Goal: Task Accomplishment & Management: Complete application form

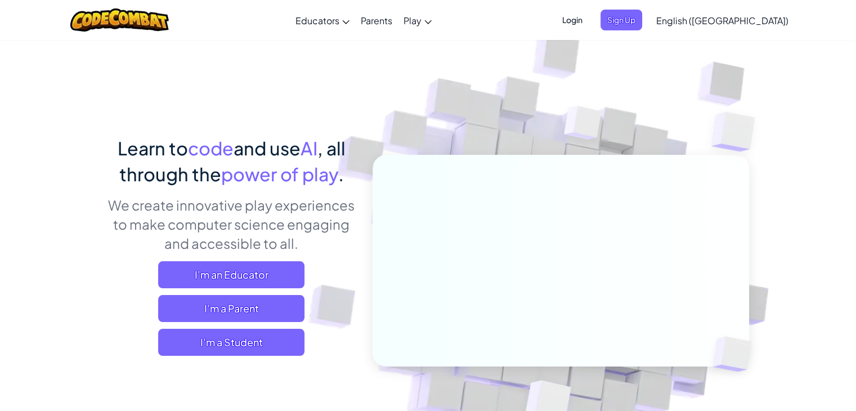
click at [244, 338] on span "I'm a Student" at bounding box center [231, 342] width 146 height 27
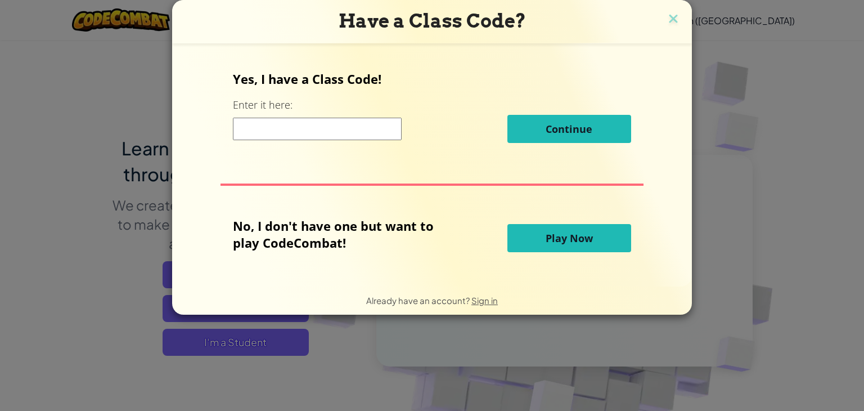
click at [327, 132] on input at bounding box center [317, 129] width 169 height 23
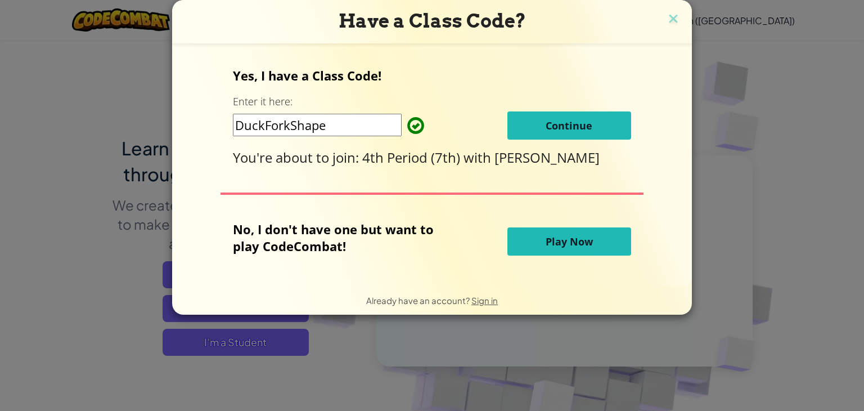
type input "DuckForkShape"
click at [569, 123] on span "Continue" at bounding box center [569, 126] width 47 height 14
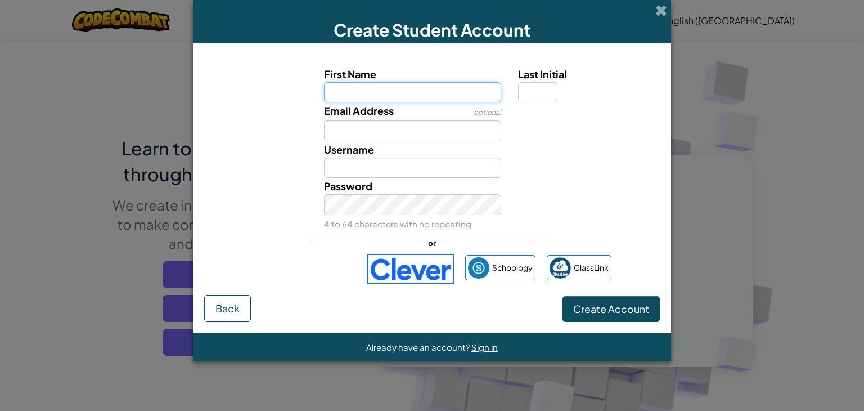
click at [385, 92] on input "First Name" at bounding box center [413, 92] width 178 height 21
type input "T"
type input "D"
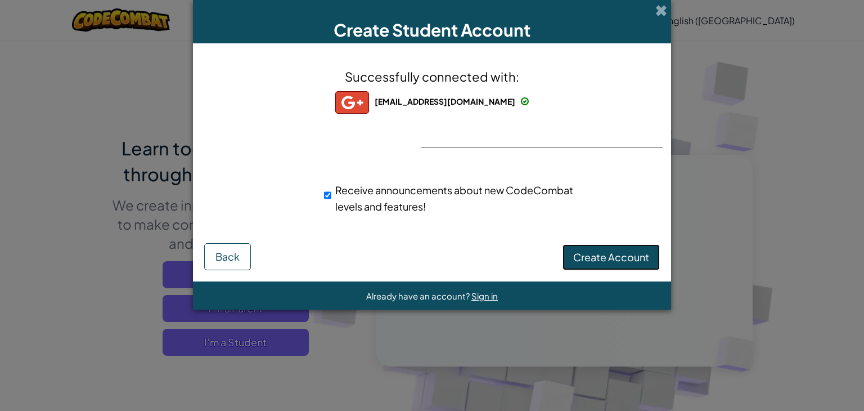
click at [597, 261] on span "Create Account" at bounding box center [611, 256] width 76 height 13
click at [587, 258] on button "Create Account" at bounding box center [611, 257] width 97 height 26
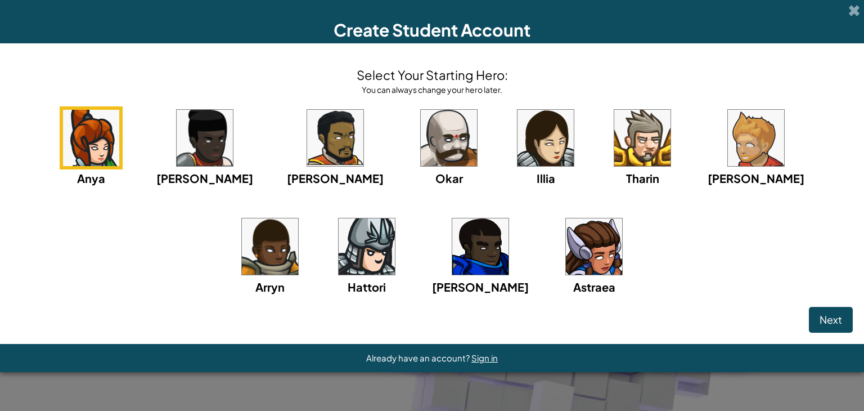
click at [191, 156] on img at bounding box center [205, 138] width 56 height 56
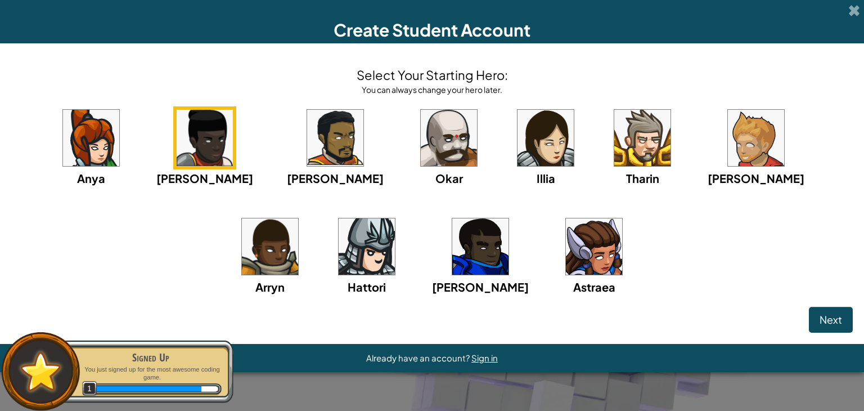
click at [614, 149] on img at bounding box center [642, 138] width 56 height 56
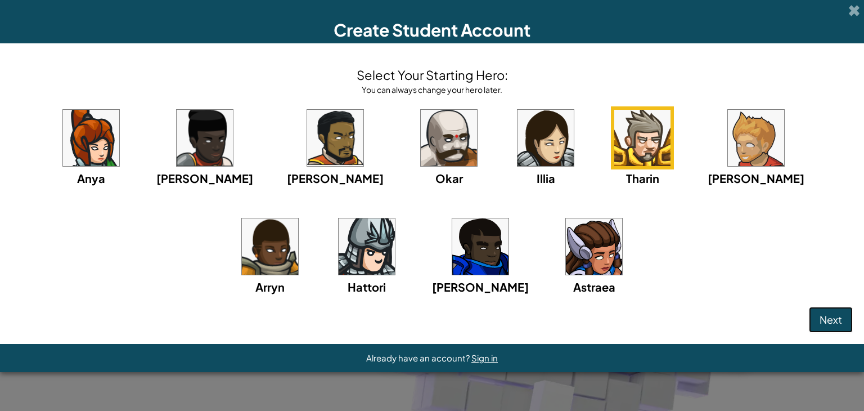
click at [846, 323] on button "Next" at bounding box center [831, 320] width 44 height 26
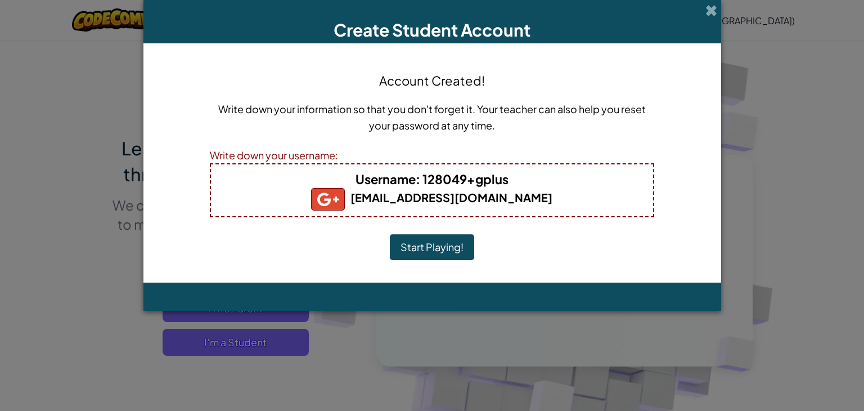
click at [434, 198] on b "128049@hallco.org" at bounding box center [431, 197] width 241 height 14
click at [428, 240] on button "Start Playing!" at bounding box center [432, 247] width 84 height 26
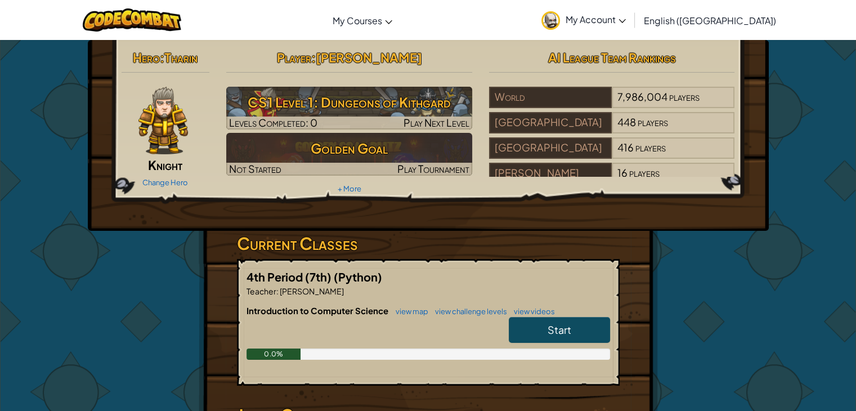
scroll to position [113, 0]
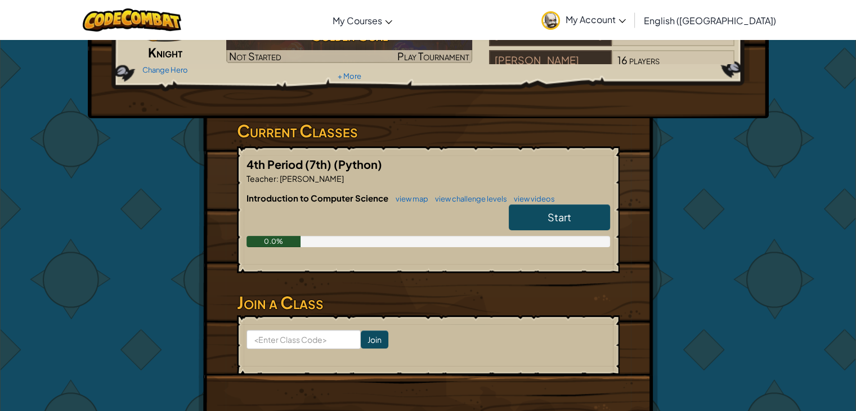
click at [548, 210] on span "Start" at bounding box center [559, 216] width 24 height 13
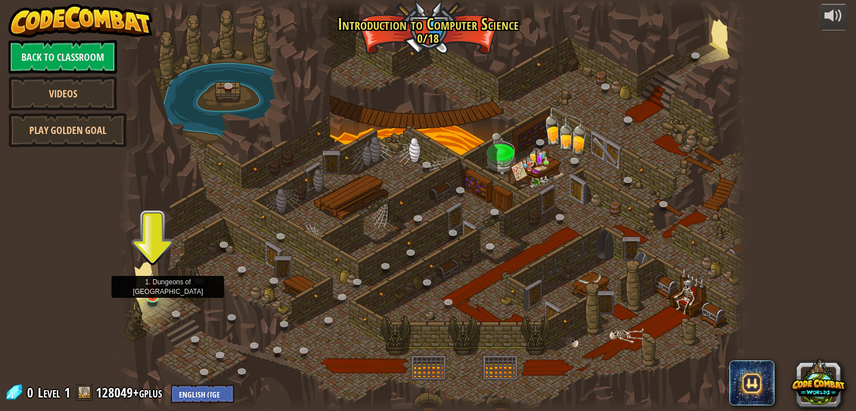
click at [149, 295] on img at bounding box center [153, 285] width 16 height 27
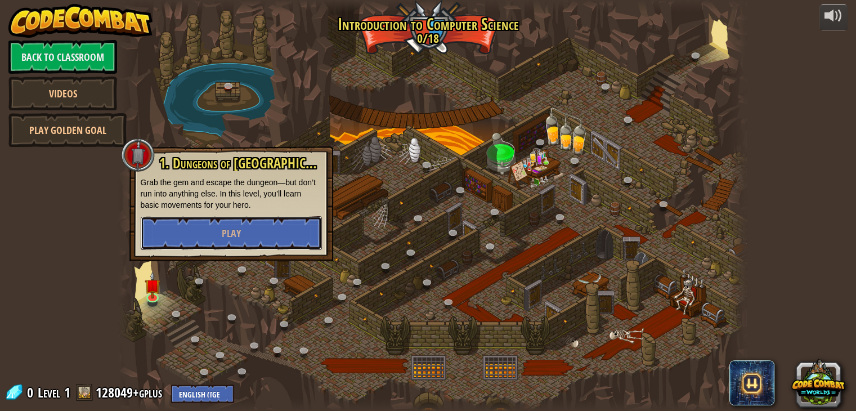
click at [222, 233] on span "Play" at bounding box center [231, 233] width 19 height 14
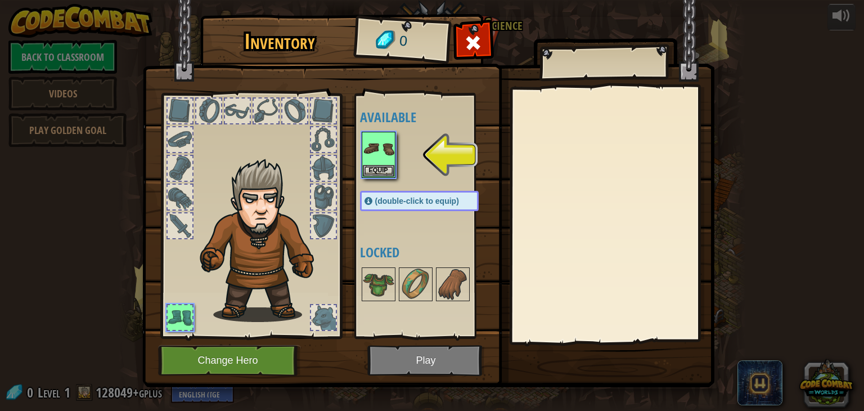
click at [378, 163] on img at bounding box center [379, 149] width 32 height 32
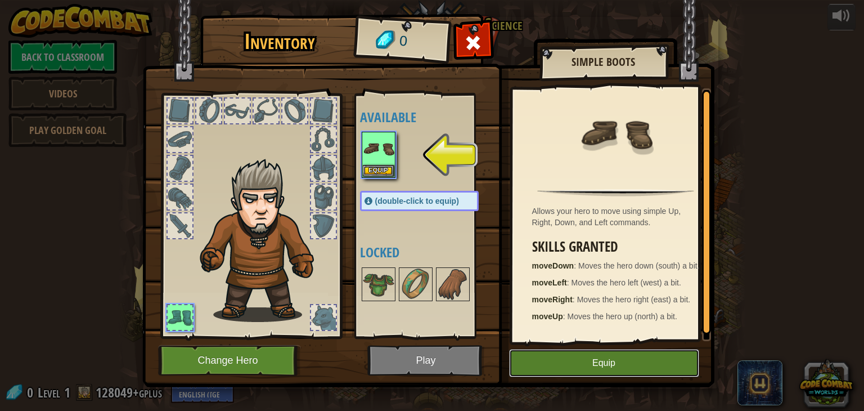
click at [559, 367] on button "Equip" at bounding box center [604, 363] width 190 height 28
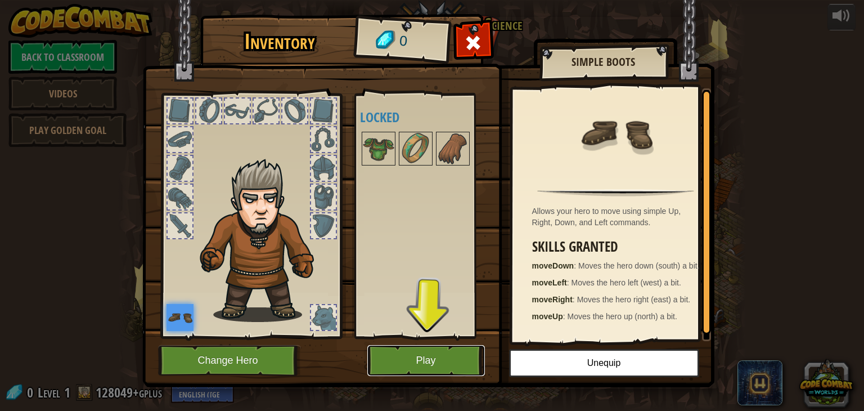
click at [408, 356] on button "Play" at bounding box center [426, 360] width 118 height 31
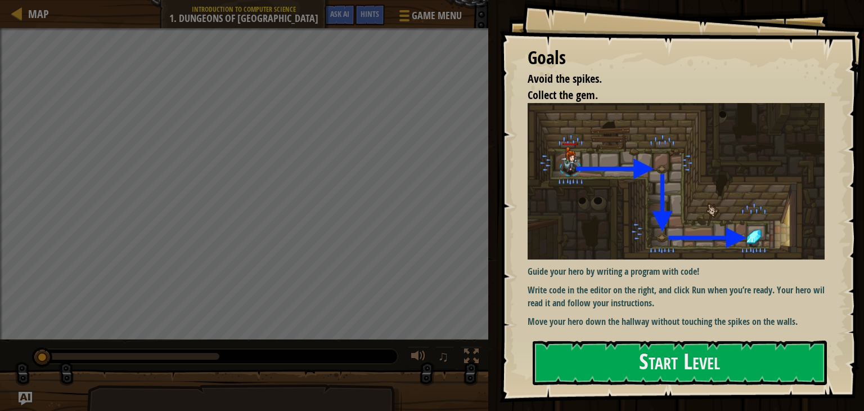
click at [641, 367] on button "Start Level" at bounding box center [680, 362] width 294 height 44
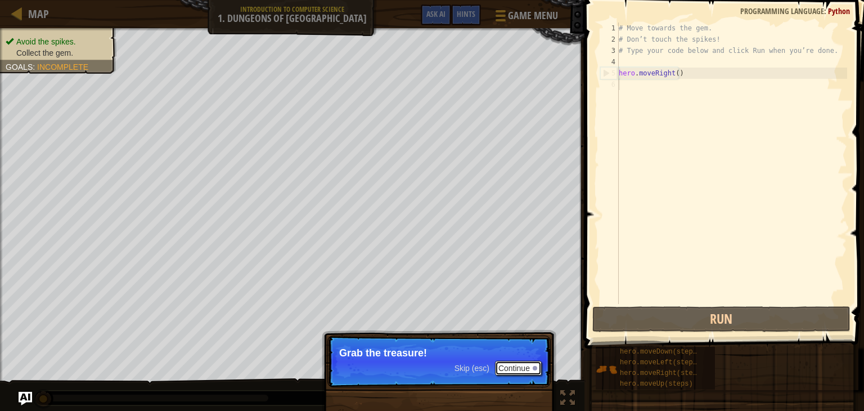
click at [510, 372] on button "Continue" at bounding box center [518, 368] width 47 height 15
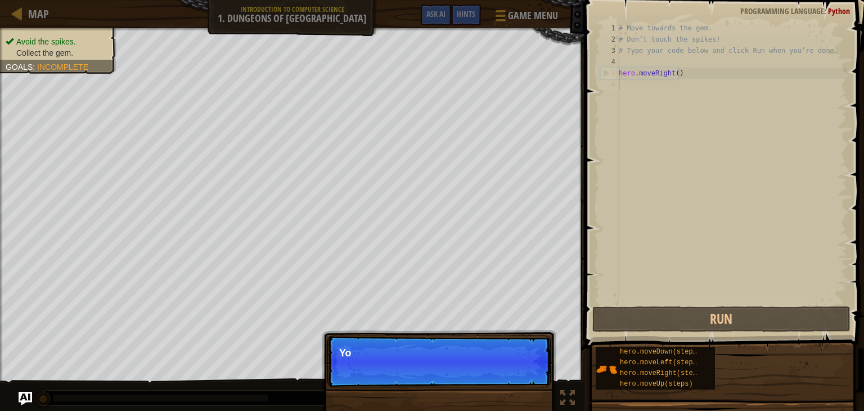
scroll to position [5, 0]
click at [513, 365] on button "Continue" at bounding box center [518, 368] width 47 height 15
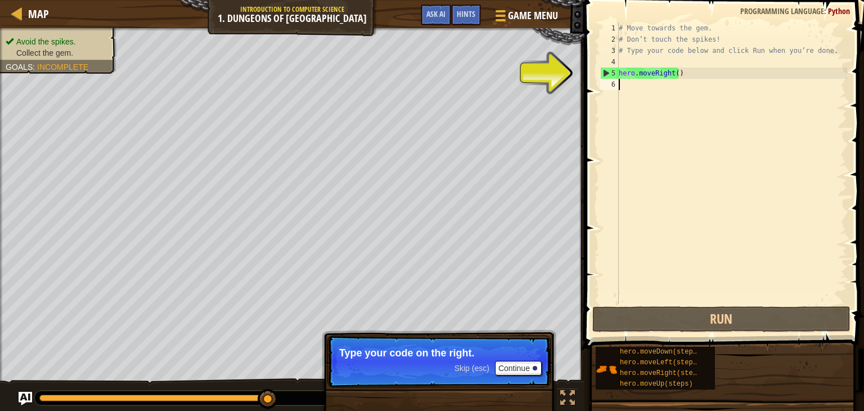
click at [651, 78] on div "# Move towards the gem. # Don’t touch the spikes! # Type your code below and cl…" at bounding box center [732, 175] width 231 height 304
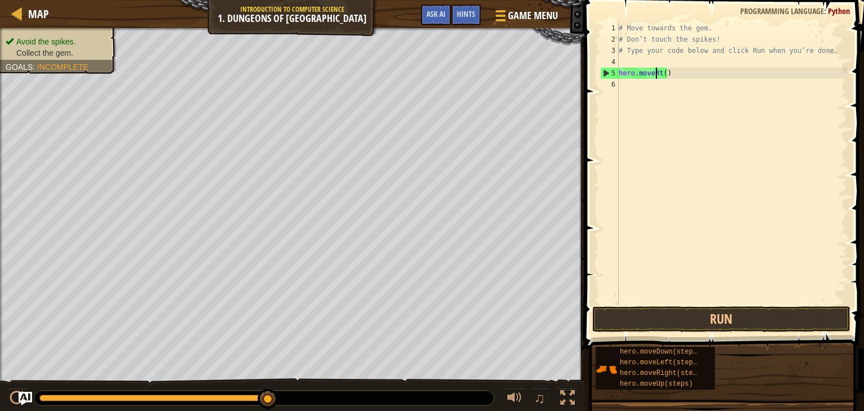
type textarea "hero.movet()"
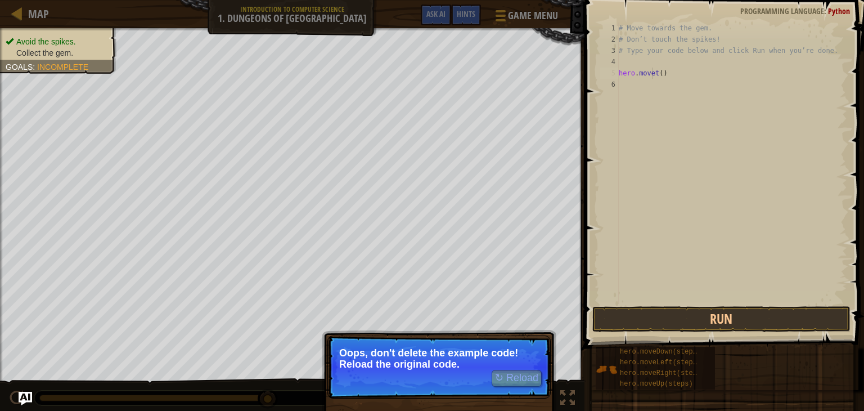
click at [439, 378] on p "↻ Reload Oops, don't delete the example code! Reload the original code." at bounding box center [438, 366] width 223 height 63
click at [527, 376] on button "↻ Reload" at bounding box center [517, 378] width 50 height 17
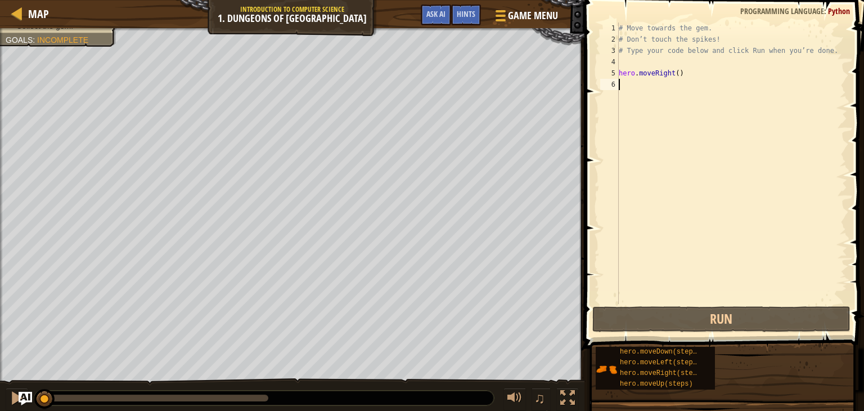
click at [621, 85] on div "# Move towards the gem. # Don’t touch the spikes! # Type your code below and cl…" at bounding box center [732, 175] width 231 height 304
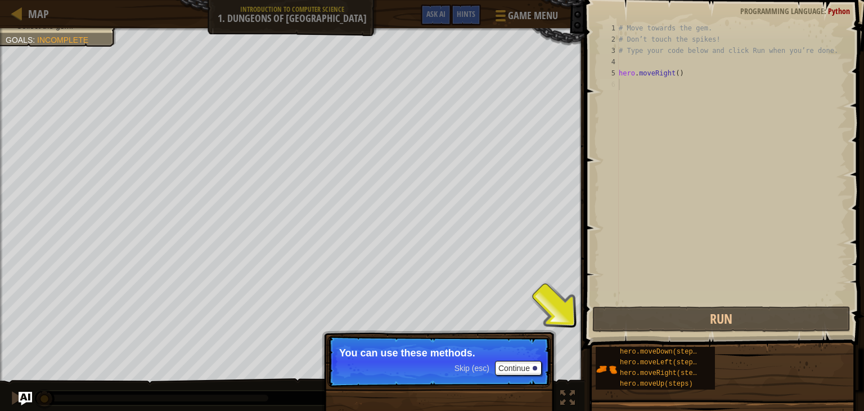
click at [459, 371] on span "Skip (esc)" at bounding box center [472, 367] width 35 height 9
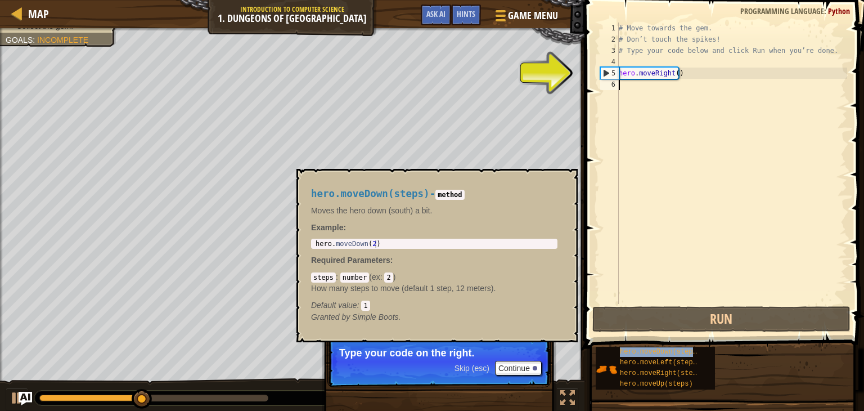
click at [653, 349] on span "hero.moveDown(steps)" at bounding box center [660, 352] width 81 height 8
click at [656, 351] on span "hero.moveDown(steps)" at bounding box center [660, 352] width 81 height 8
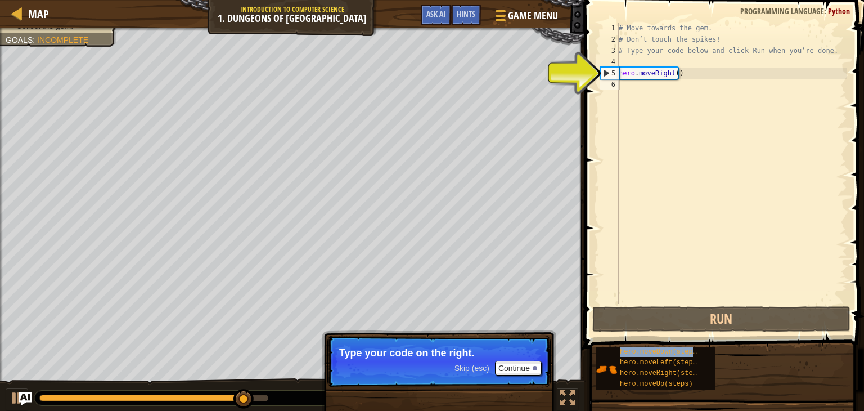
click at [656, 351] on span "hero.moveDown(steps)" at bounding box center [660, 352] width 81 height 8
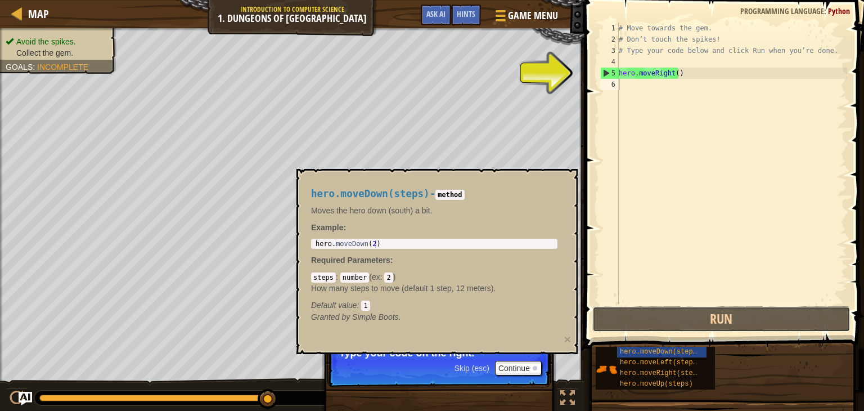
click at [622, 307] on button "Run" at bounding box center [721, 319] width 258 height 26
click at [509, 371] on button "Continue" at bounding box center [518, 368] width 47 height 15
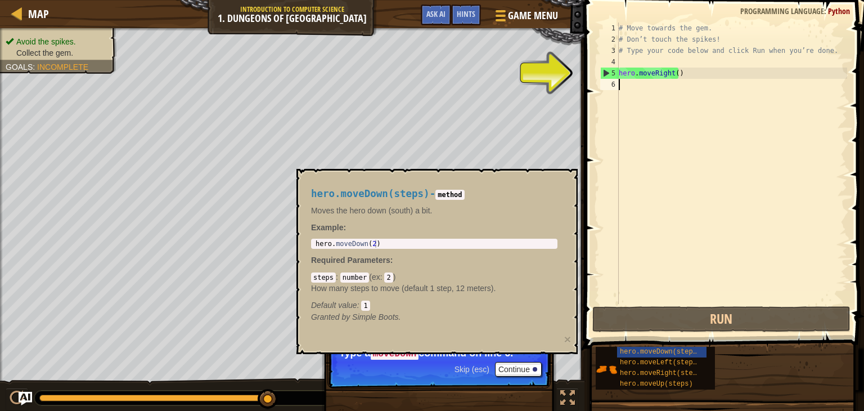
click at [622, 84] on div "# Move towards the gem. # Don’t touch the spikes! # Type your code below and cl…" at bounding box center [732, 175] width 231 height 304
type textarea "hero.moveDown(2)"
drag, startPoint x: 375, startPoint y: 241, endPoint x: 315, endPoint y: 244, distance: 60.8
click at [315, 244] on div "hero . moveDown ( 2 )" at bounding box center [434, 252] width 242 height 24
click at [623, 88] on div "# Move towards the gem. # Don’t touch the spikes! # Type your code below and cl…" at bounding box center [732, 175] width 231 height 304
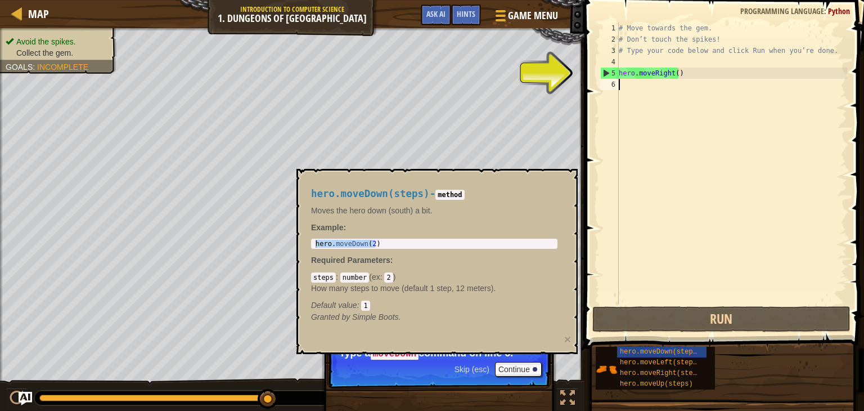
paste textarea "hero.moveDown(2)"
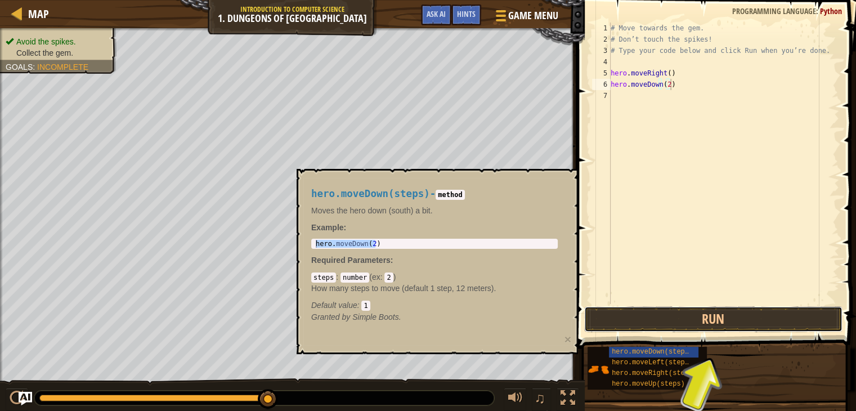
click at [724, 320] on button "Run" at bounding box center [713, 319] width 258 height 26
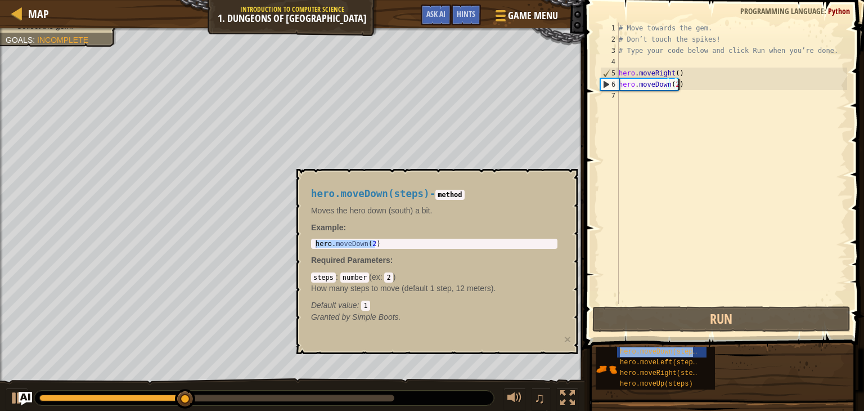
click at [640, 352] on span "hero.moveDown(steps)" at bounding box center [660, 352] width 81 height 8
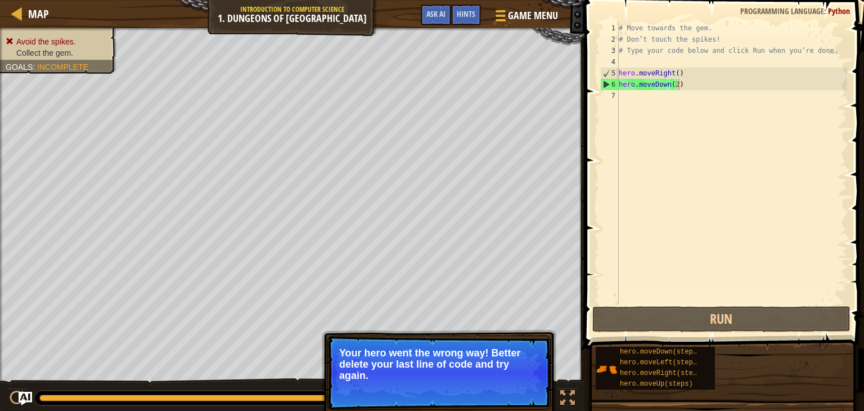
click at [449, 375] on p "Your hero went the wrong way! Better delete your last line of code and try agai…" at bounding box center [439, 364] width 200 height 34
click at [503, 389] on button "Continue" at bounding box center [518, 390] width 47 height 15
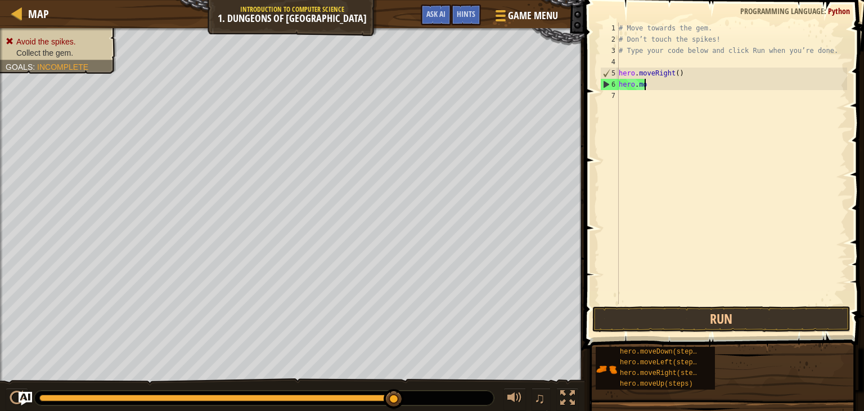
type textarea "h"
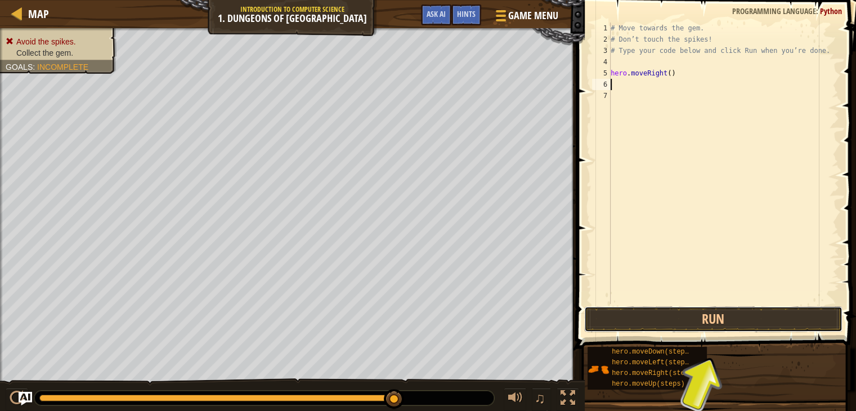
click at [722, 316] on button "Run" at bounding box center [713, 319] width 258 height 26
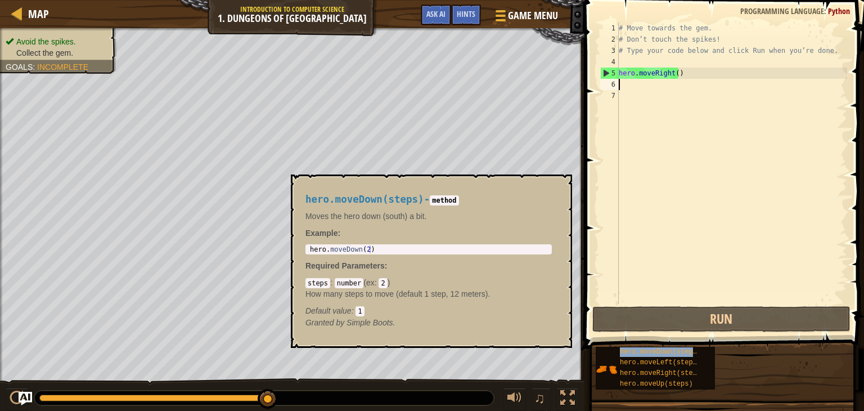
click at [666, 354] on span "hero.moveDown(steps)" at bounding box center [660, 352] width 81 height 8
type textarea "hero.moveDown(2)"
click at [286, 0] on body "Map Introduction to Computer Science 1. Dungeons of Kithgard Game Menu Done Hin…" at bounding box center [432, 0] width 864 height 0
click at [630, 87] on div "# Move towards the gem. # Don’t touch the spikes! # Type your code below and cl…" at bounding box center [732, 175] width 231 height 304
paste textarea "hero.moveDown(2)"
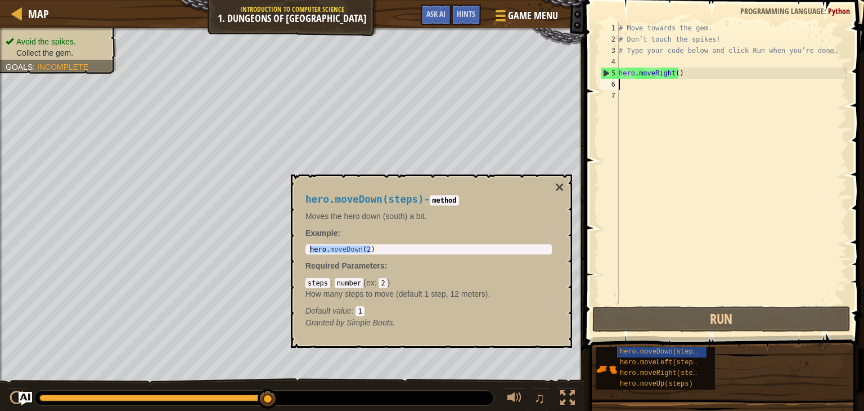
type textarea "hero.moveDown(2)"
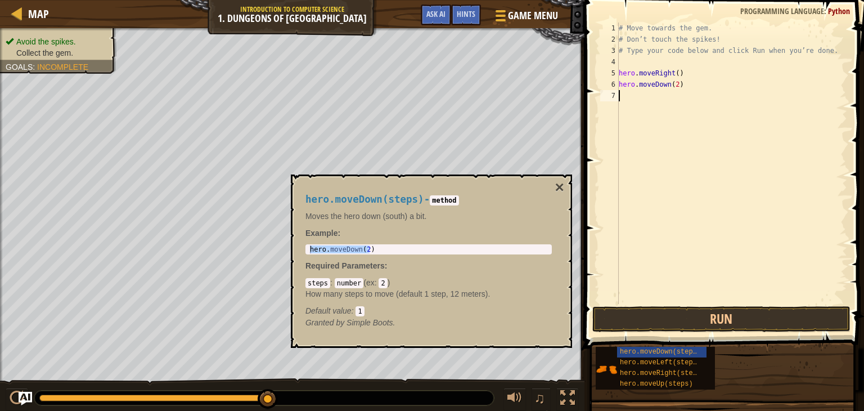
click at [619, 101] on div "# Move towards the gem. # Don’t touch the spikes! # Type your code below and cl…" at bounding box center [732, 175] width 231 height 304
click at [653, 371] on span "hero.moveRight(steps)" at bounding box center [662, 373] width 85 height 8
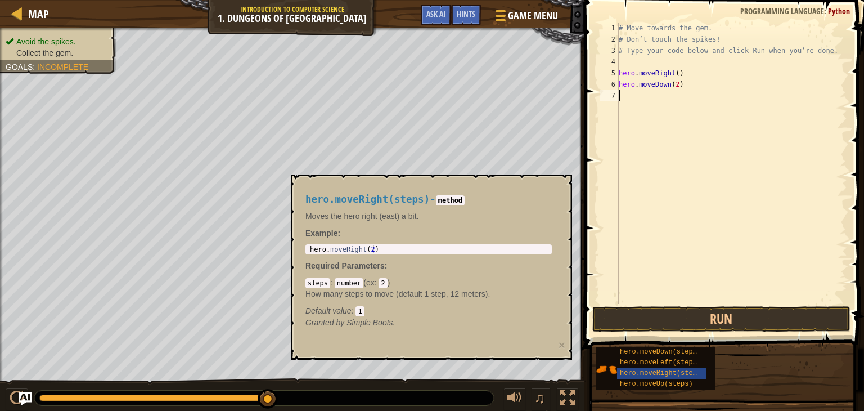
type textarea "hero.moveRight(2)"
drag, startPoint x: 376, startPoint y: 247, endPoint x: 293, endPoint y: 239, distance: 83.1
click at [299, 244] on div "hero.moveRight(steps) - method Moves the hero right (east) a bit. Example : her…" at bounding box center [429, 260] width 262 height 155
drag, startPoint x: 631, startPoint y: 92, endPoint x: 618, endPoint y: 92, distance: 12.4
click at [630, 92] on div "# Move towards the gem. # Don’t touch the spikes! # Type your code below and cl…" at bounding box center [732, 175] width 231 height 304
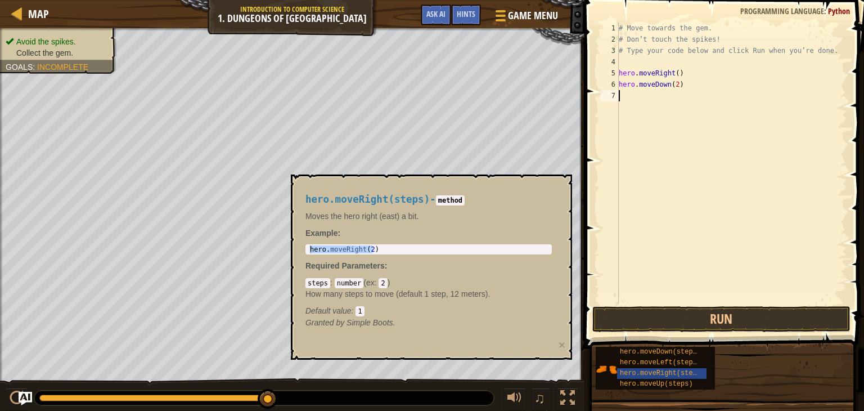
click at [635, 111] on div "# Move towards the gem. # Don’t touch the spikes! # Type your code below and cl…" at bounding box center [732, 175] width 231 height 304
paste textarea "hero.moveRight(2)"
click at [700, 314] on button "Run" at bounding box center [721, 319] width 258 height 26
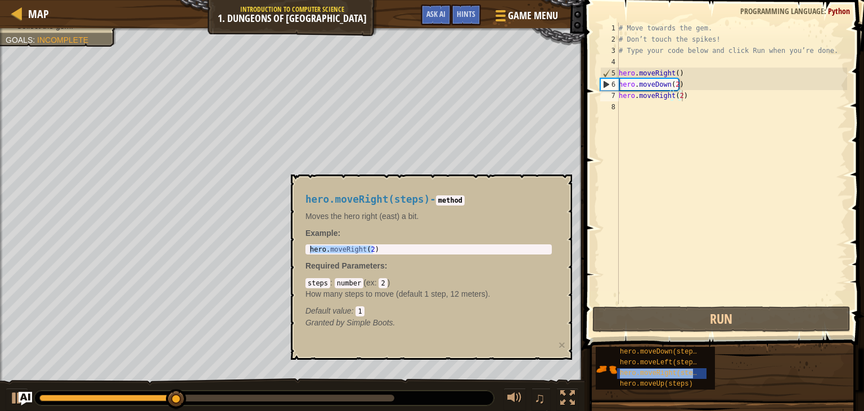
click at [662, 374] on span "hero.moveRight(steps)" at bounding box center [662, 373] width 85 height 8
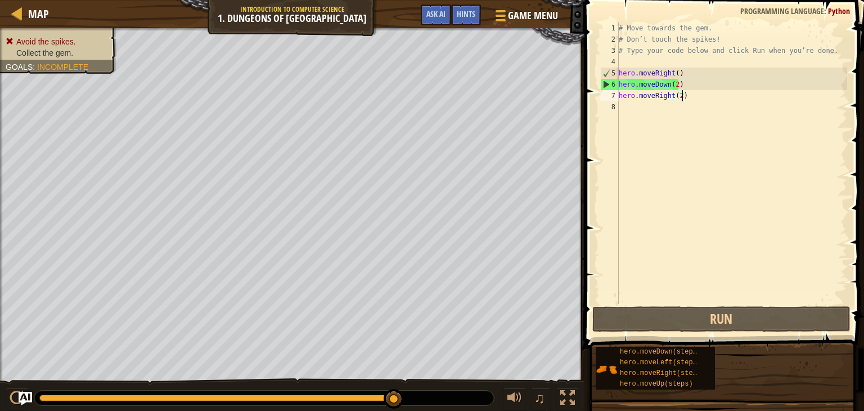
drag, startPoint x: 394, startPoint y: 397, endPoint x: 415, endPoint y: 395, distance: 21.5
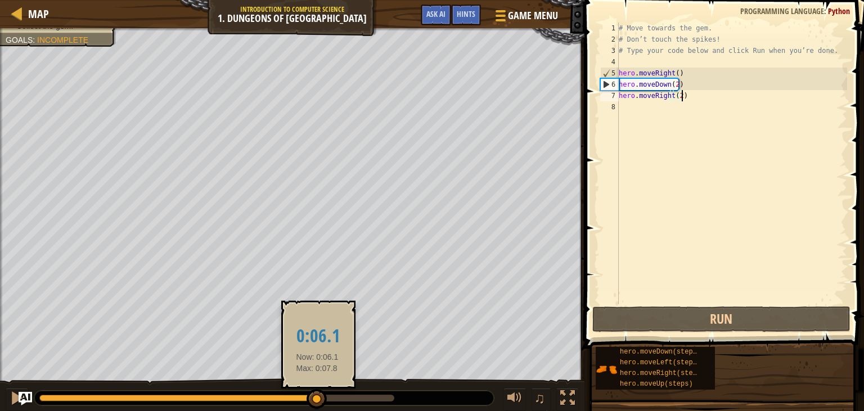
drag, startPoint x: 398, startPoint y: 396, endPoint x: 300, endPoint y: 399, distance: 98.0
click at [307, 399] on div at bounding box center [317, 399] width 20 height 20
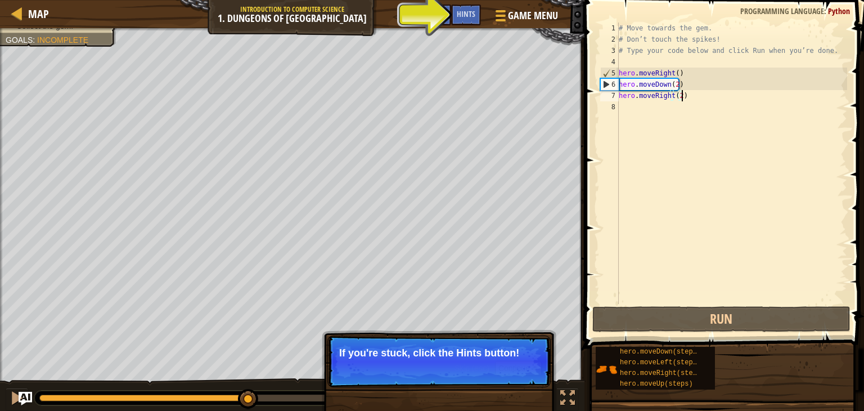
drag, startPoint x: 300, startPoint y: 399, endPoint x: 227, endPoint y: 409, distance: 73.8
click at [227, 409] on div "♫" at bounding box center [292, 395] width 585 height 34
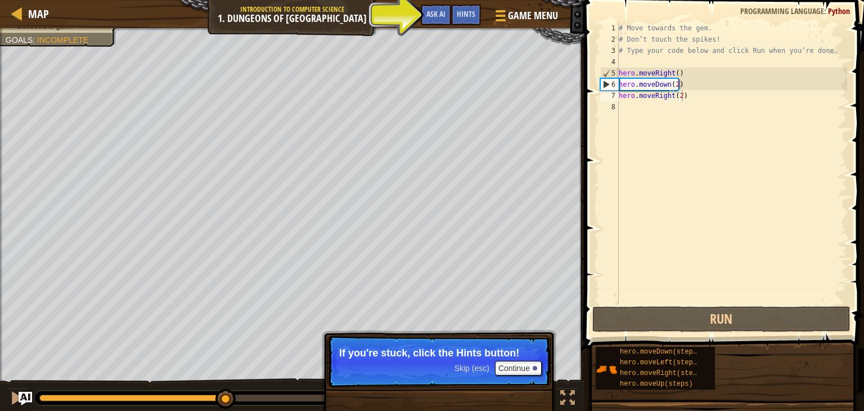
click at [470, 14] on span "Hints" at bounding box center [466, 13] width 19 height 11
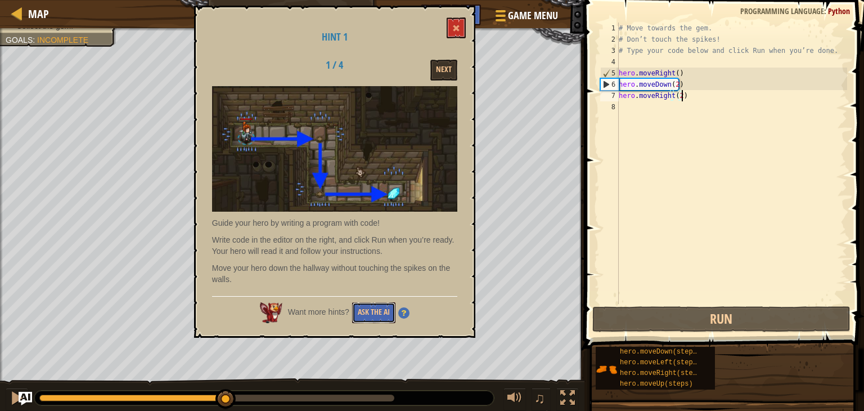
click at [376, 312] on button "Ask the AI" at bounding box center [373, 312] width 43 height 21
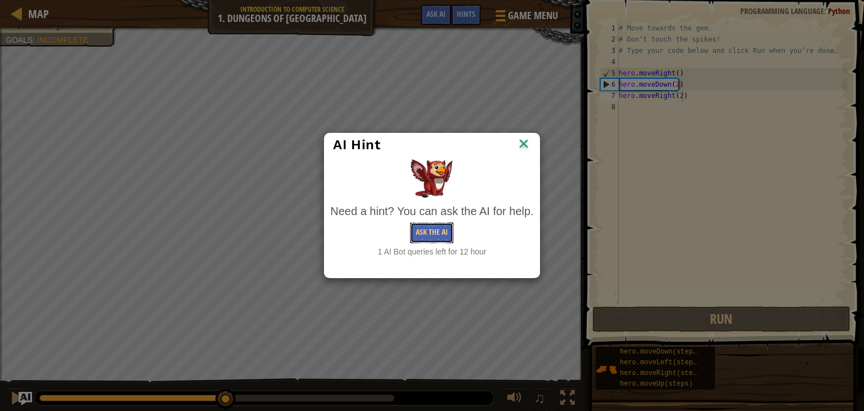
click at [431, 232] on button "Ask the AI" at bounding box center [431, 232] width 43 height 21
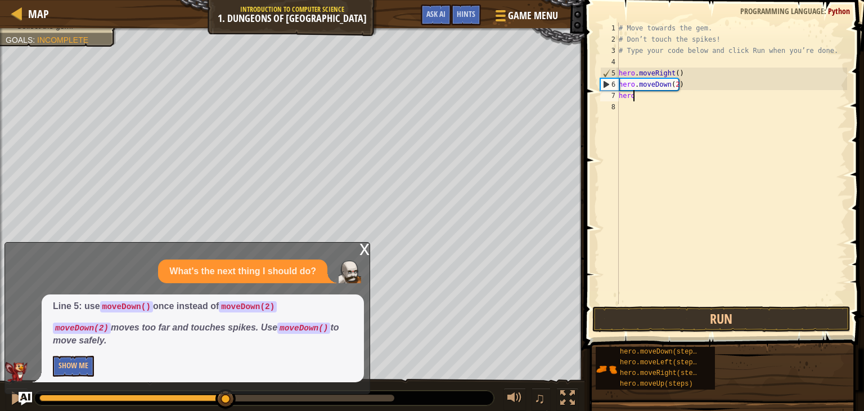
type textarea "h"
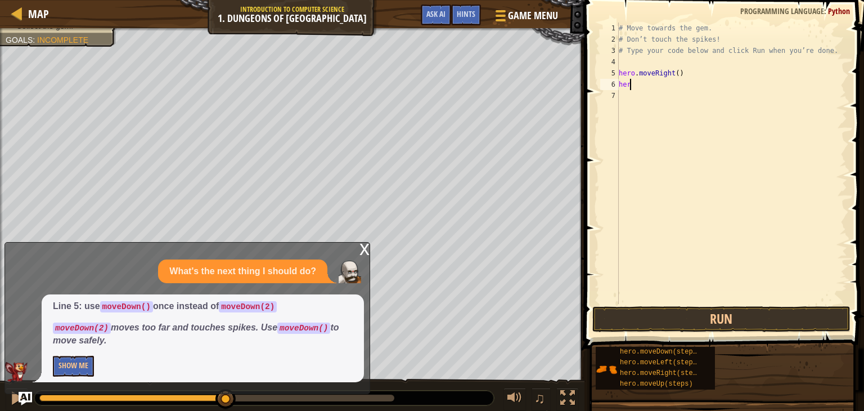
type textarea "h"
type textarea "hero.moveRight(2)"
click at [85, 366] on button "Show Me" at bounding box center [73, 366] width 41 height 21
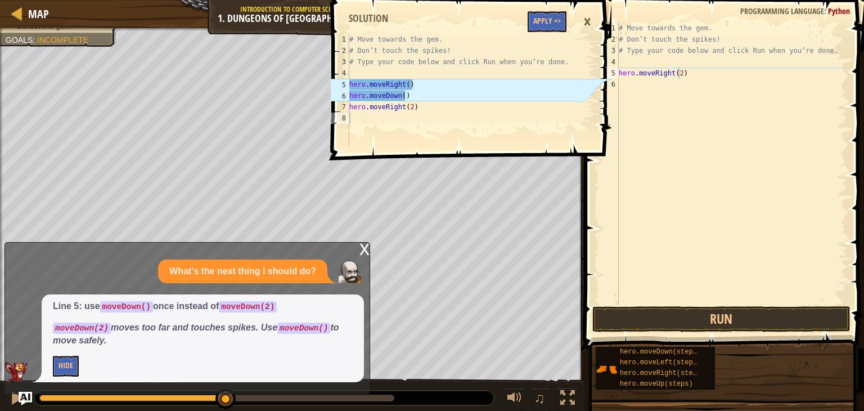
click at [681, 75] on div "# Move towards the gem. # Don’t touch the spikes! # Type your code below and cl…" at bounding box center [732, 175] width 231 height 304
click at [675, 75] on div "# Move towards the gem. # Don’t touch the spikes! # Type your code below and cl…" at bounding box center [732, 175] width 231 height 304
type textarea "hero.moveRight()"
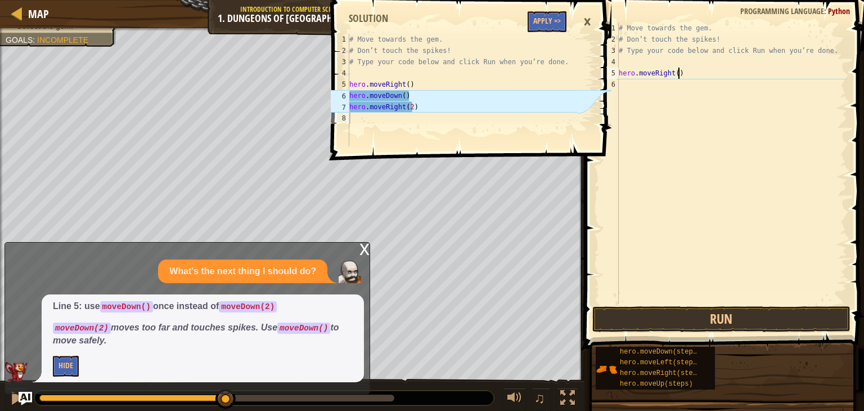
scroll to position [5, 0]
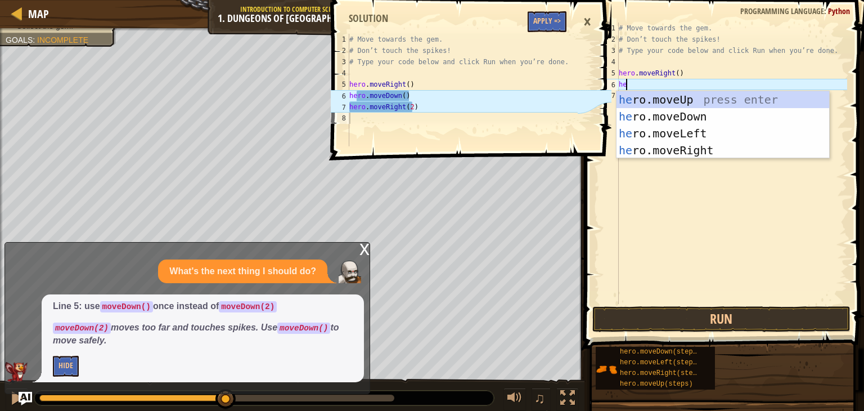
type textarea "her"
click at [662, 116] on div "her o.moveUp press enter her o.moveDown press enter her o.moveLeft press enter …" at bounding box center [723, 141] width 213 height 101
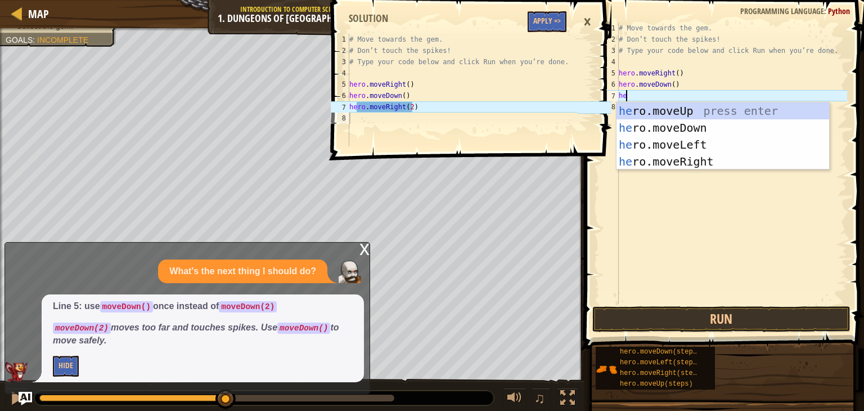
type textarea "her"
click at [706, 157] on div "her o.moveUp press enter her o.moveDown press enter her o.moveLeft press enter …" at bounding box center [723, 152] width 213 height 101
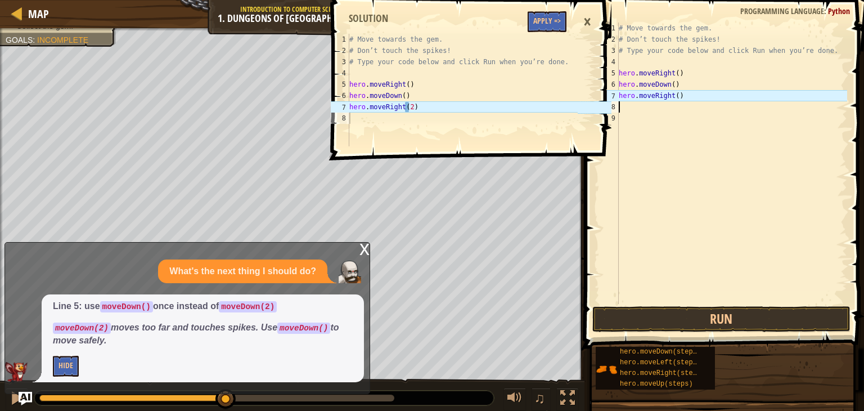
click at [673, 95] on div "# Move towards the gem. # Don’t touch the spikes! # Type your code below and cl…" at bounding box center [732, 175] width 231 height 304
type textarea "hero.moveRight(2)"
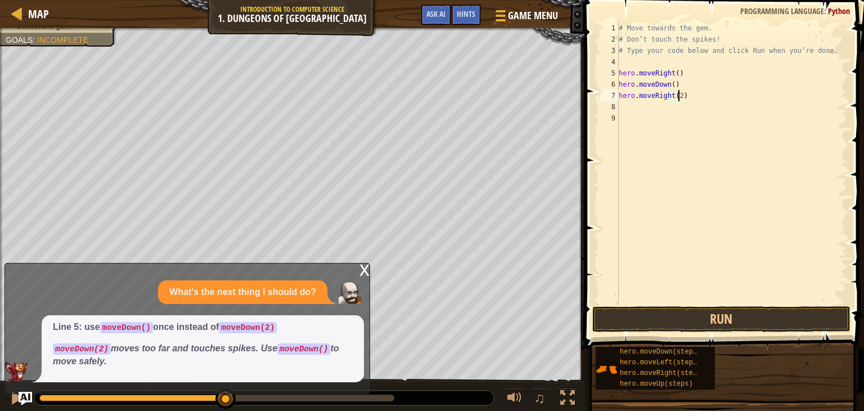
scroll to position [5, 5]
click at [360, 272] on div "x" at bounding box center [365, 268] width 10 height 11
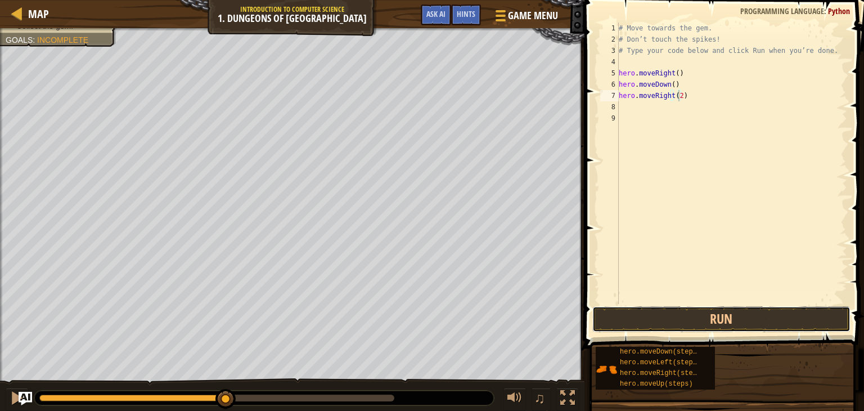
click at [686, 309] on button "Run" at bounding box center [721, 319] width 258 height 26
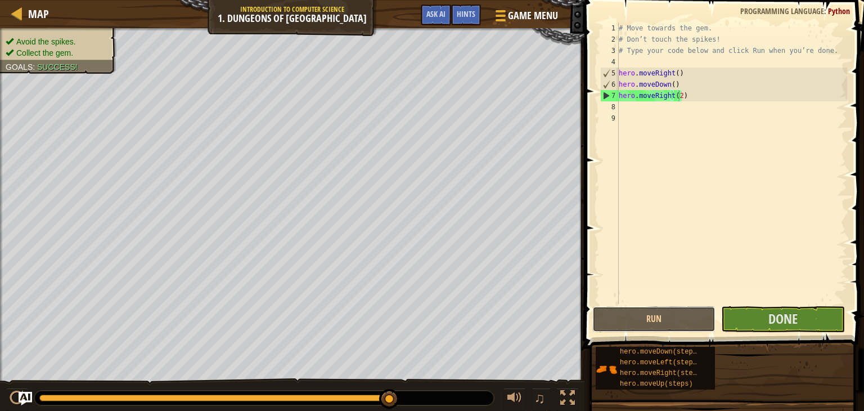
click at [653, 321] on button "Run" at bounding box center [653, 319] width 123 height 26
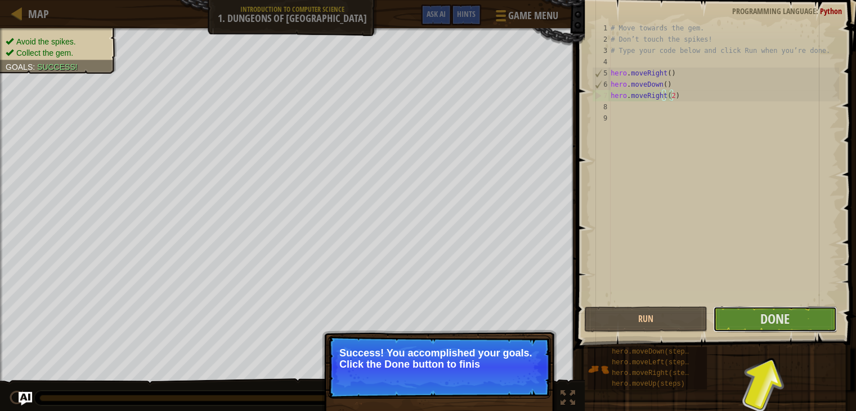
click at [766, 320] on span "Done" at bounding box center [774, 318] width 29 height 18
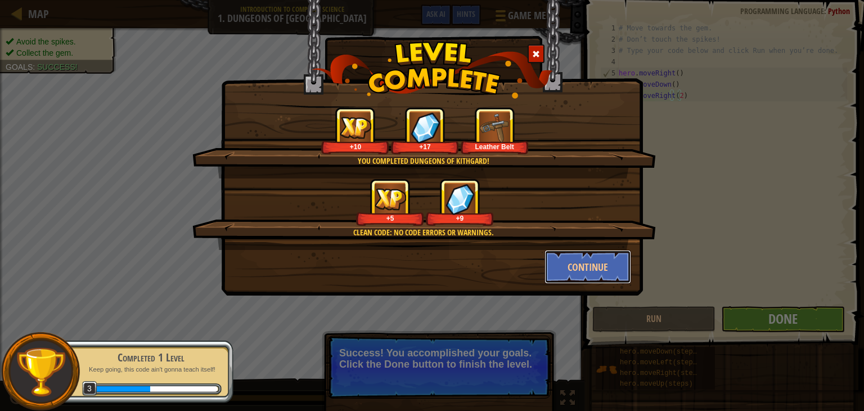
click at [578, 272] on button "Continue" at bounding box center [588, 267] width 87 height 34
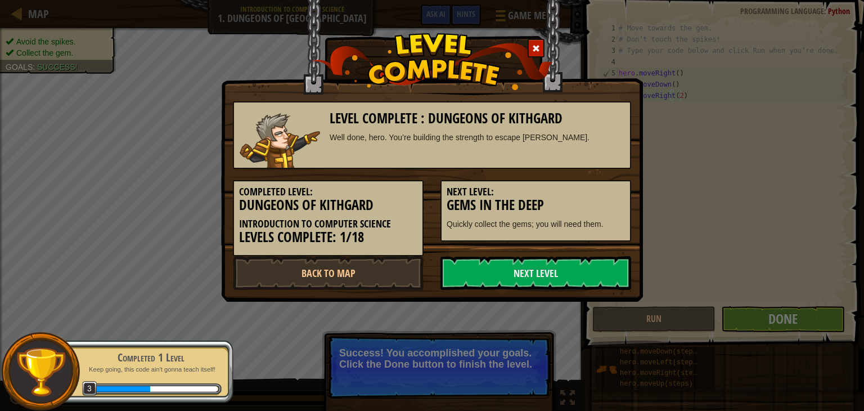
click at [523, 278] on link "Next Level" at bounding box center [536, 273] width 191 height 34
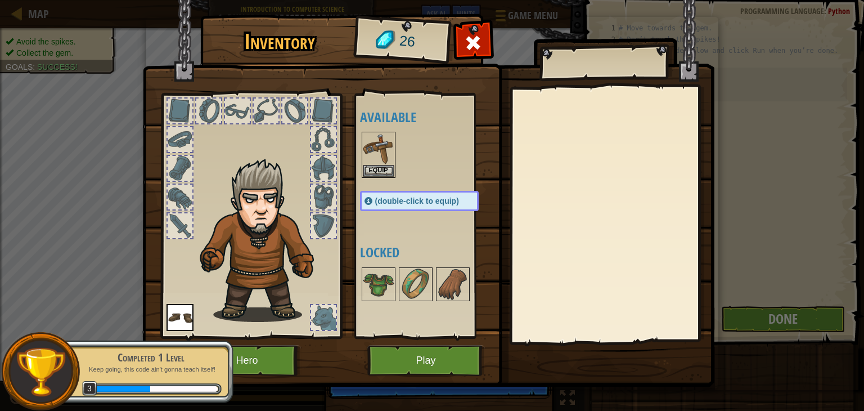
click at [378, 151] on img at bounding box center [379, 149] width 32 height 32
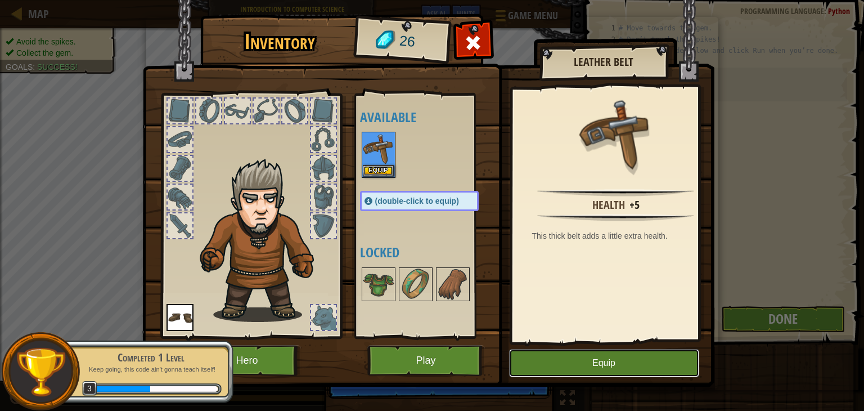
click at [595, 360] on button "Equip" at bounding box center [604, 363] width 190 height 28
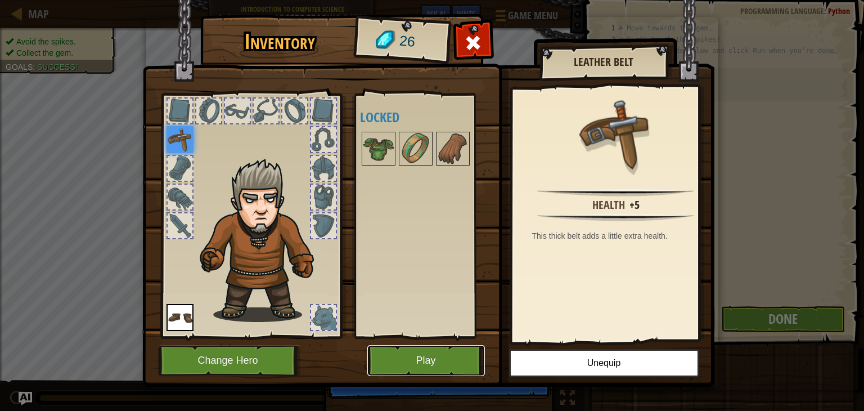
click at [448, 362] on button "Play" at bounding box center [426, 360] width 118 height 31
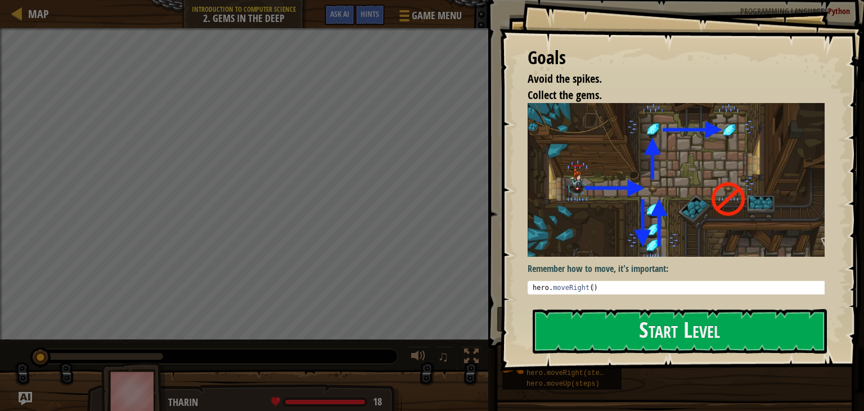
click at [668, 342] on button "Start Level" at bounding box center [680, 331] width 294 height 44
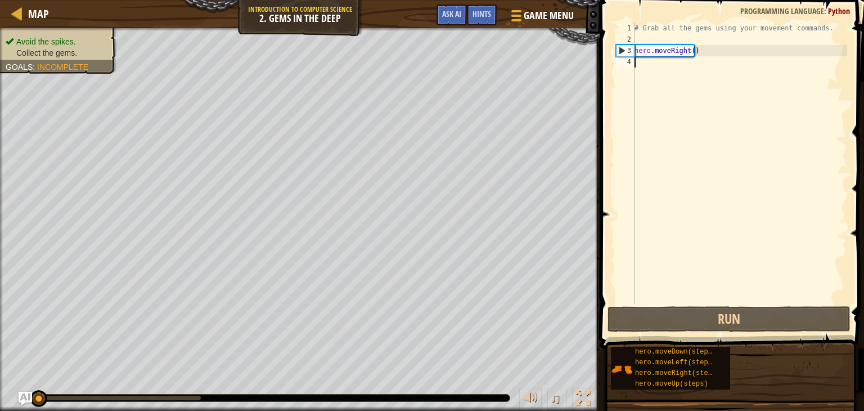
click at [23, 399] on img "Ask AI" at bounding box center [26, 399] width 14 height 14
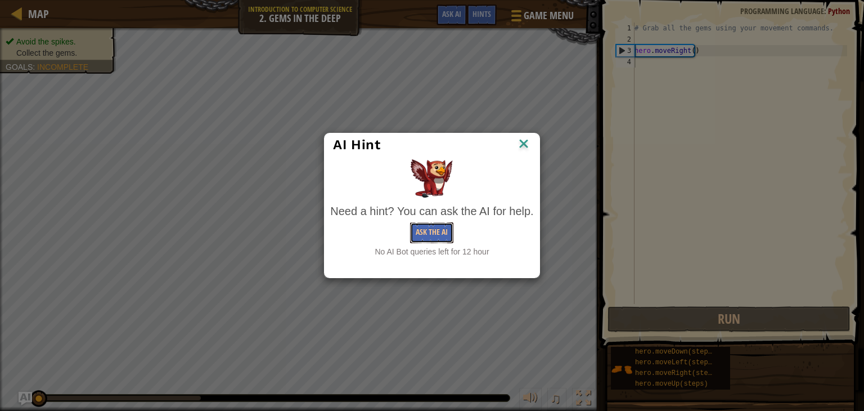
click at [424, 229] on button "Ask the AI" at bounding box center [431, 232] width 43 height 21
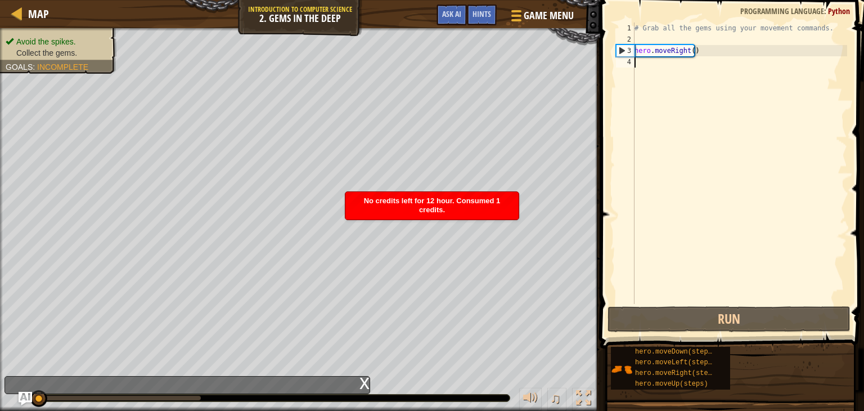
click at [397, 208] on div "No credits left for 12 hour. Consumed 1 credits." at bounding box center [431, 206] width 173 height 28
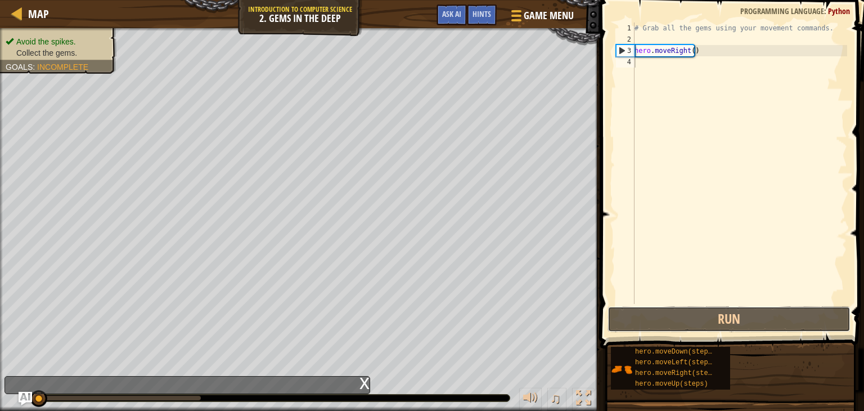
click at [633, 316] on button "Run" at bounding box center [729, 319] width 243 height 26
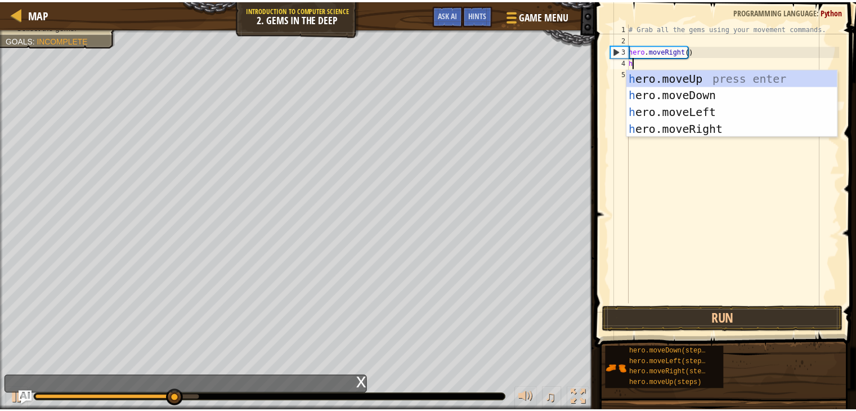
scroll to position [5, 0]
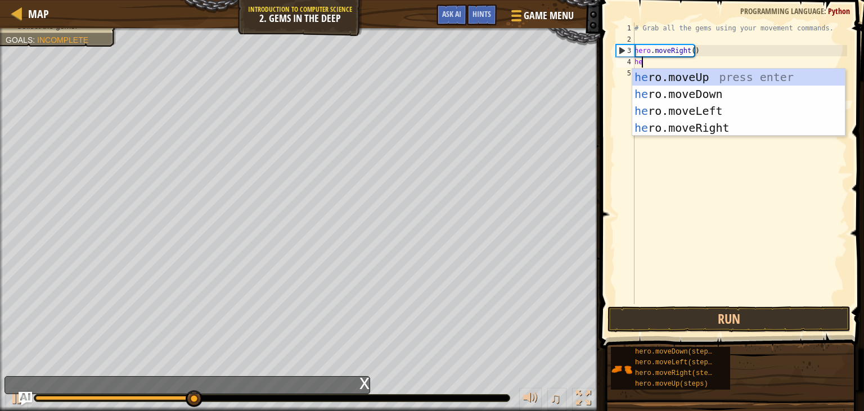
type textarea "her"
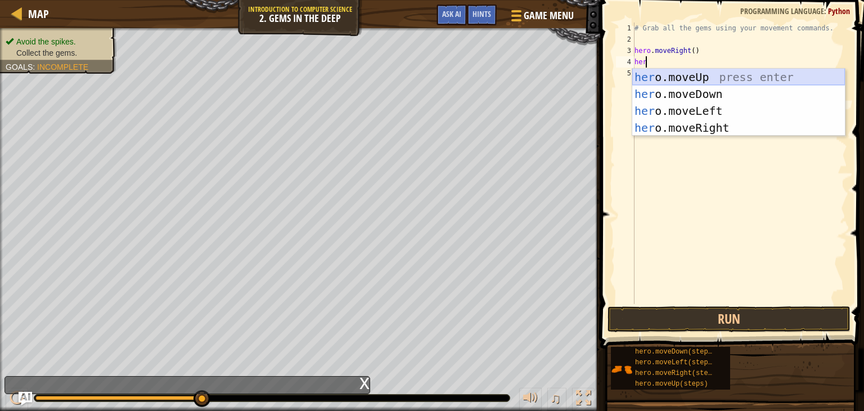
click at [671, 75] on div "her o.moveUp press enter her o.moveDown press enter her o.moveLeft press enter …" at bounding box center [738, 119] width 213 height 101
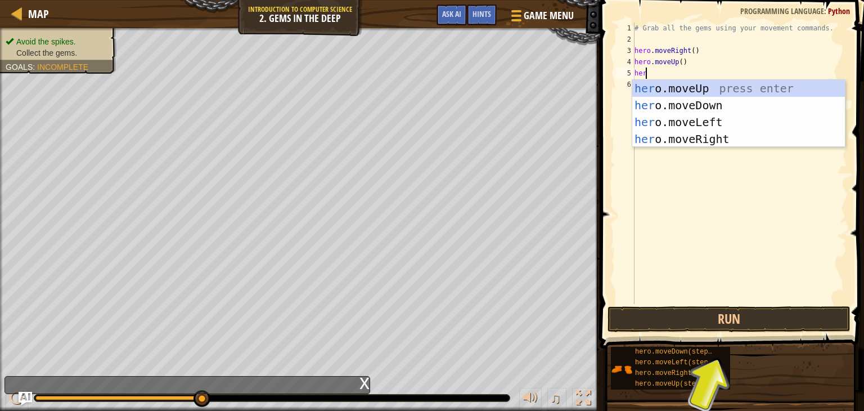
click at [673, 64] on div "# Grab all the gems using your movement commands. hero . moveRight ( ) hero . m…" at bounding box center [739, 175] width 215 height 304
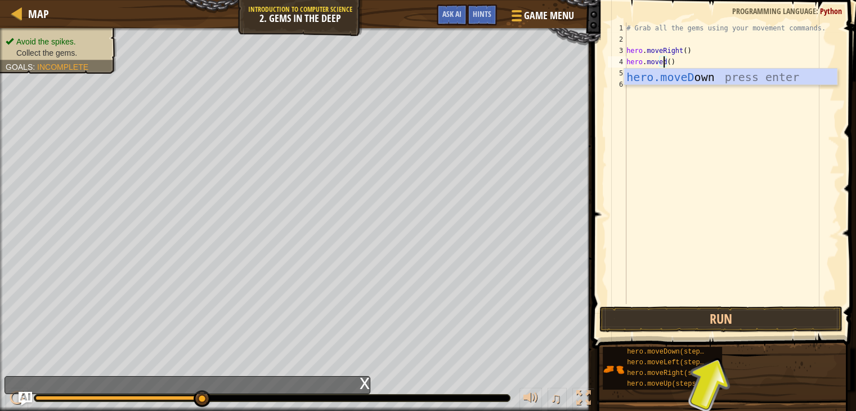
scroll to position [5, 2]
click at [671, 73] on div "hero.moveD own press enter" at bounding box center [730, 94] width 213 height 51
type textarea "hero.moveDown"
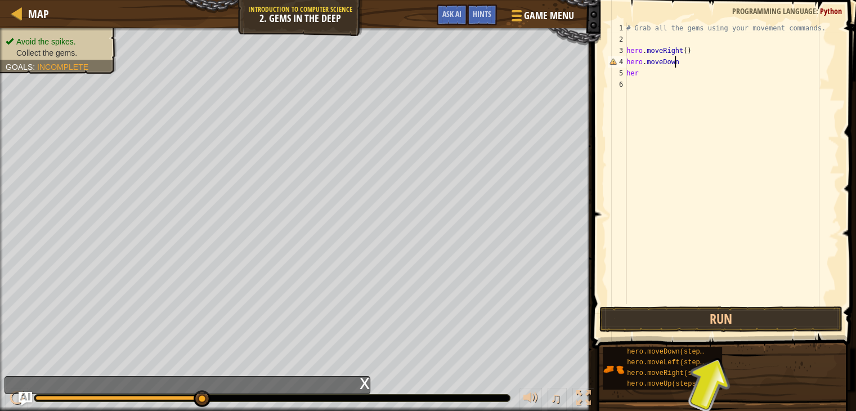
click at [645, 80] on div "# Grab all the gems using your movement commands. hero . moveRight ( ) hero . m…" at bounding box center [731, 175] width 215 height 304
click at [643, 68] on div "# Grab all the gems using your movement commands. hero . moveRight ( ) hero . m…" at bounding box center [731, 175] width 215 height 304
type textarea "hero"
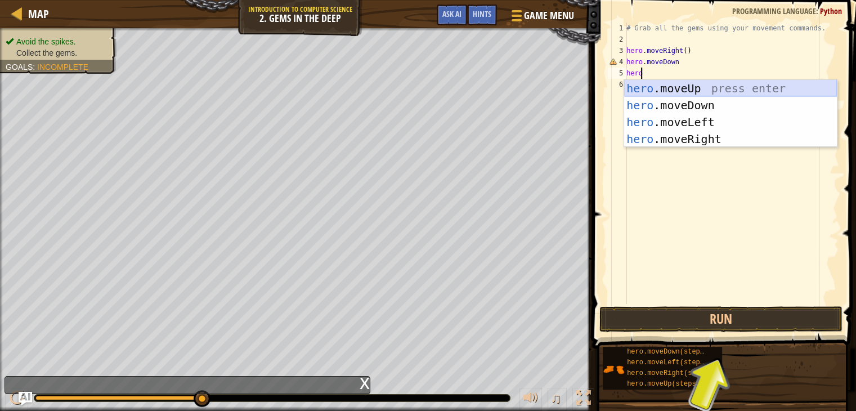
click at [662, 83] on div "hero .moveUp press enter hero .moveDown press enter hero .moveLeft press enter …" at bounding box center [730, 130] width 213 height 101
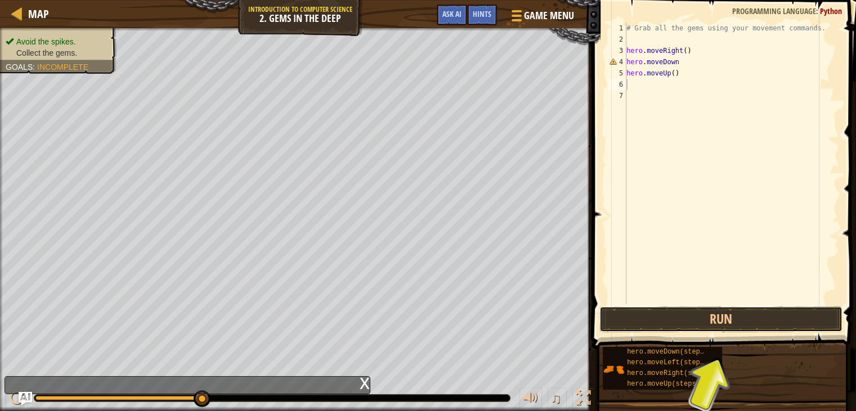
click at [711, 313] on button "Run" at bounding box center [720, 319] width 243 height 26
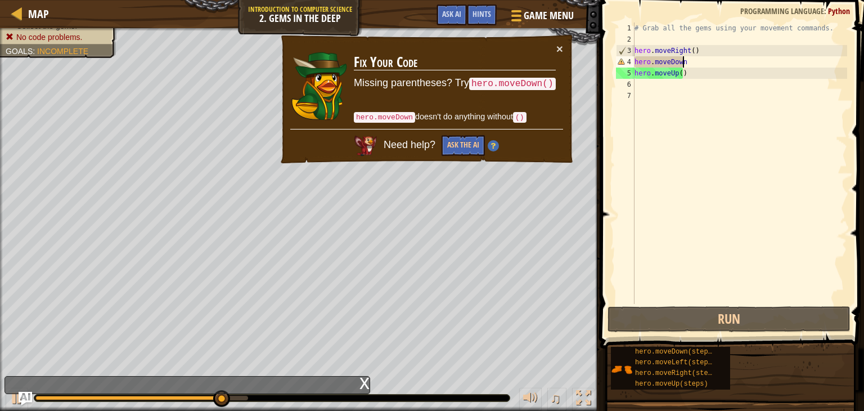
click at [685, 64] on div "# Grab all the gems using your movement commands. hero . moveRight ( ) hero . m…" at bounding box center [739, 175] width 215 height 304
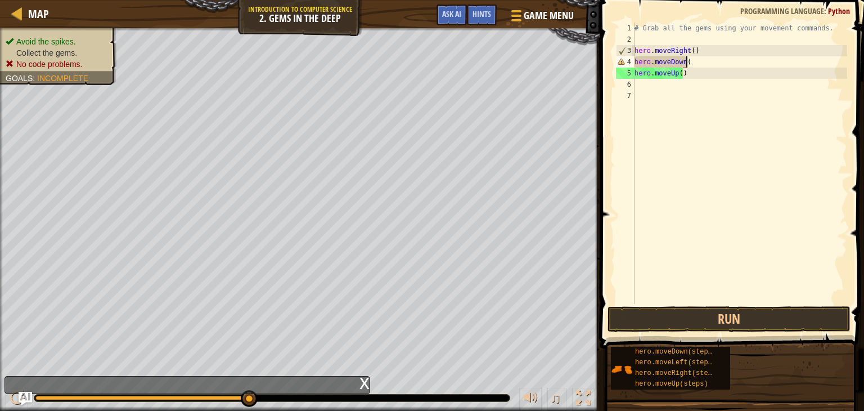
scroll to position [5, 4]
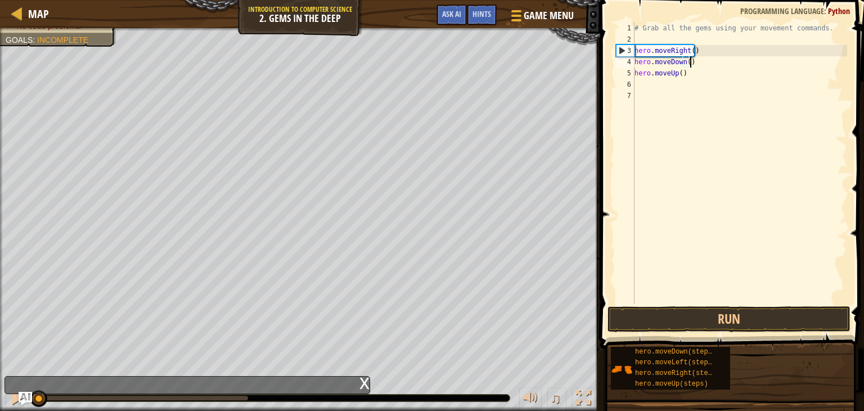
drag, startPoint x: 250, startPoint y: 399, endPoint x: 0, endPoint y: 403, distance: 249.8
click at [0, 403] on div "♫" at bounding box center [300, 395] width 600 height 34
type textarea "hero.moveDown()"
click at [646, 318] on button "Run" at bounding box center [729, 319] width 243 height 26
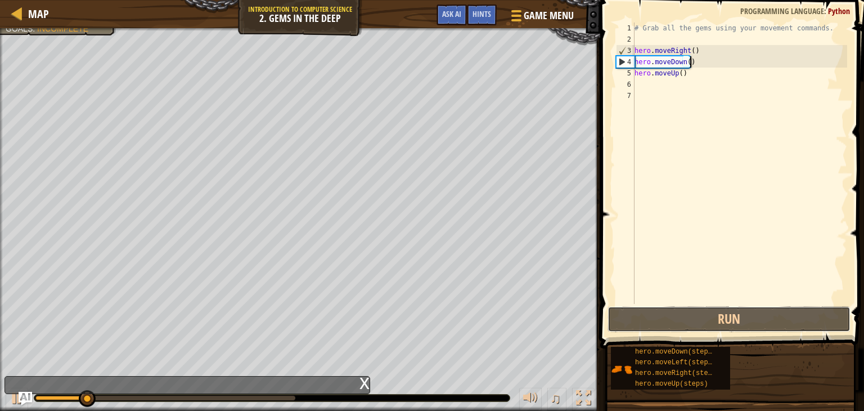
click at [645, 318] on button "Run" at bounding box center [729, 319] width 243 height 26
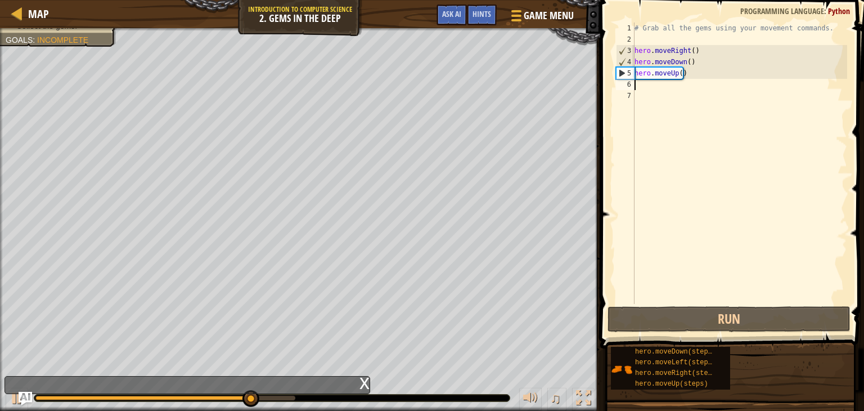
click at [641, 88] on div "# Grab all the gems using your movement commands. hero . moveRight ( ) hero . m…" at bounding box center [739, 175] width 215 height 304
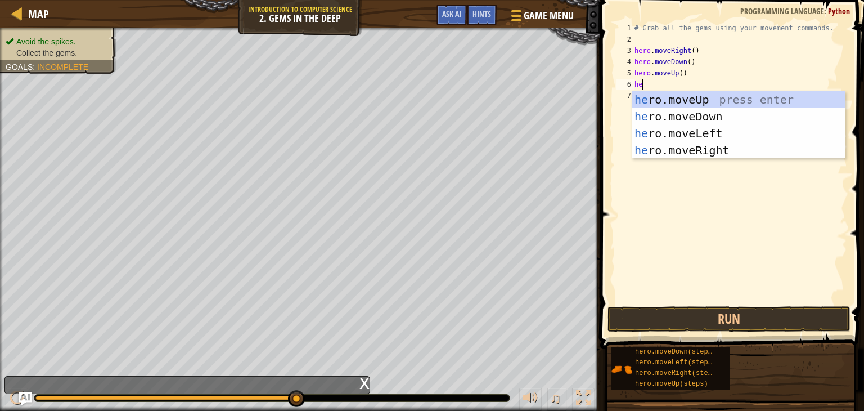
type textarea "her"
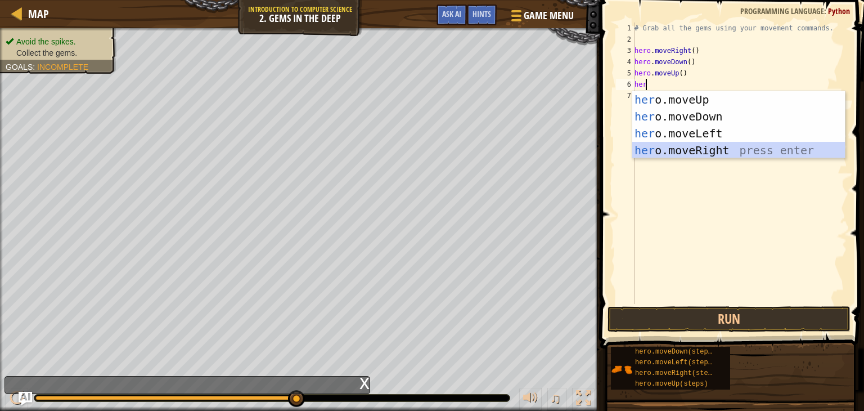
click at [699, 146] on div "her o.moveUp press enter her o.moveDown press enter her o.moveLeft press enter …" at bounding box center [738, 141] width 213 height 101
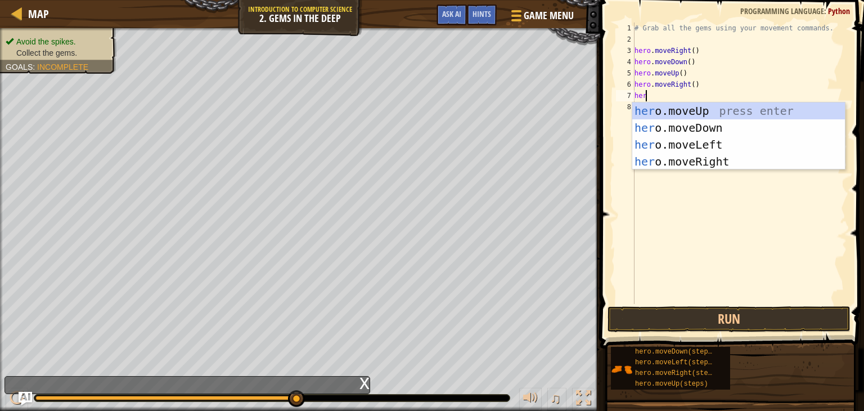
type textarea "her"
click at [672, 110] on div "her o.moveUp press enter her o.moveDown press enter her o.moveLeft press enter …" at bounding box center [738, 152] width 213 height 101
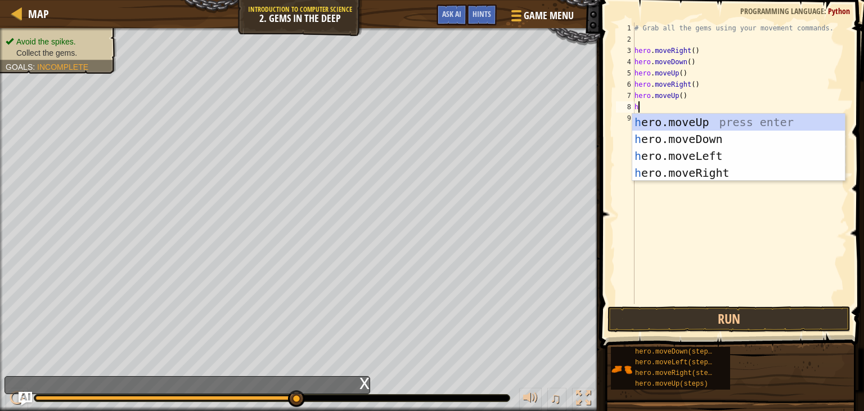
type textarea "her"
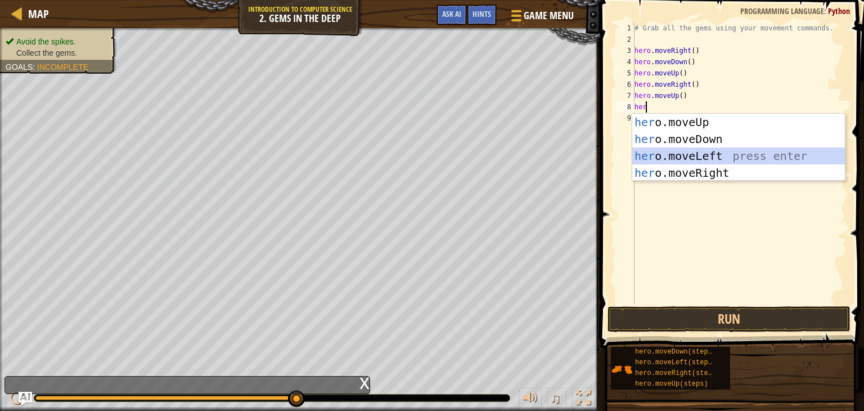
click at [691, 160] on div "her o.moveUp press enter her o.moveDown press enter her o.moveLeft press enter …" at bounding box center [738, 164] width 213 height 101
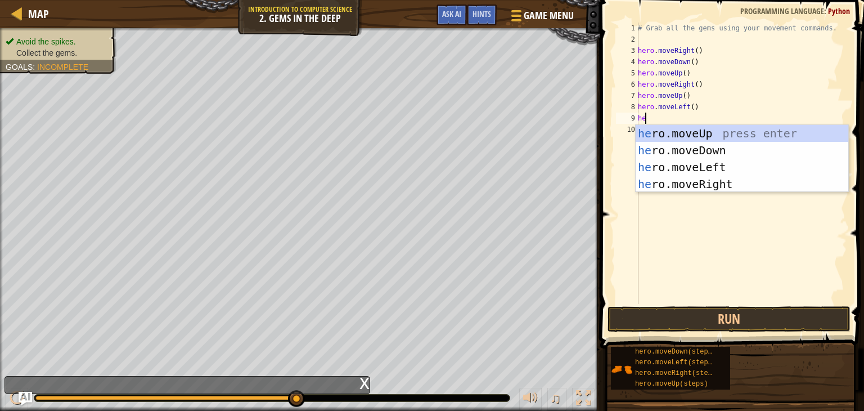
type textarea "her"
click at [678, 183] on div "her o.moveUp press enter her o.moveDown press enter her o.moveLeft press enter …" at bounding box center [742, 175] width 213 height 101
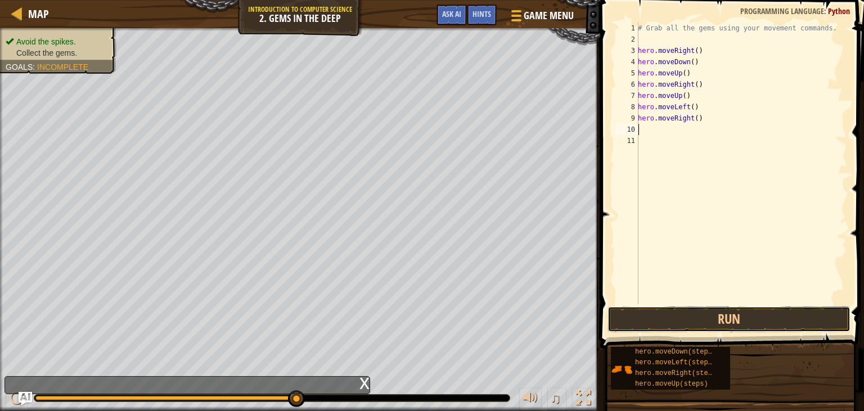
click at [727, 318] on button "Run" at bounding box center [729, 319] width 243 height 26
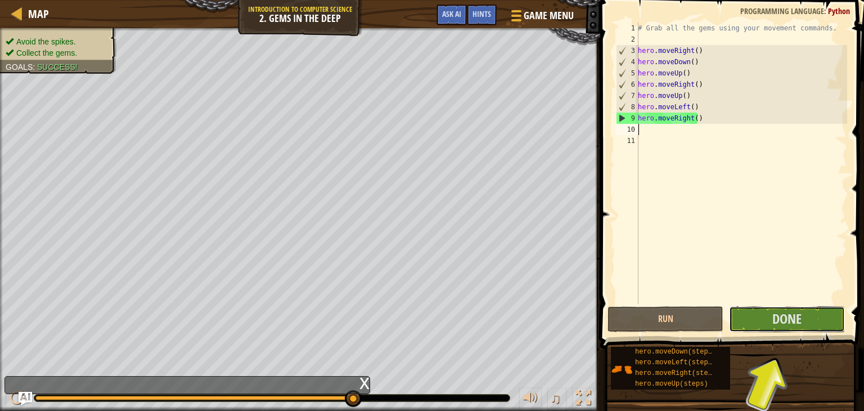
click at [761, 318] on button "Done" at bounding box center [787, 319] width 116 height 26
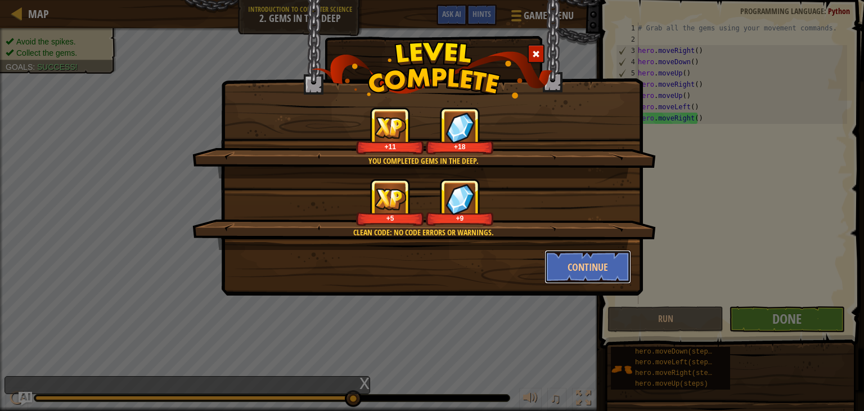
click at [569, 277] on button "Continue" at bounding box center [588, 267] width 87 height 34
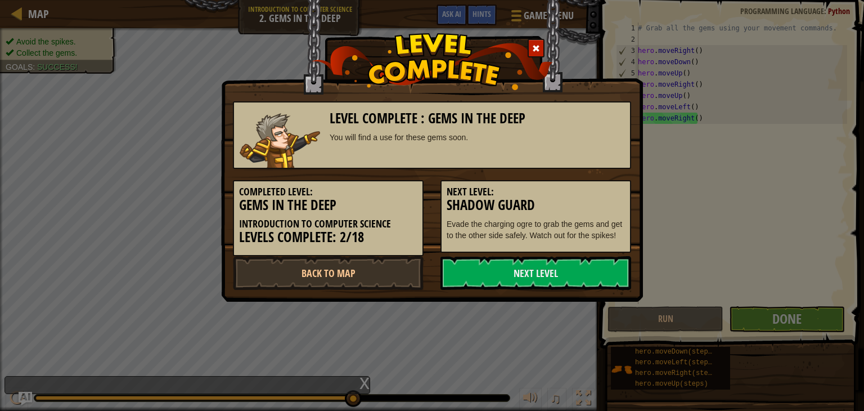
click at [473, 268] on link "Next Level" at bounding box center [536, 273] width 191 height 34
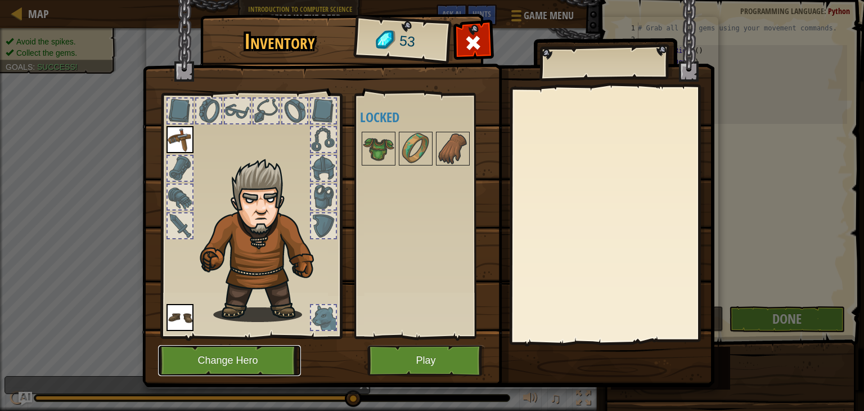
click at [243, 369] on button "Change Hero" at bounding box center [229, 360] width 143 height 31
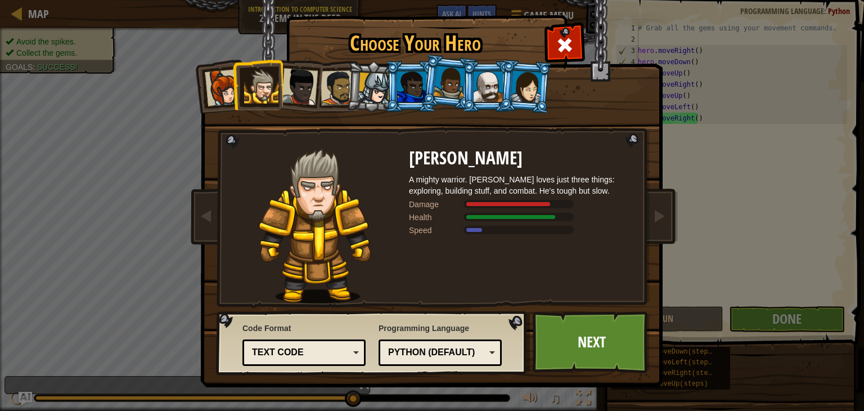
click at [487, 87] on div at bounding box center [488, 86] width 29 height 30
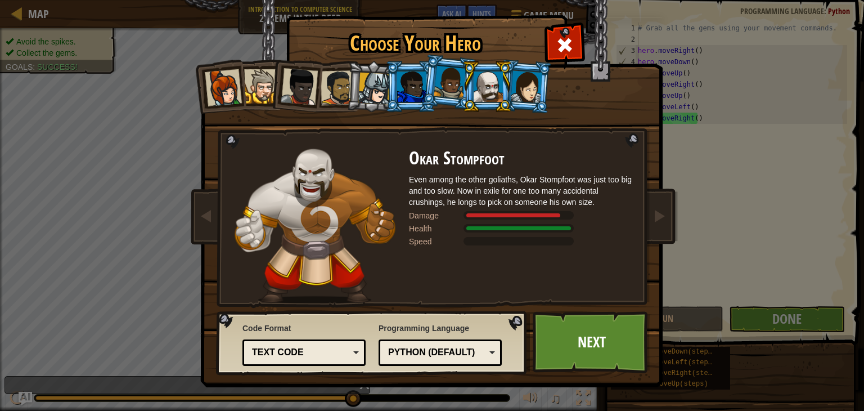
click at [579, 346] on link "Next" at bounding box center [592, 342] width 118 height 62
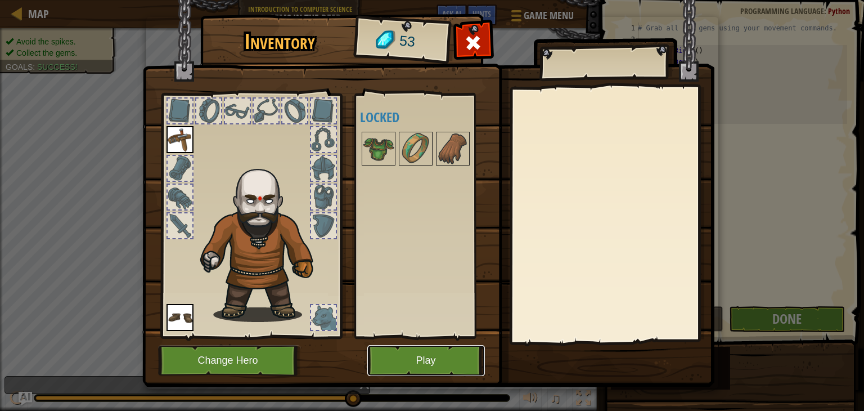
click at [418, 356] on button "Play" at bounding box center [426, 360] width 118 height 31
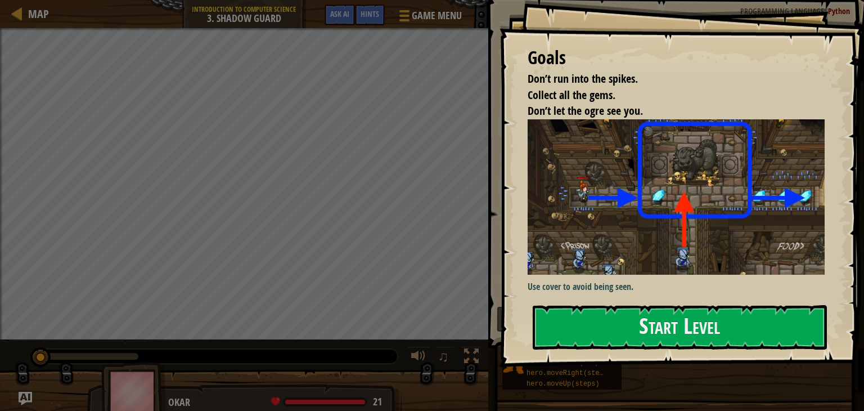
click at [605, 326] on button "Start Level" at bounding box center [680, 327] width 294 height 44
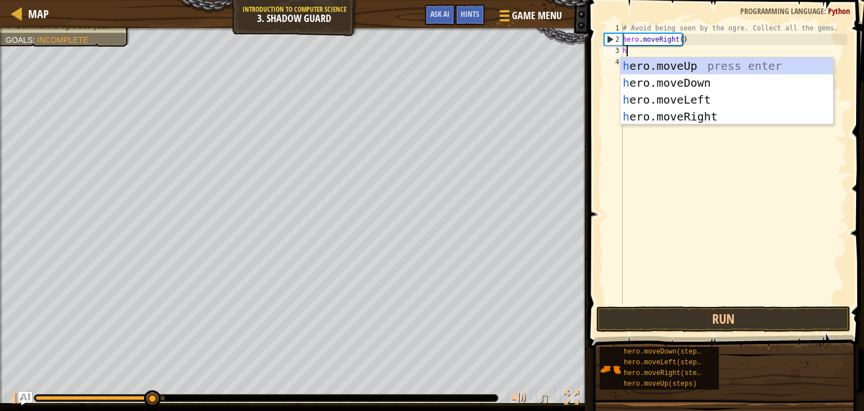
scroll to position [5, 0]
type textarea "her"
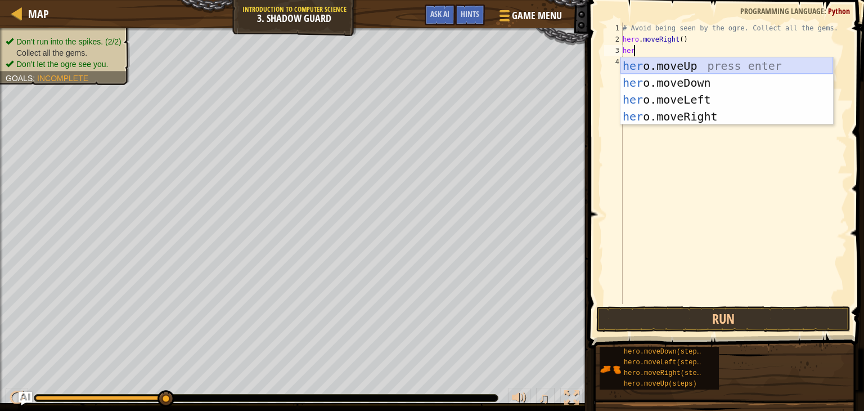
click at [664, 64] on div "her o.moveUp press enter her o.moveDown press enter her o.moveLeft press enter …" at bounding box center [727, 107] width 213 height 101
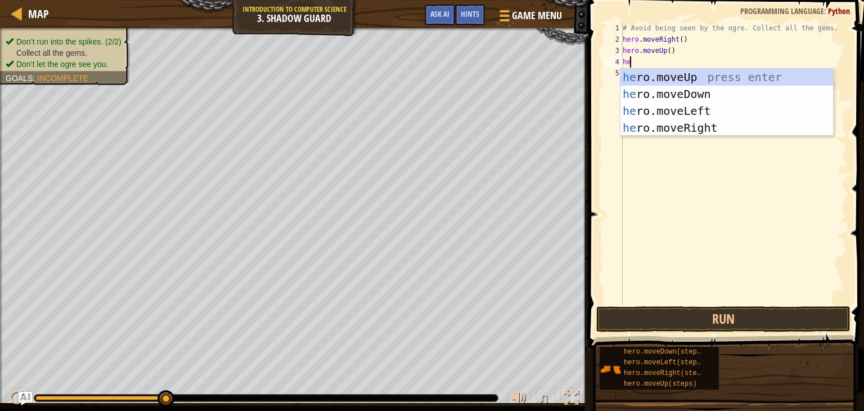
type textarea "her"
click at [689, 133] on div "her o.moveUp press enter her o.moveDown press enter her o.moveLeft press enter …" at bounding box center [727, 119] width 213 height 101
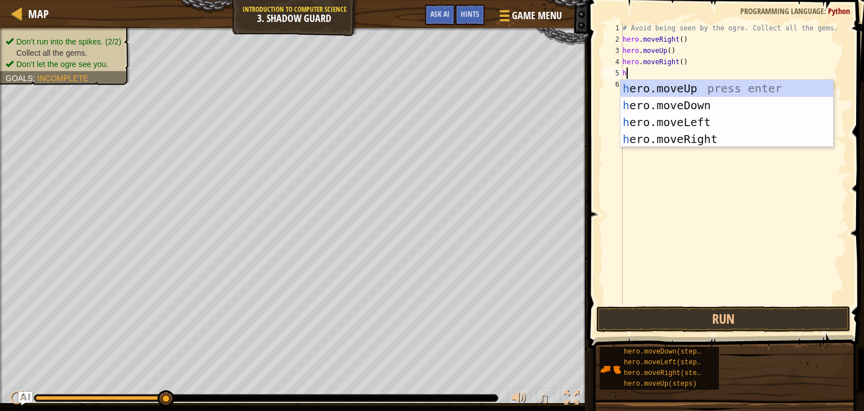
type textarea "her"
click at [675, 110] on div "her o.moveUp press enter her o.moveDown press enter her o.moveLeft press enter …" at bounding box center [727, 130] width 213 height 101
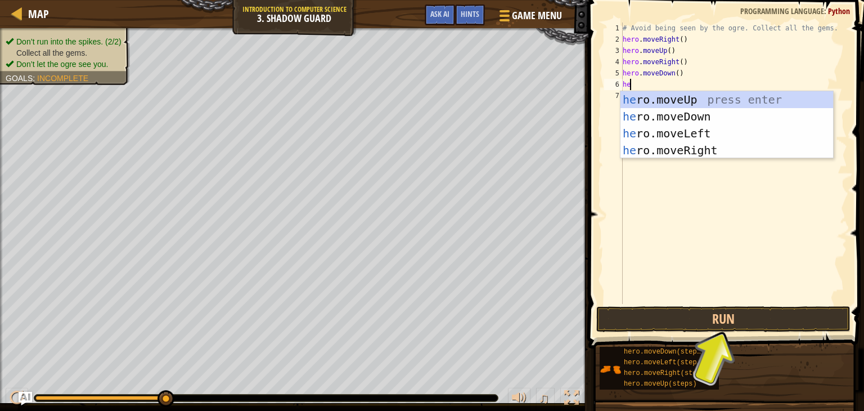
type textarea "her"
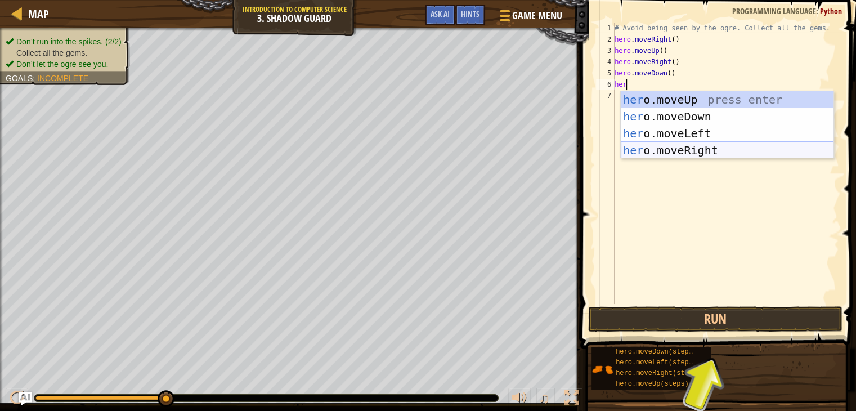
click at [679, 143] on div "her o.moveUp press enter her o.moveDown press enter her o.moveLeft press enter …" at bounding box center [727, 141] width 213 height 101
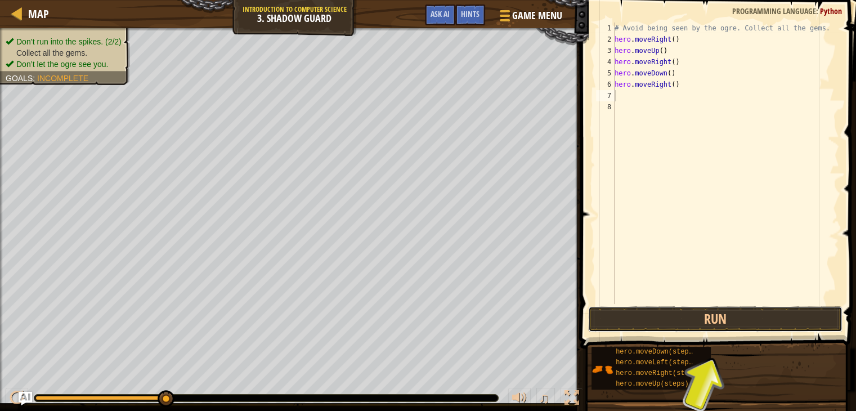
click at [727, 320] on button "Run" at bounding box center [715, 319] width 254 height 26
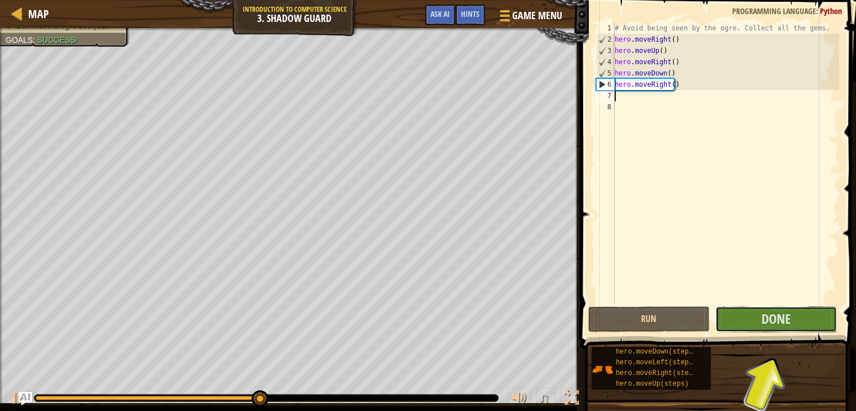
click at [725, 320] on button "Done" at bounding box center [776, 319] width 122 height 26
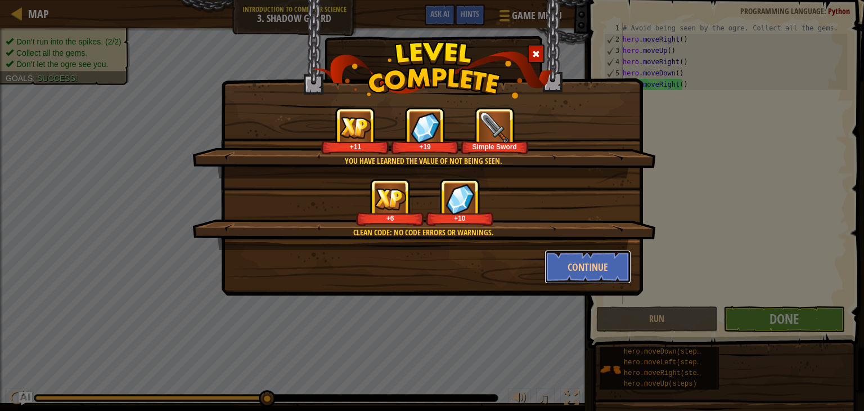
click at [558, 267] on button "Continue" at bounding box center [588, 267] width 87 height 34
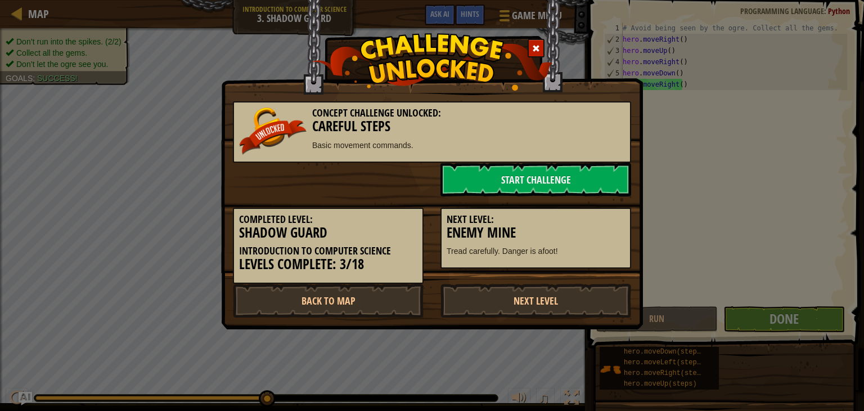
click at [264, 132] on img at bounding box center [273, 130] width 68 height 47
click at [515, 183] on link "Start Challenge" at bounding box center [536, 180] width 191 height 34
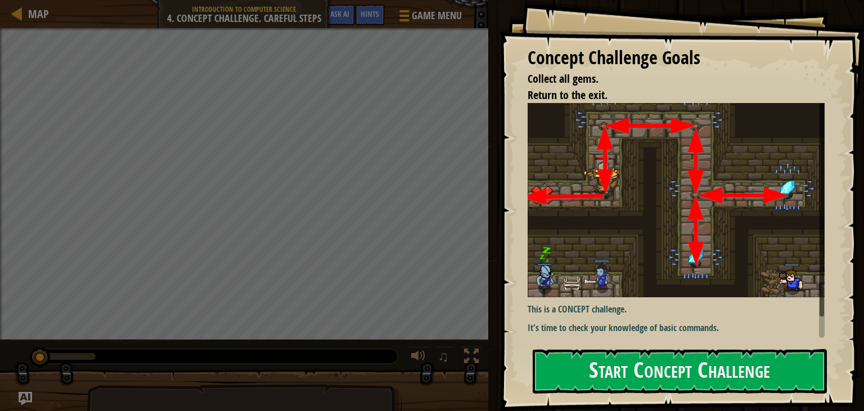
click at [666, 366] on button "Start Concept Challenge" at bounding box center [680, 371] width 294 height 44
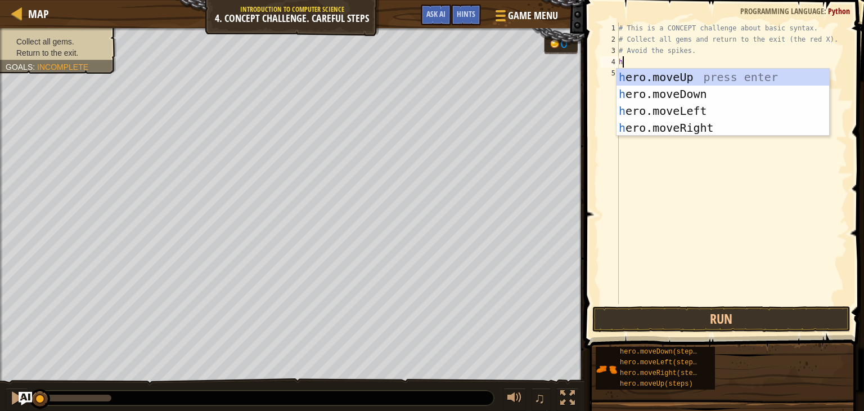
scroll to position [5, 0]
type textarea "her"
click at [662, 72] on div "her o.moveUp press enter her o.moveDown press enter her o.moveLeft press enter …" at bounding box center [723, 119] width 213 height 101
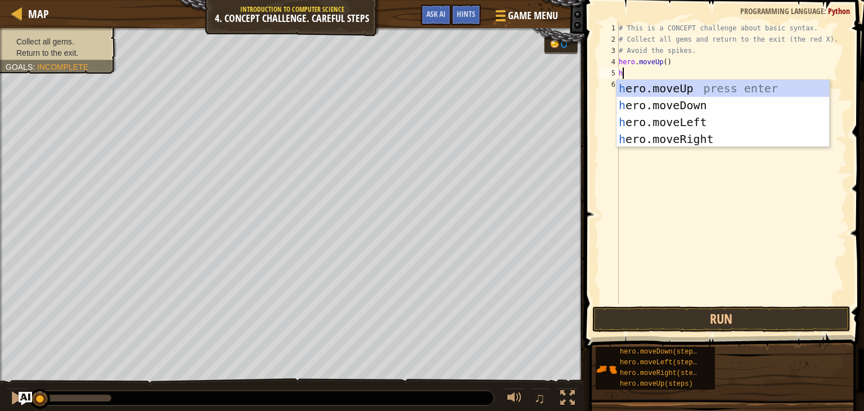
type textarea "her"
click at [667, 134] on div "her o.moveUp press enter her o.moveDown press enter her o.moveLeft press enter …" at bounding box center [723, 130] width 213 height 101
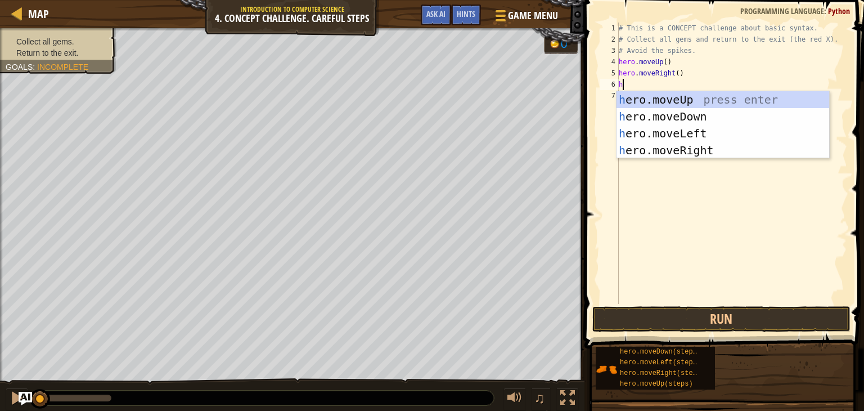
type textarea "her"
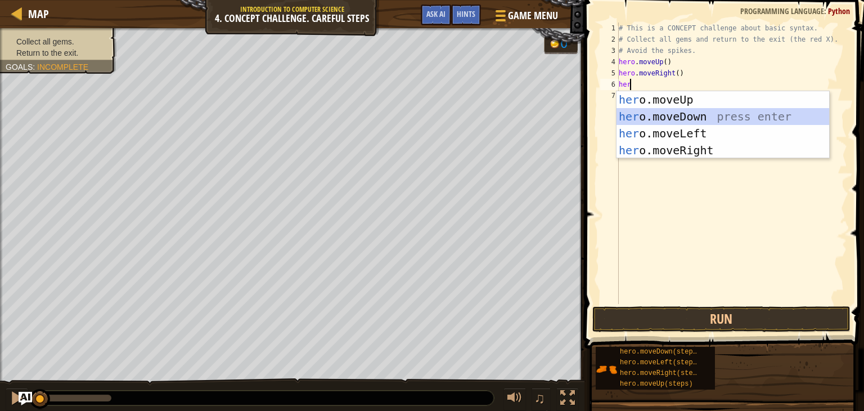
click at [679, 122] on div "her o.moveUp press enter her o.moveDown press enter her o.moveLeft press enter …" at bounding box center [723, 141] width 213 height 101
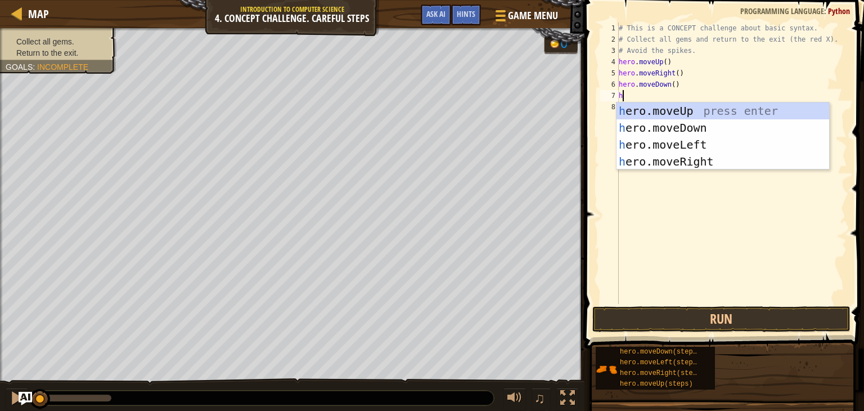
type textarea "her"
click at [681, 160] on div "her o.moveUp press enter her o.moveDown press enter her o.moveLeft press enter …" at bounding box center [723, 152] width 213 height 101
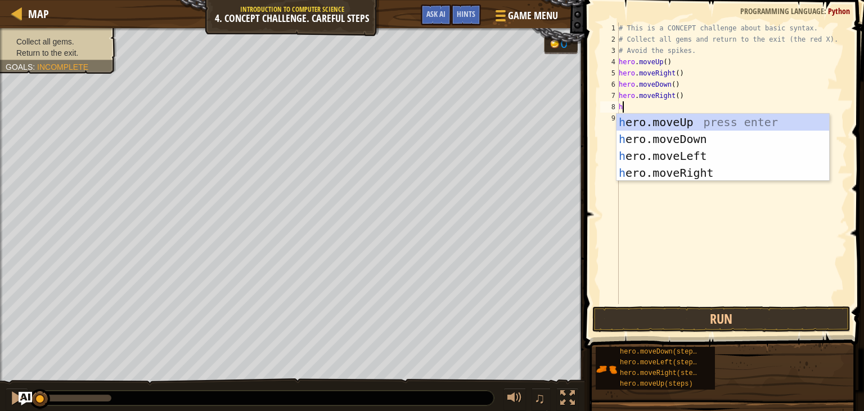
type textarea "her"
click at [680, 174] on div "her o.moveUp press enter her o.moveDown press enter her o.moveLeft press enter …" at bounding box center [723, 164] width 213 height 101
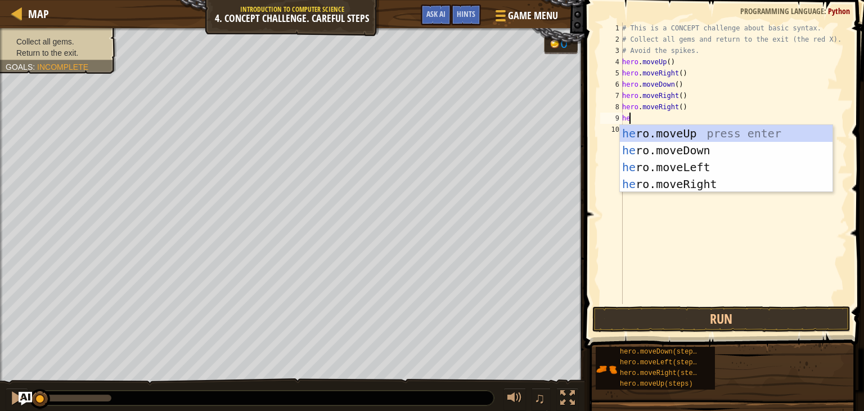
type textarea "her"
click at [691, 152] on div "her o.moveUp press enter her o.moveDown press enter her o.moveLeft press enter …" at bounding box center [726, 175] width 213 height 101
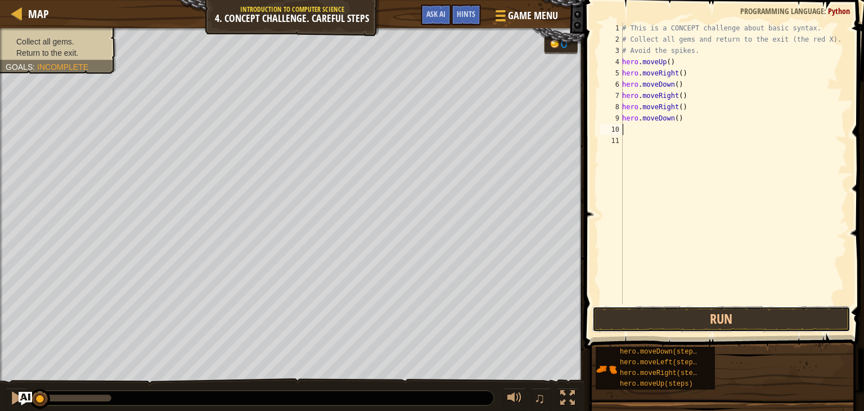
click at [718, 321] on button "Run" at bounding box center [721, 319] width 258 height 26
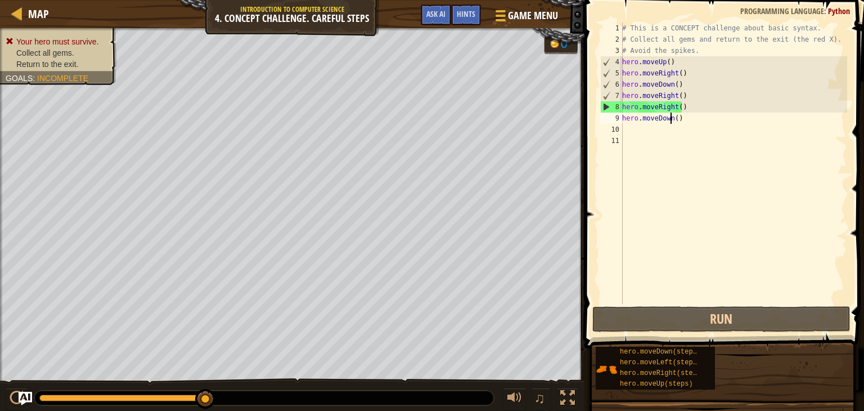
click at [670, 122] on div "# This is a CONCEPT challenge about basic syntax. # Collect all gems and return…" at bounding box center [733, 175] width 227 height 304
drag, startPoint x: 670, startPoint y: 122, endPoint x: 619, endPoint y: 113, distance: 50.9
click at [619, 113] on div "hero.moveDown() 1 2 3 4 5 6 7 8 9 10 11 # This is a CONCEPT challenge about bas…" at bounding box center [722, 163] width 249 height 281
click at [674, 120] on div "# This is a CONCEPT challenge about basic syntax. # Collect all gems and return…" at bounding box center [733, 163] width 227 height 281
click at [677, 120] on div "# This is a CONCEPT challenge about basic syntax. # Collect all gems and return…" at bounding box center [733, 175] width 227 height 304
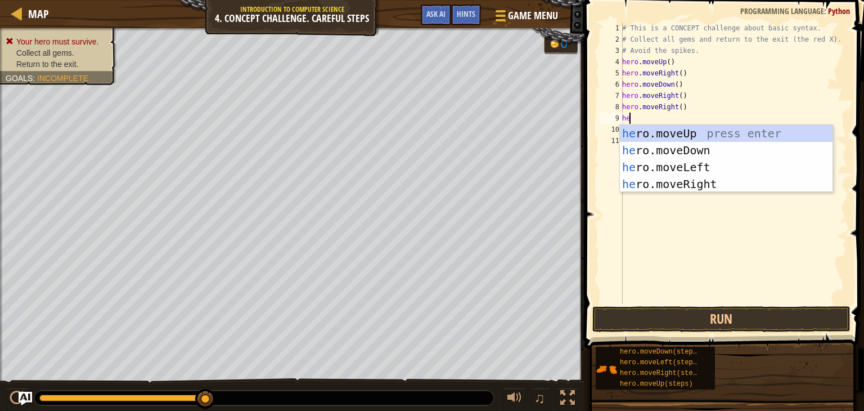
type textarea "her"
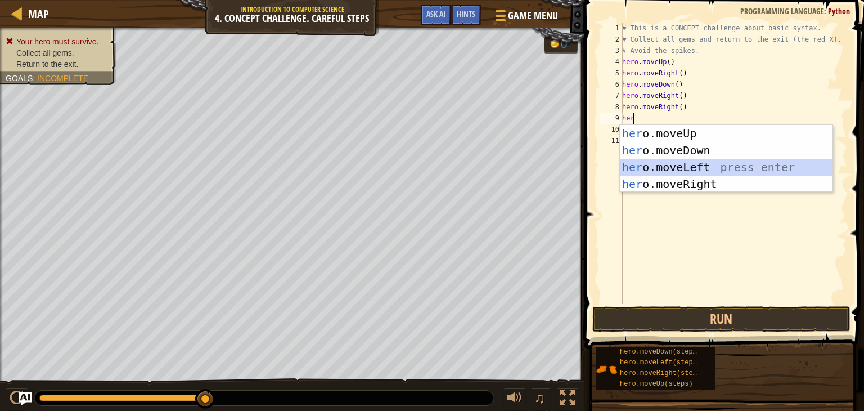
click at [725, 168] on div "her o.moveUp press enter her o.moveDown press enter her o.moveLeft press enter …" at bounding box center [726, 175] width 213 height 101
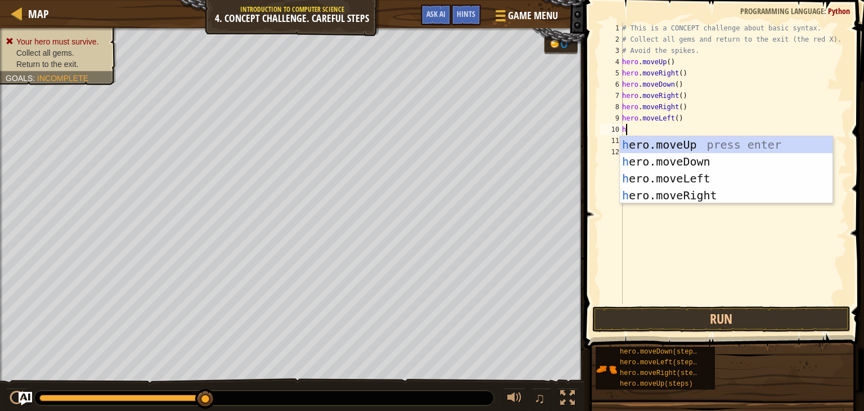
type textarea "her"
click at [661, 163] on div "her o.moveUp press enter her o.moveDown press enter her o.moveLeft press enter …" at bounding box center [726, 186] width 213 height 101
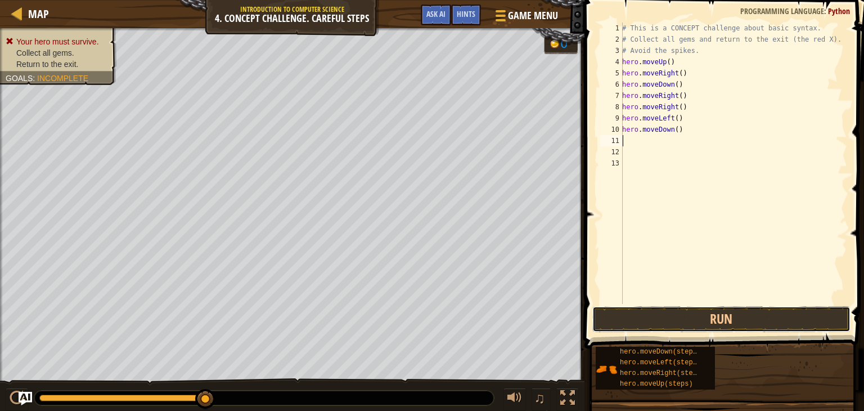
click at [681, 316] on button "Run" at bounding box center [721, 319] width 258 height 26
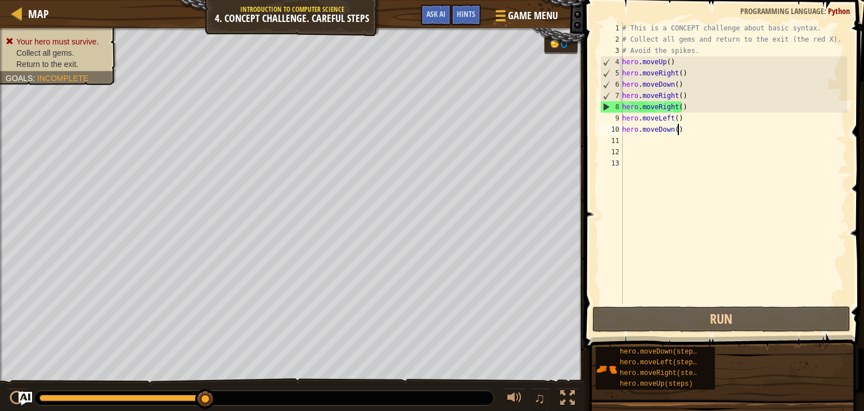
click at [678, 128] on div "# This is a CONCEPT challenge about basic syntax. # Collect all gems and return…" at bounding box center [733, 175] width 227 height 304
click at [603, 105] on div "8" at bounding box center [612, 106] width 22 height 11
click at [604, 105] on div "8" at bounding box center [612, 106] width 22 height 11
click at [646, 321] on button "Run" at bounding box center [721, 319] width 258 height 26
click at [668, 110] on div "# This is a CONCEPT challenge about basic syntax. # Collect all gems and return…" at bounding box center [733, 175] width 227 height 304
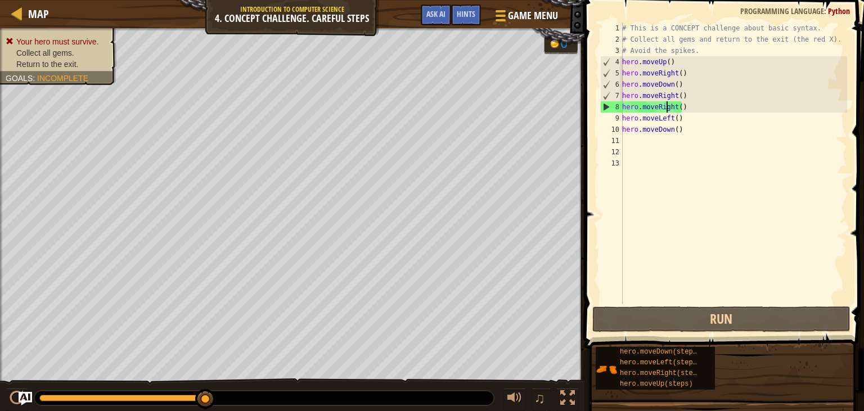
click at [672, 110] on div "# This is a CONCEPT challenge about basic syntax. # Collect all gems and return…" at bounding box center [733, 175] width 227 height 304
click at [673, 110] on div "# This is a CONCEPT challenge about basic syntax. # Collect all gems and return…" at bounding box center [733, 175] width 227 height 304
click at [681, 109] on div "# This is a CONCEPT challenge about basic syntax. # Collect all gems and return…" at bounding box center [733, 175] width 227 height 304
drag, startPoint x: 681, startPoint y: 109, endPoint x: 623, endPoint y: 105, distance: 57.5
click at [623, 105] on div "# This is a CONCEPT challenge about basic syntax. # Collect all gems and return…" at bounding box center [733, 175] width 227 height 304
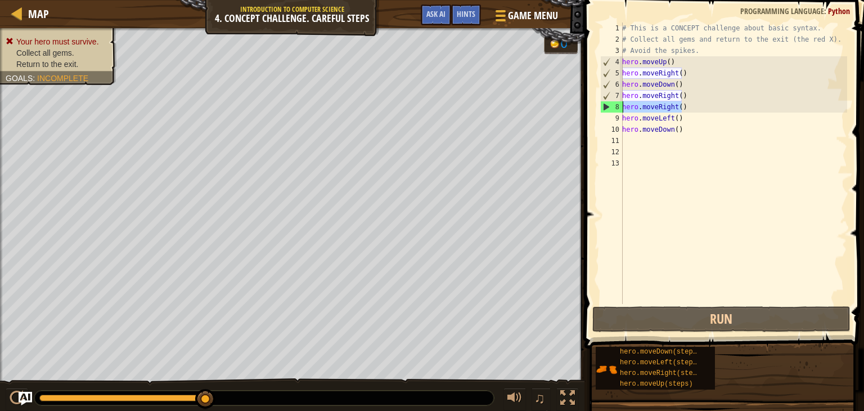
click at [681, 109] on div "# This is a CONCEPT challenge about basic syntax. # Collect all gems and return…" at bounding box center [733, 163] width 227 height 281
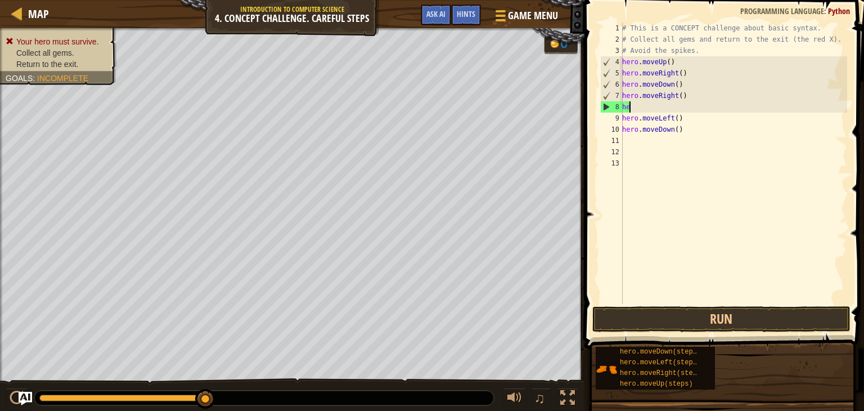
type textarea "h"
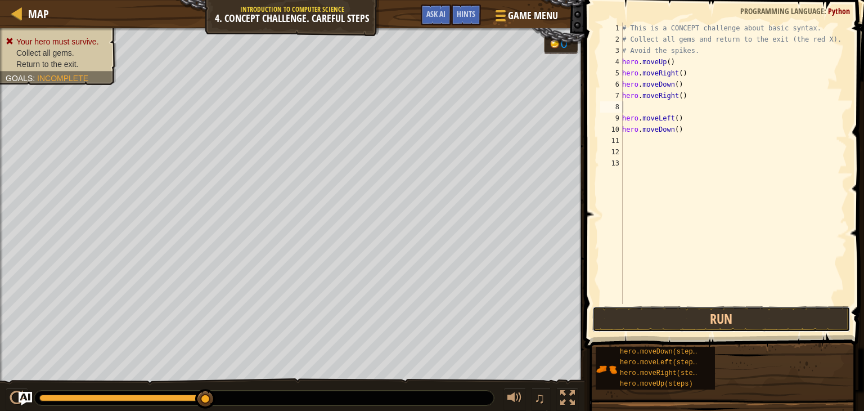
click at [641, 314] on button "Run" at bounding box center [721, 319] width 258 height 26
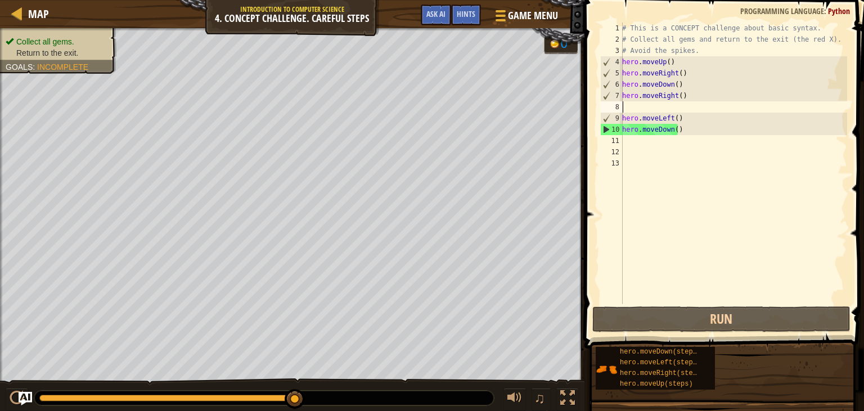
click at [638, 146] on div "# This is a CONCEPT challenge about basic syntax. # Collect all gems and return…" at bounding box center [733, 175] width 227 height 304
click at [630, 142] on div "# This is a CONCEPT challenge about basic syntax. # Collect all gems and return…" at bounding box center [733, 175] width 227 height 304
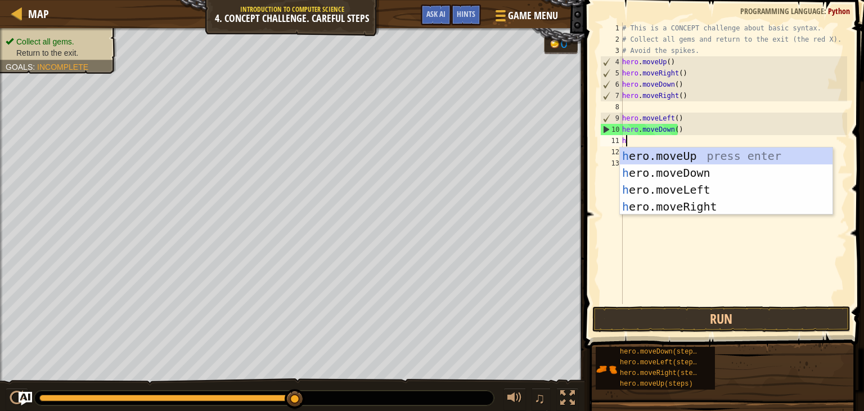
type textarea "her"
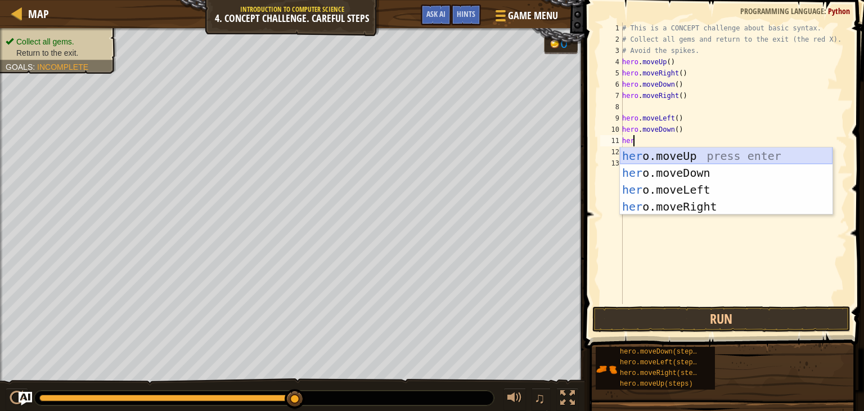
click at [654, 158] on div "her o.moveUp press enter her o.moveDown press enter her o.moveLeft press enter …" at bounding box center [726, 197] width 213 height 101
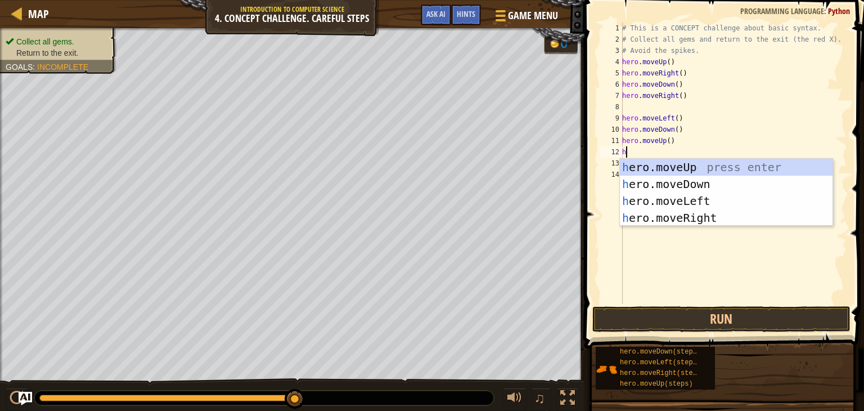
type textarea "her"
click at [659, 164] on div "her o.moveUp press enter her o.moveDown press enter her o.moveLeft press enter …" at bounding box center [726, 209] width 213 height 101
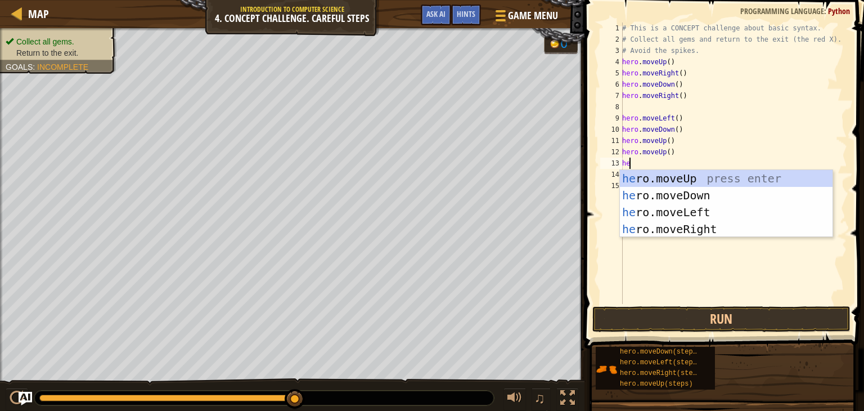
type textarea "her"
click at [648, 214] on div "her o.moveUp press enter her o.moveDown press enter her o.moveLeft press enter …" at bounding box center [726, 220] width 213 height 101
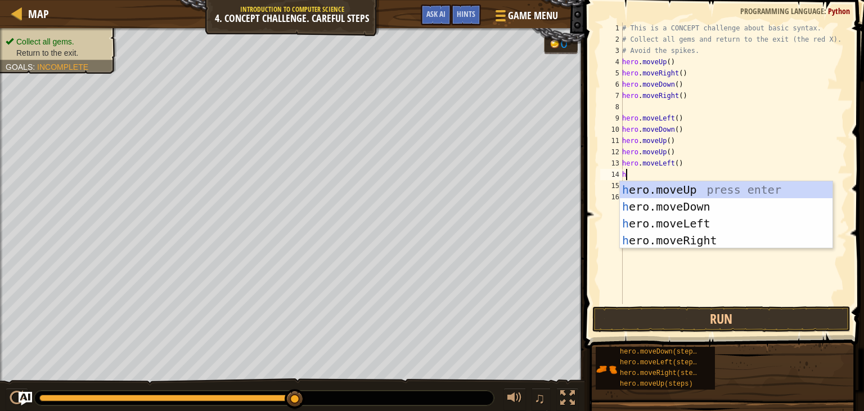
type textarea "her"
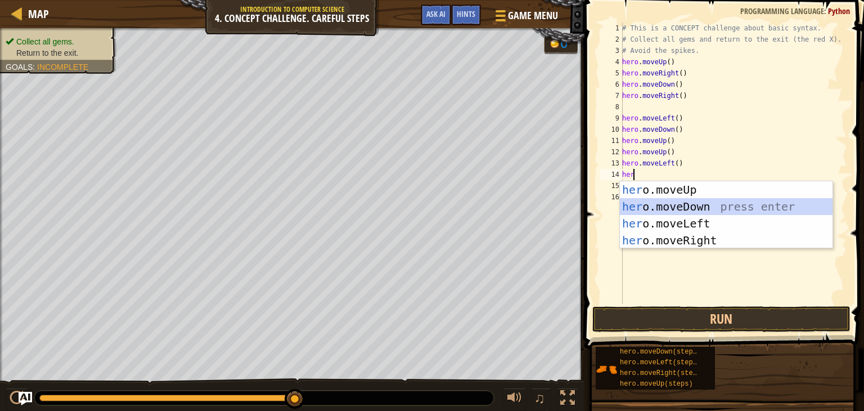
click at [645, 209] on div "her o.moveUp press enter her o.moveDown press enter her o.moveLeft press enter …" at bounding box center [726, 231] width 213 height 101
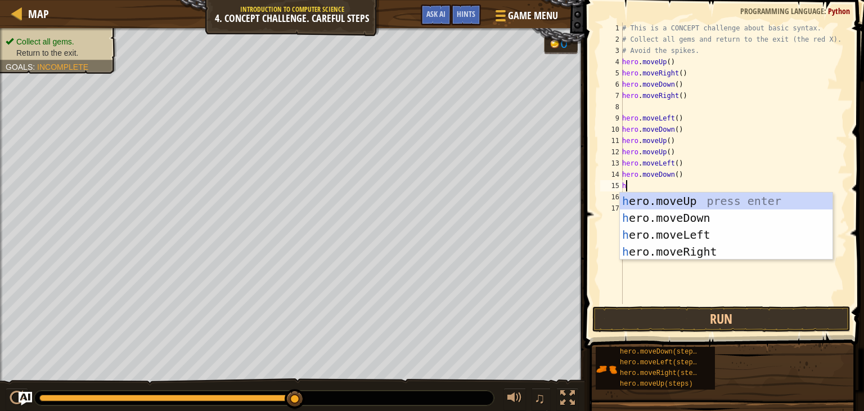
type textarea "her"
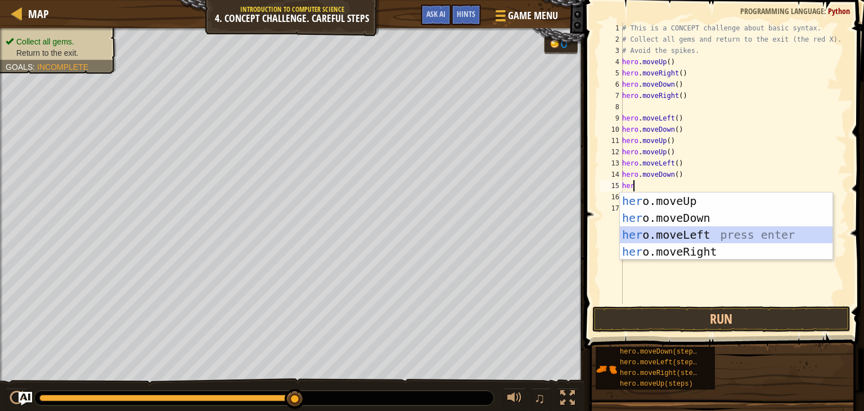
click at [677, 238] on div "her o.moveUp press enter her o.moveDown press enter her o.moveLeft press enter …" at bounding box center [726, 242] width 213 height 101
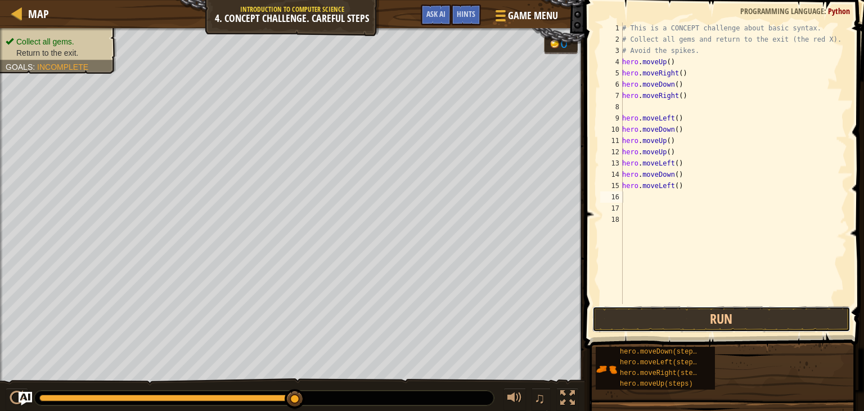
click at [677, 312] on button "Run" at bounding box center [721, 319] width 258 height 26
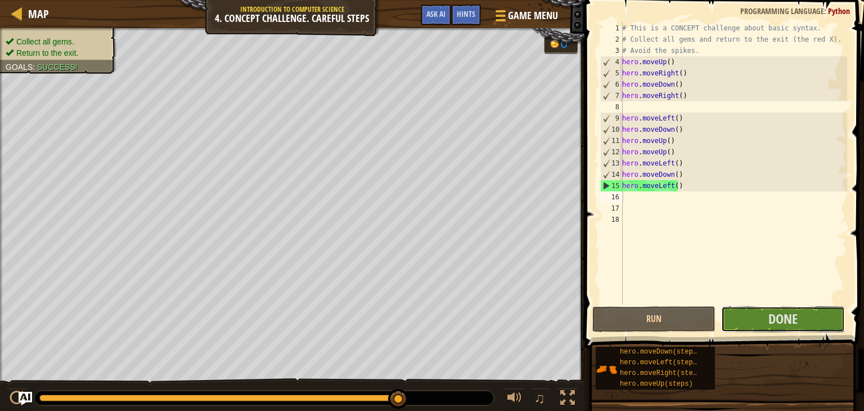
click at [732, 316] on button "Done" at bounding box center [782, 319] width 123 height 26
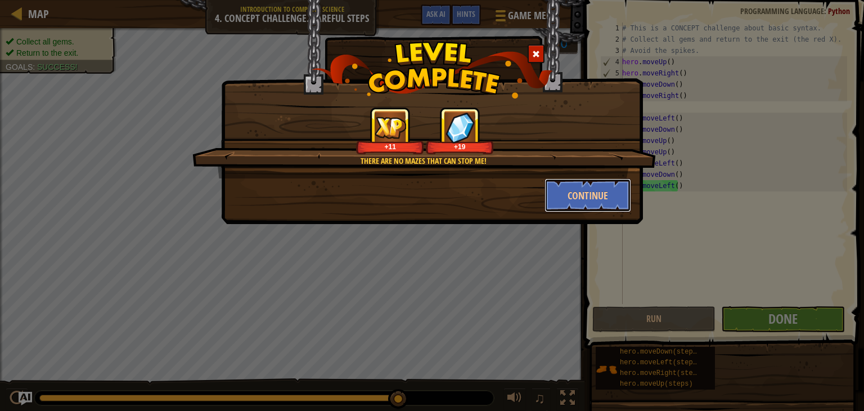
click at [585, 195] on button "Continue" at bounding box center [588, 195] width 87 height 34
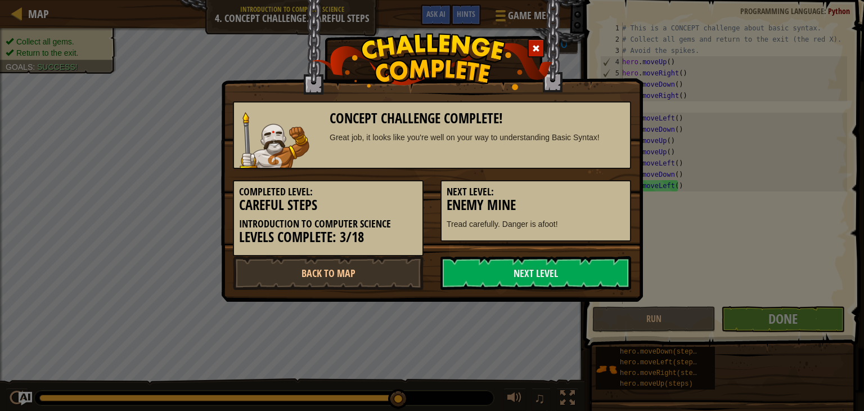
click at [556, 271] on link "Next Level" at bounding box center [536, 273] width 191 height 34
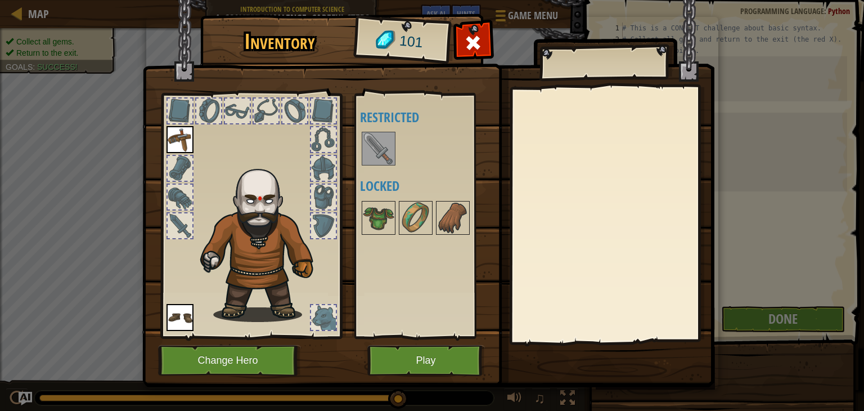
click at [325, 318] on div at bounding box center [323, 317] width 25 height 25
click at [390, 354] on button "Play" at bounding box center [426, 360] width 118 height 31
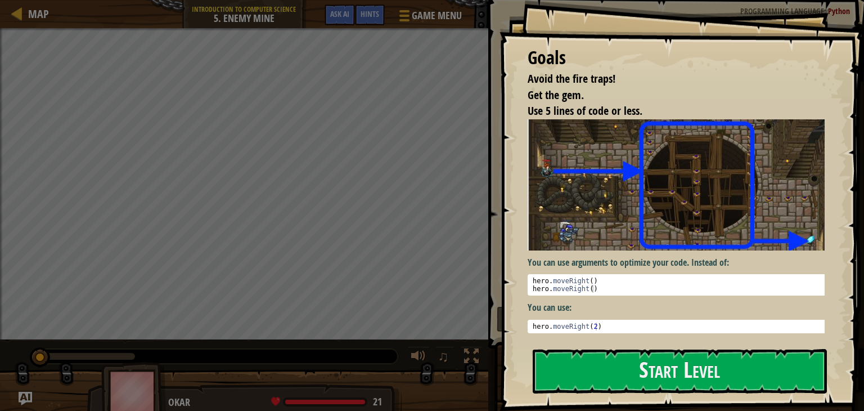
click at [574, 376] on button "Start Level" at bounding box center [680, 371] width 294 height 44
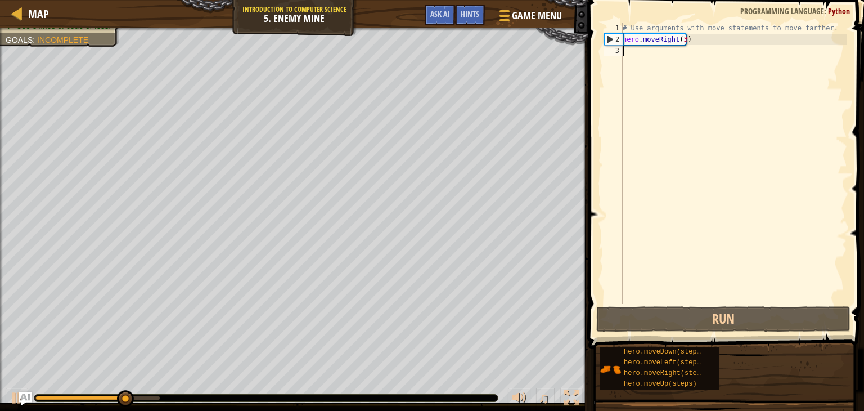
click at [636, 51] on div "# Use arguments with move statements to move farther. hero . moveRight ( 3 )" at bounding box center [734, 175] width 227 height 304
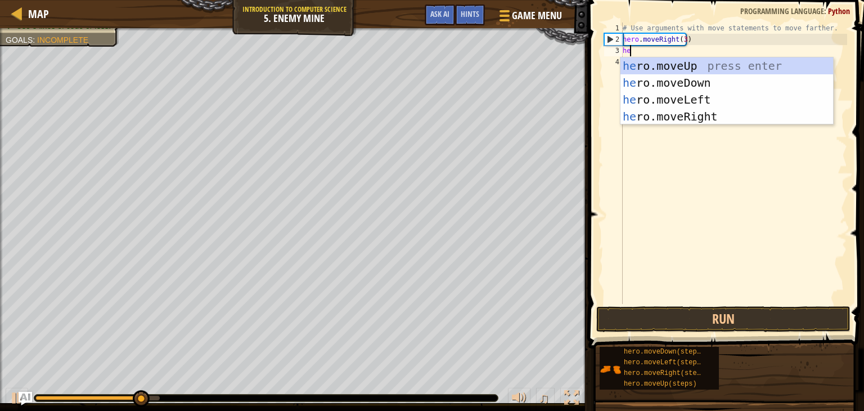
type textarea "her"
click at [662, 61] on div "her o.moveUp press enter her o.moveDown press enter her o.moveLeft press enter …" at bounding box center [727, 107] width 213 height 101
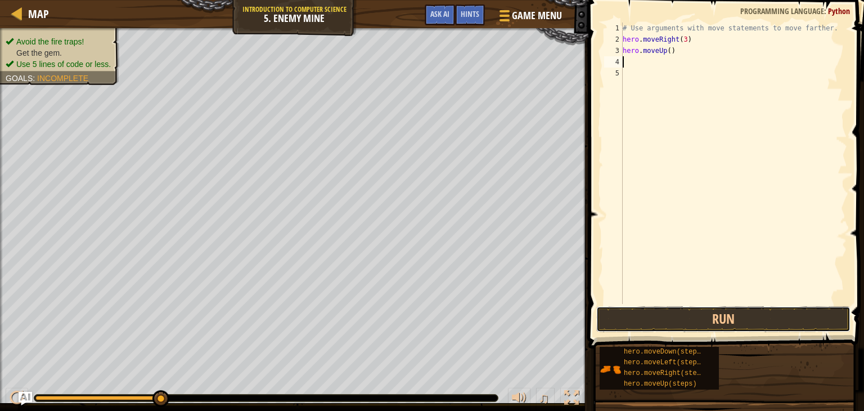
click at [729, 309] on button "Run" at bounding box center [723, 319] width 254 height 26
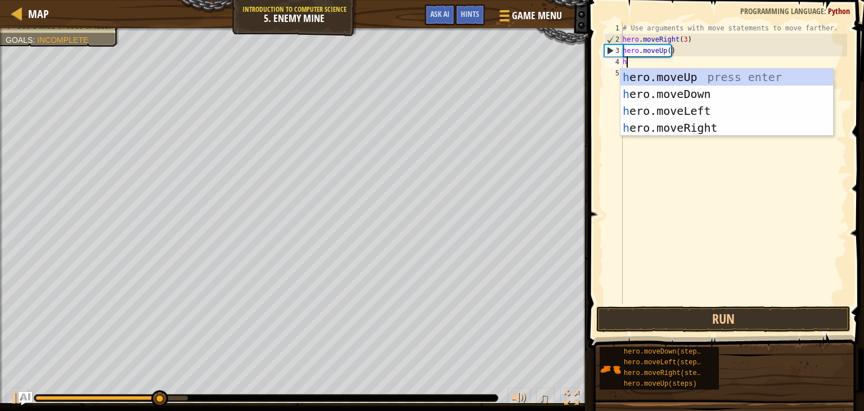
type textarea "her"
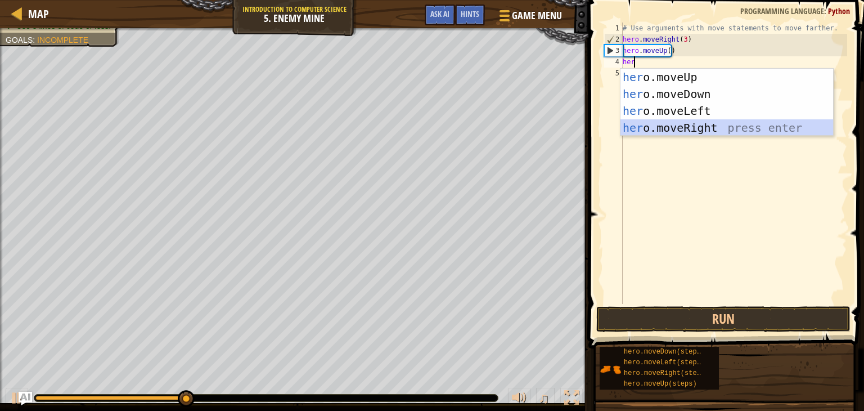
click at [708, 131] on div "her o.moveUp press enter her o.moveDown press enter her o.moveLeft press enter …" at bounding box center [727, 119] width 213 height 101
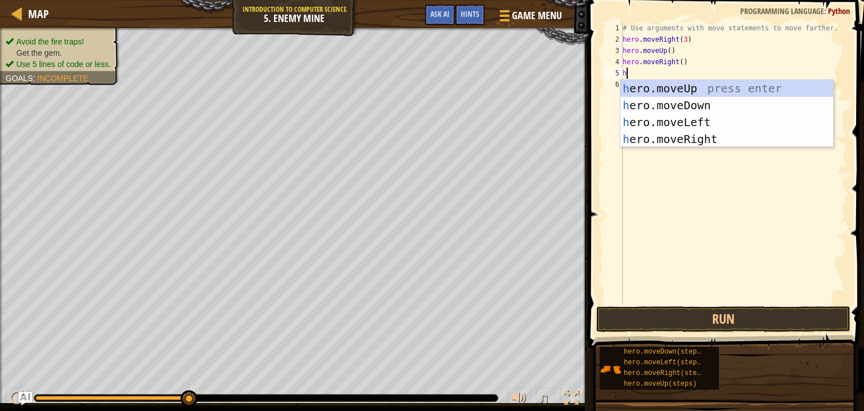
type textarea "her"
click at [652, 104] on div "her o.moveUp press enter her o.moveDown press enter her o.moveLeft press enter …" at bounding box center [727, 130] width 213 height 101
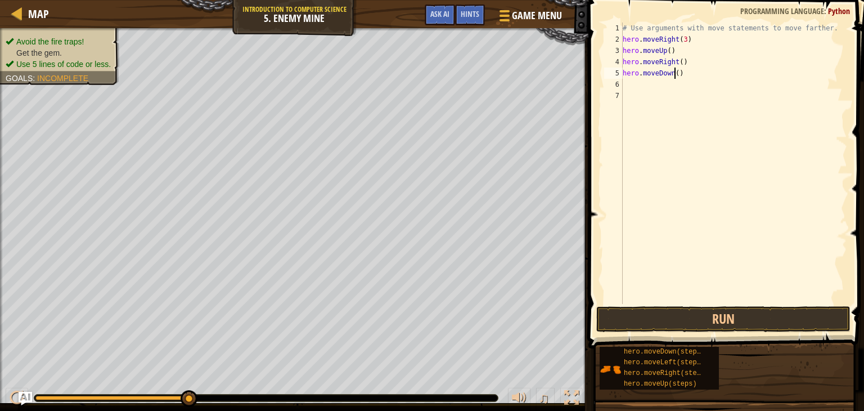
click at [673, 77] on div "# Use arguments with move statements to move farther. hero . moveRight ( 3 ) he…" at bounding box center [734, 175] width 227 height 304
type textarea "hero.moveDown(4)"
click at [641, 91] on div "# Use arguments with move statements to move farther. hero . moveRight ( 3 ) he…" at bounding box center [734, 175] width 227 height 304
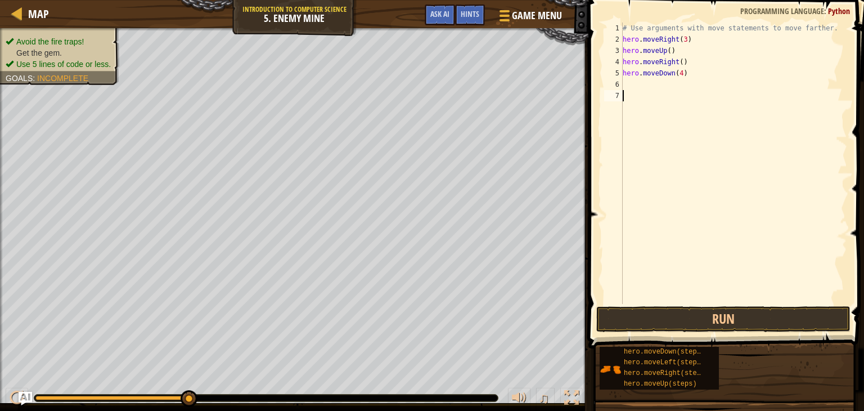
click at [639, 91] on div "# Use arguments with move statements to move farther. hero . moveRight ( 3 ) he…" at bounding box center [734, 175] width 227 height 304
click at [630, 86] on div "# Use arguments with move statements to move farther. hero . moveRight ( 3 ) he…" at bounding box center [734, 175] width 227 height 304
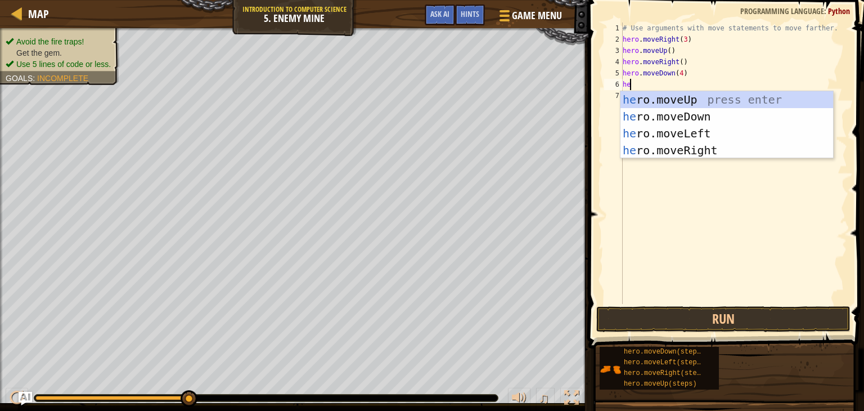
type textarea "her"
click at [681, 148] on div "her o.moveUp press enter her o.moveDown press enter her o.moveLeft press enter …" at bounding box center [727, 141] width 213 height 101
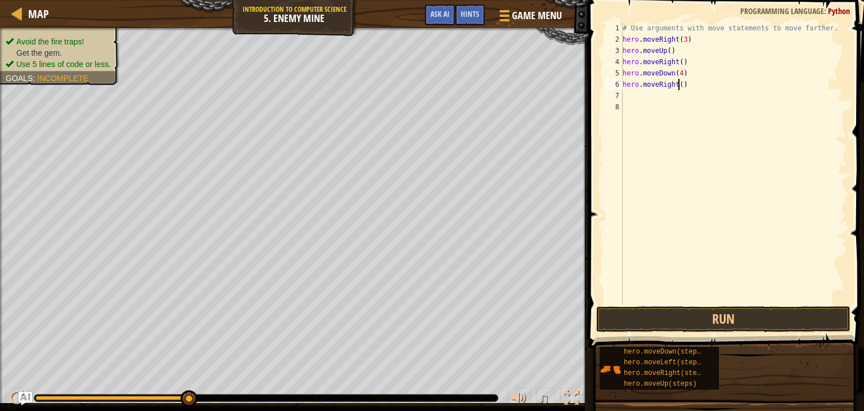
click at [678, 84] on div "# Use arguments with move statements to move farther. hero . moveRight ( 3 ) he…" at bounding box center [734, 175] width 227 height 304
click at [616, 307] on button "Run" at bounding box center [723, 319] width 254 height 26
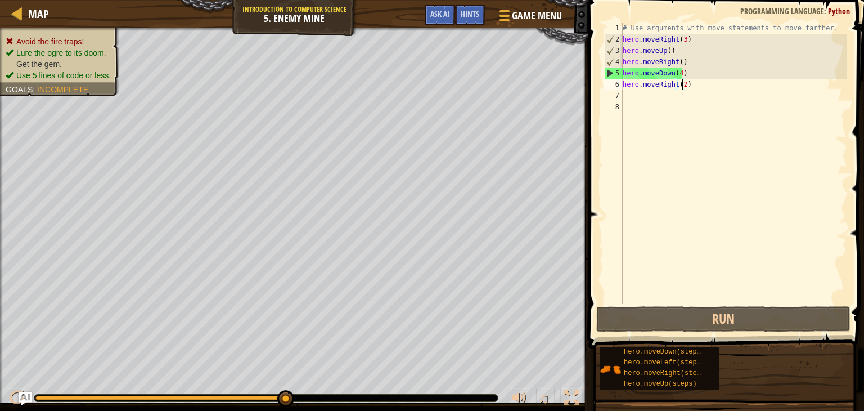
click at [677, 73] on div "# Use arguments with move statements to move farther. hero . moveRight ( 3 ) he…" at bounding box center [734, 175] width 227 height 304
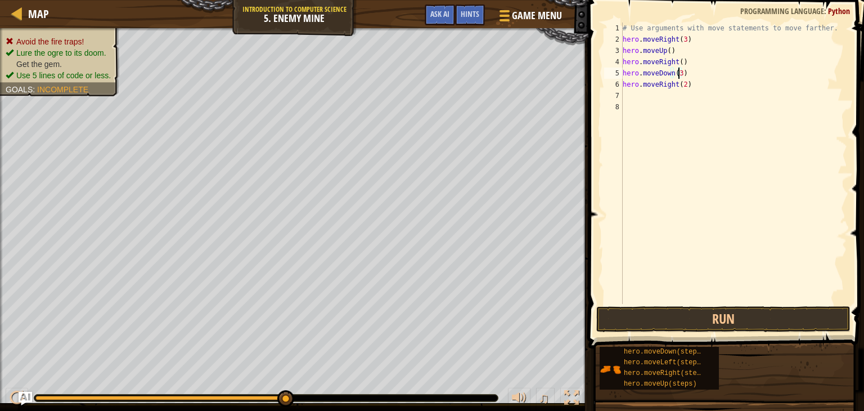
type textarea "hero.moveDown(3)"
click at [720, 310] on button "Run" at bounding box center [723, 319] width 254 height 26
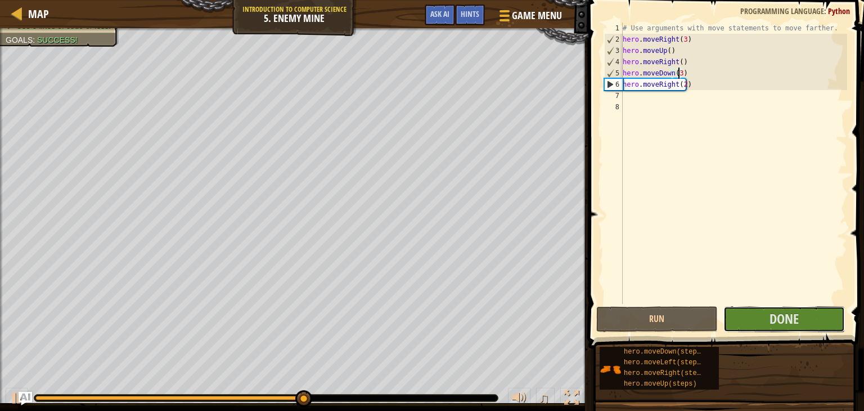
drag, startPoint x: 771, startPoint y: 313, endPoint x: 768, endPoint y: 318, distance: 5.8
click at [768, 318] on button "Done" at bounding box center [785, 319] width 122 height 26
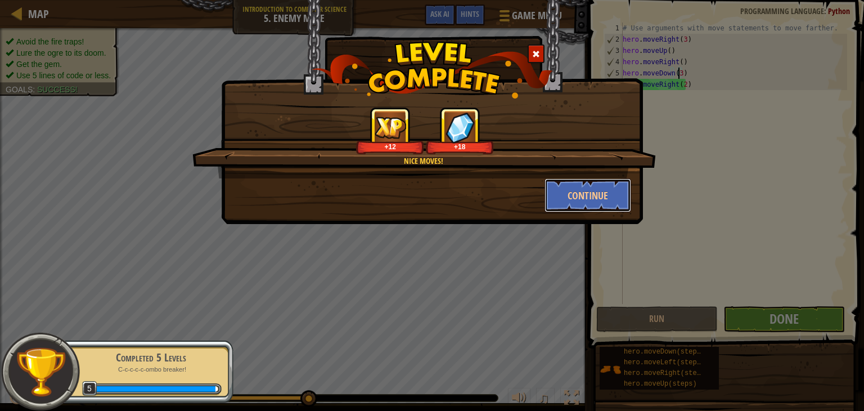
click at [594, 199] on button "Continue" at bounding box center [588, 195] width 87 height 34
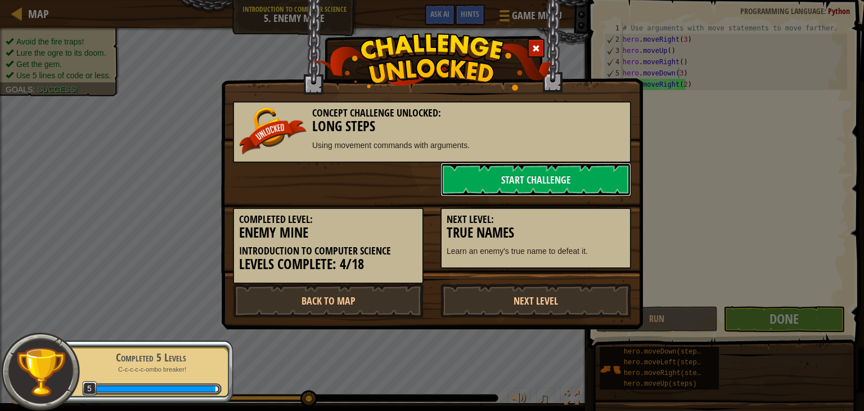
click at [486, 185] on link "Start Challenge" at bounding box center [536, 180] width 191 height 34
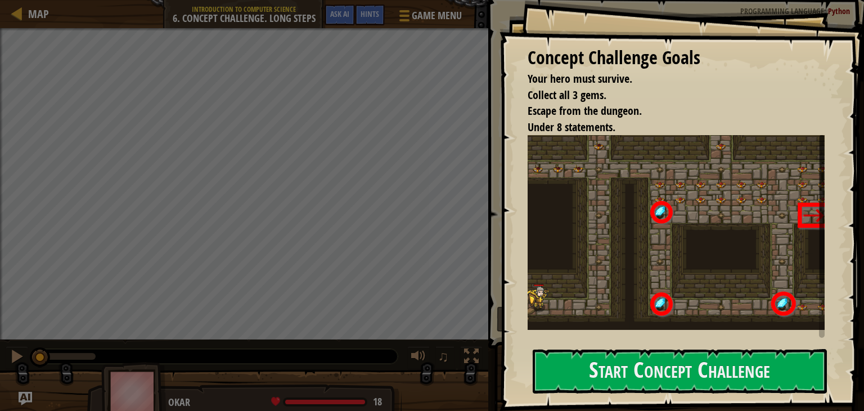
drag, startPoint x: 688, startPoint y: 365, endPoint x: 699, endPoint y: 362, distance: 11.1
click at [693, 364] on button "Start Concept Challenge" at bounding box center [680, 371] width 294 height 44
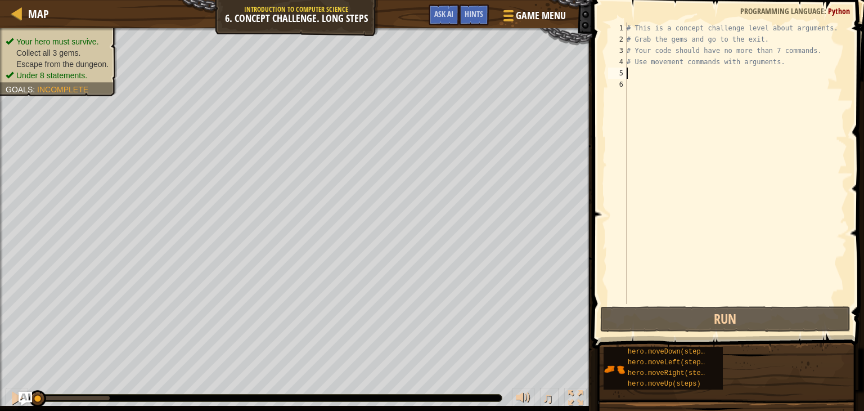
click at [627, 71] on div "# This is a concept challenge level about arguments. # Grab the gems and go to …" at bounding box center [736, 175] width 223 height 304
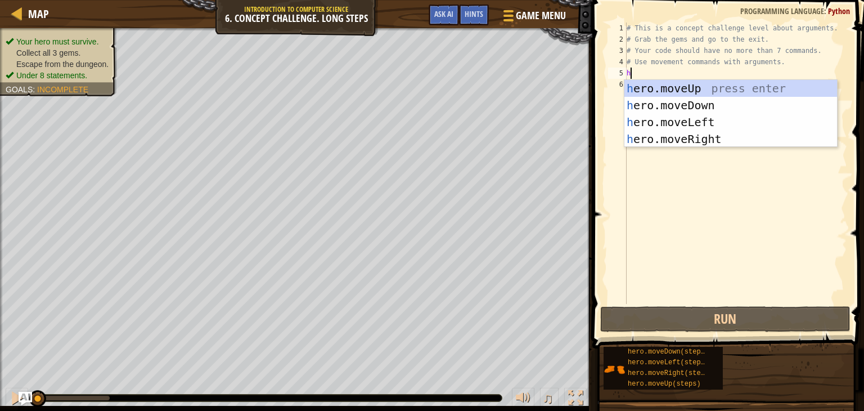
scroll to position [5, 0]
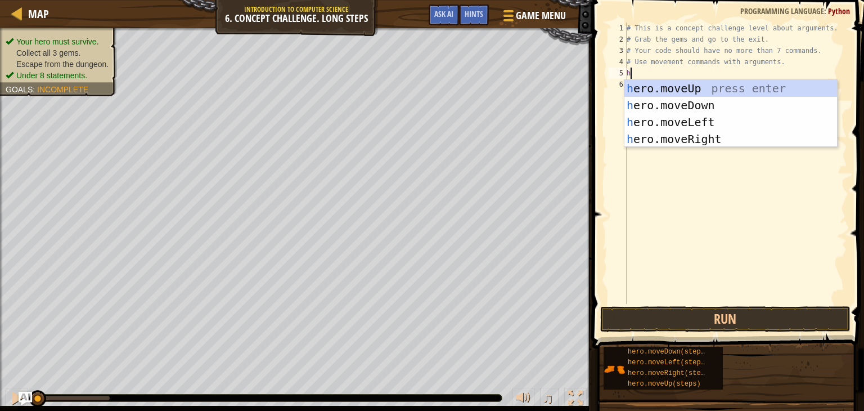
type textarea "her"
drag, startPoint x: 680, startPoint y: 123, endPoint x: 669, endPoint y: 127, distance: 11.7
click at [678, 123] on div "her o.moveUp press enter her o.moveDown press enter her o.moveLeft press enter …" at bounding box center [731, 130] width 213 height 101
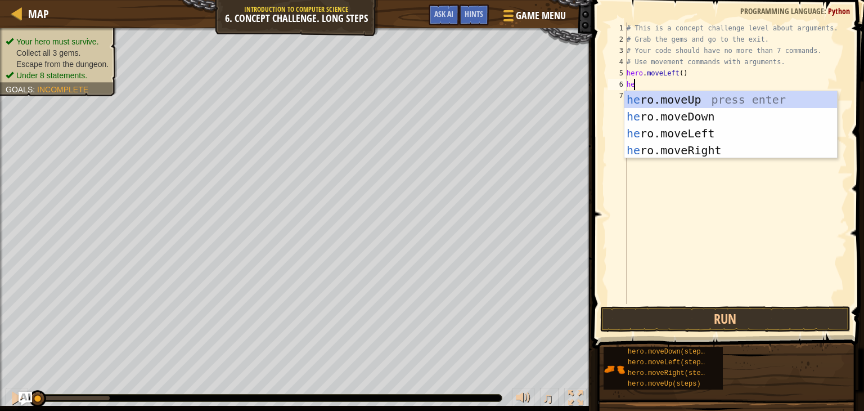
type textarea "her"
click at [684, 100] on div "her o.moveUp press enter her o.moveDown press enter her o.moveLeft press enter …" at bounding box center [731, 141] width 213 height 101
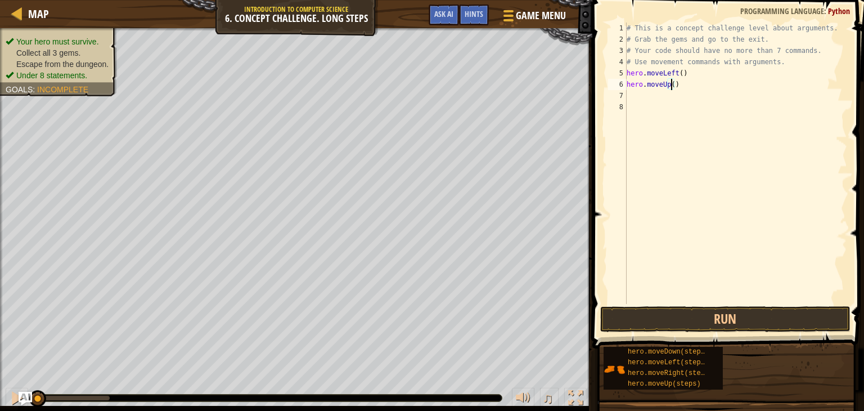
click at [672, 83] on div "# This is a concept challenge level about arguments. # Grab the gems and go to …" at bounding box center [736, 175] width 223 height 304
type textarea "hero.moveUp(3)"
click at [634, 97] on div "# This is a concept challenge level about arguments. # Grab the gems and go to …" at bounding box center [736, 175] width 223 height 304
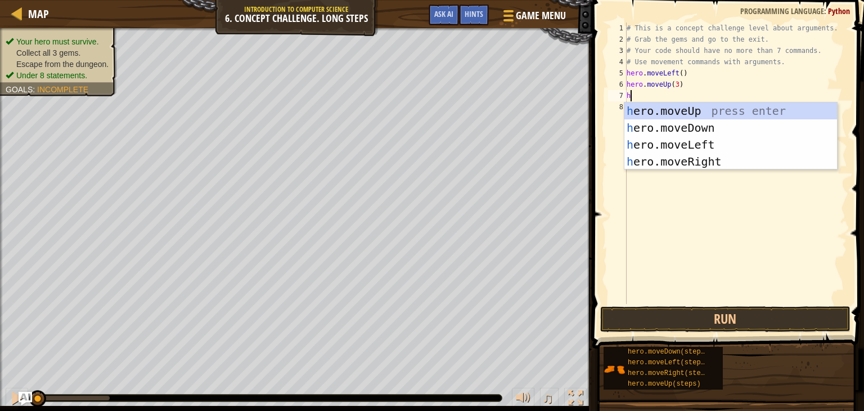
type textarea "her"
click at [686, 145] on div "her o.moveUp press enter her o.moveDown press enter her o.moveLeft press enter …" at bounding box center [731, 152] width 213 height 101
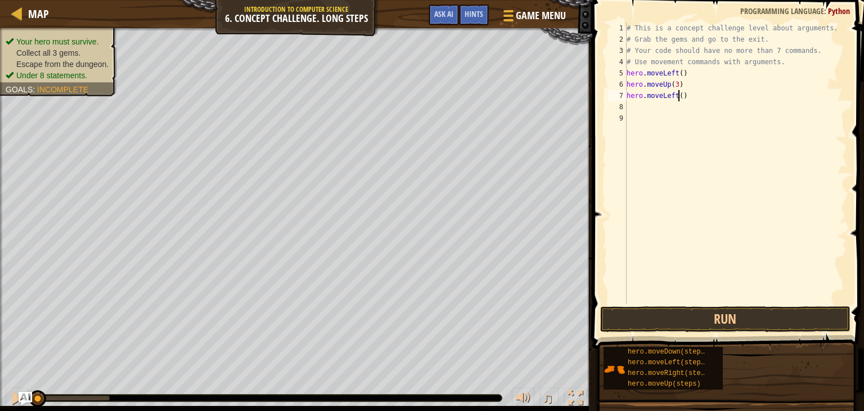
click at [677, 100] on div "# This is a concept challenge level about arguments. # Grab the gems and go to …" at bounding box center [736, 175] width 223 height 304
type textarea "hero.moveLeft(2)"
click at [634, 109] on div "# This is a concept challenge level about arguments. # Grab the gems and go to …" at bounding box center [736, 175] width 223 height 304
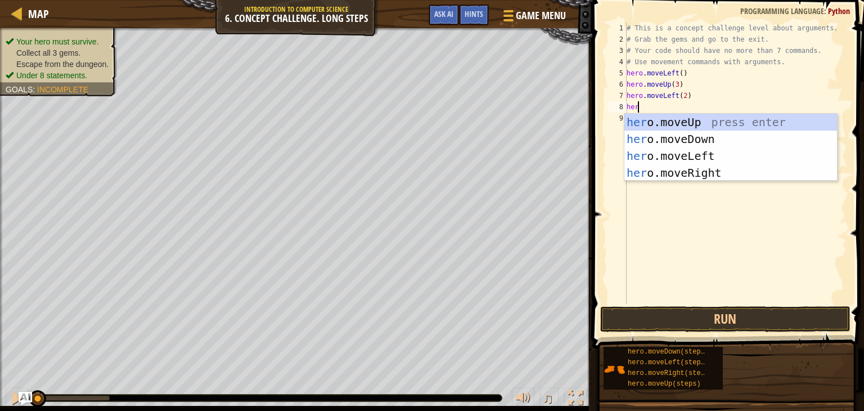
type textarea "hero"
click at [664, 146] on div "hero .moveUp press enter hero .moveDown press enter hero .moveLeft press enter …" at bounding box center [731, 164] width 213 height 101
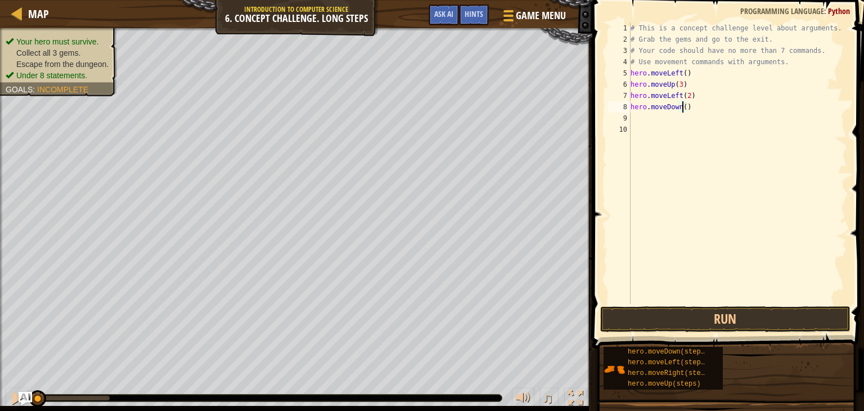
click at [683, 110] on div "# This is a concept challenge level about arguments. # Grab the gems and go to …" at bounding box center [737, 175] width 219 height 304
click at [684, 106] on div "# This is a concept challenge level about arguments. # Grab the gems and go to …" at bounding box center [737, 175] width 219 height 304
click at [685, 111] on div "# This is a concept challenge level about arguments. # Grab the gems and go to …" at bounding box center [737, 175] width 219 height 304
type textarea "h"
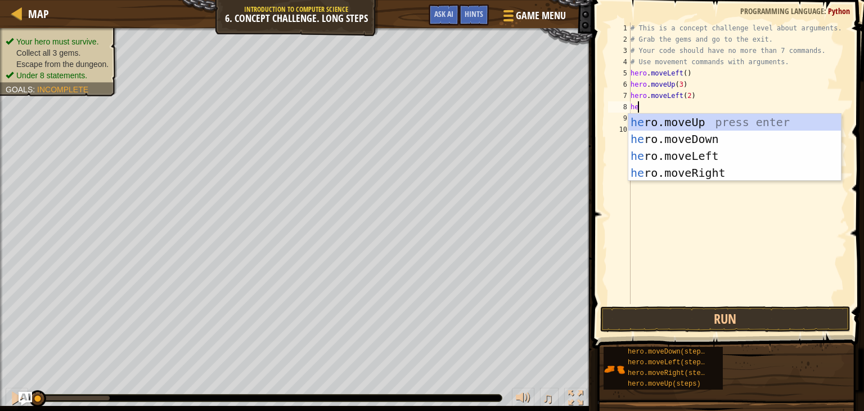
type textarea "her"
click at [685, 152] on div "her o.moveUp press enter her o.moveDown press enter her o.moveLeft press enter …" at bounding box center [734, 164] width 213 height 101
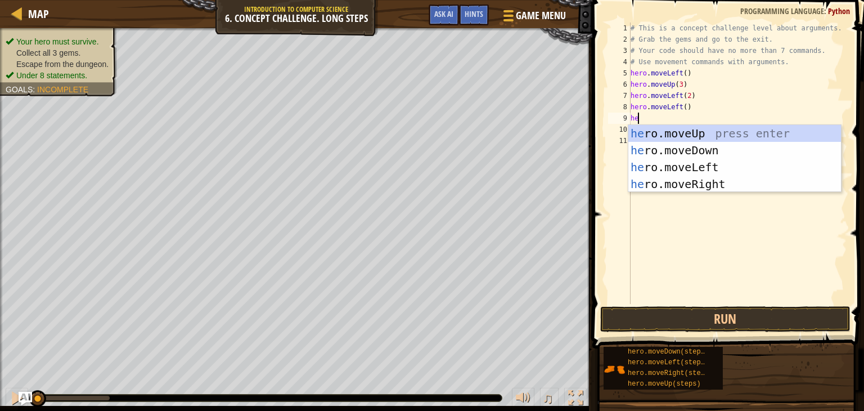
type textarea "her"
click at [695, 150] on div "her o.moveUp press enter her o.moveDown press enter her o.moveLeft press enter …" at bounding box center [734, 175] width 213 height 101
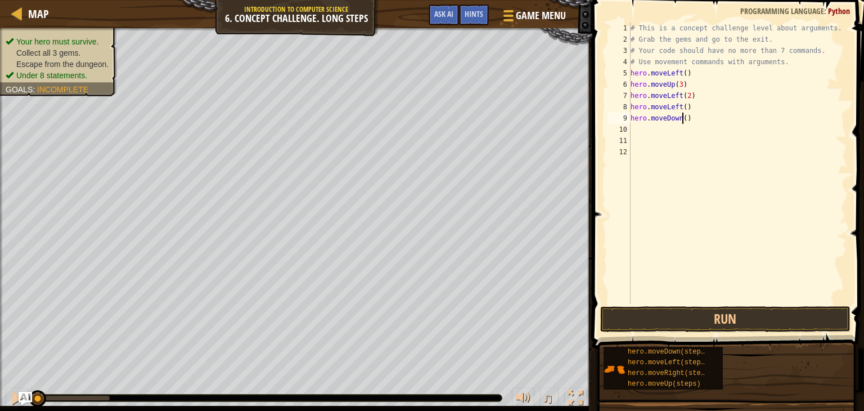
click at [682, 116] on div "# This is a concept challenge level about arguments. # Grab the gems and go to …" at bounding box center [737, 175] width 219 height 304
type textarea "hero.moveDown(2)"
click at [644, 125] on div "# This is a concept challenge level about arguments. # Grab the gems and go to …" at bounding box center [737, 175] width 219 height 304
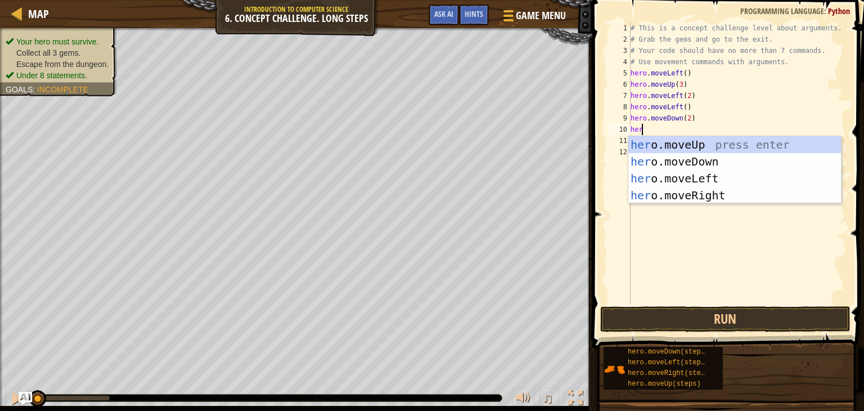
type textarea "hero"
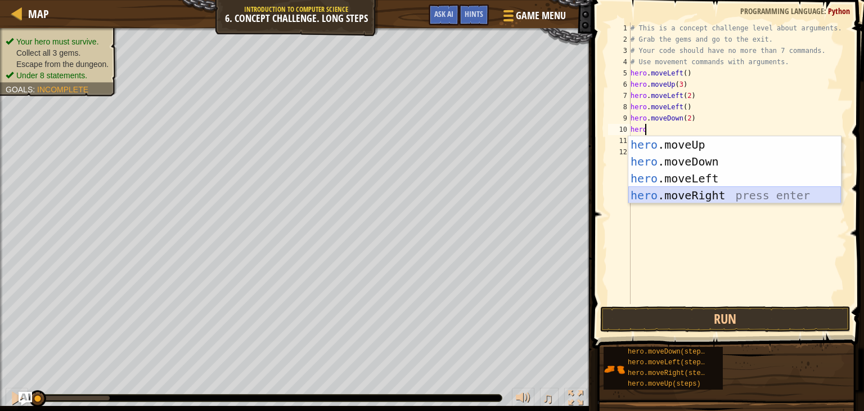
click at [666, 194] on div "hero .moveUp press enter hero .moveDown press enter hero .moveLeft press enter …" at bounding box center [734, 186] width 213 height 101
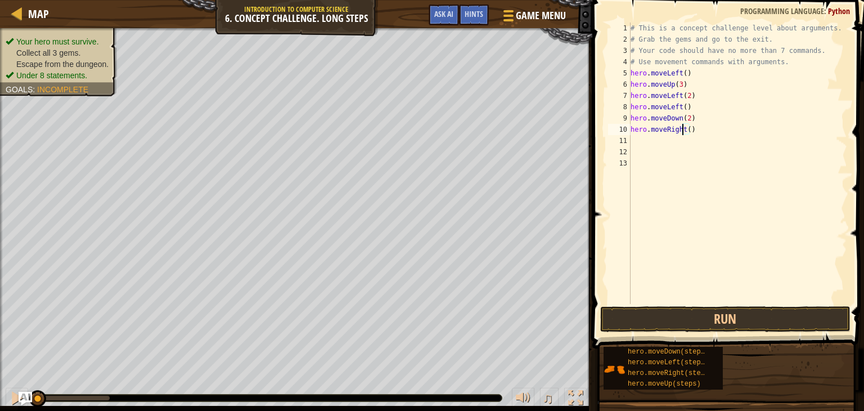
click at [684, 127] on div "# This is a concept challenge level about arguments. # Grab the gems and go to …" at bounding box center [737, 175] width 219 height 304
click at [686, 127] on div "# This is a concept challenge level about arguments. # Grab the gems and go to …" at bounding box center [737, 175] width 219 height 304
type textarea "hero.moveRight(2)"
click at [646, 146] on div "# This is a concept challenge level about arguments. # Grab the gems and go to …" at bounding box center [737, 175] width 219 height 304
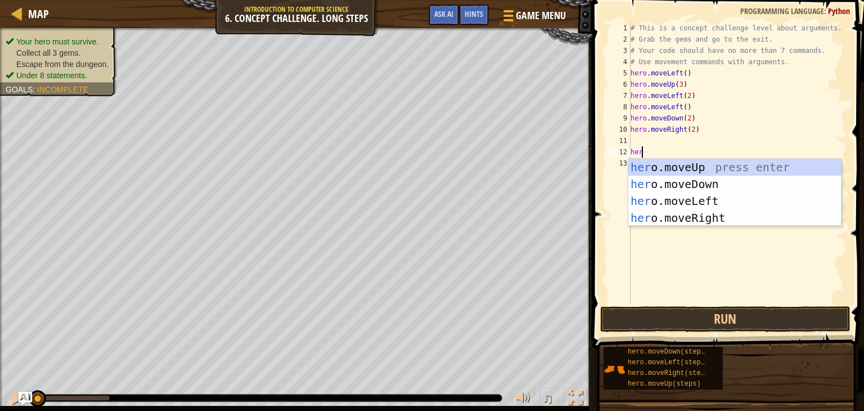
scroll to position [5, 0]
type textarea "h"
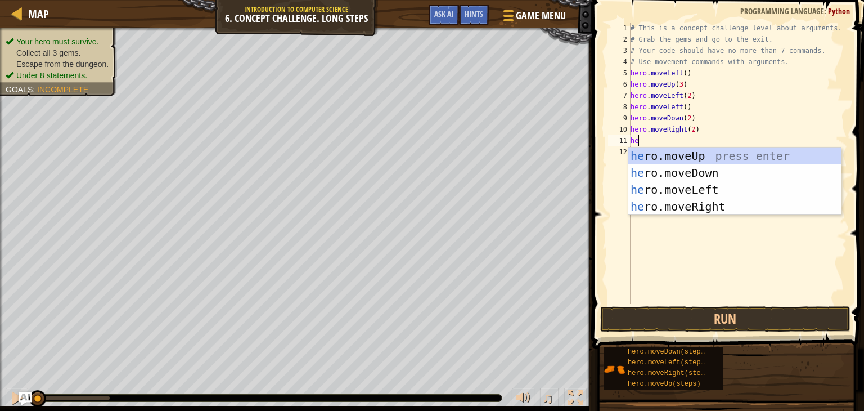
type textarea "her"
click at [659, 153] on div "her o.moveUp press enter her o.moveDown press enter her o.moveLeft press enter …" at bounding box center [734, 197] width 213 height 101
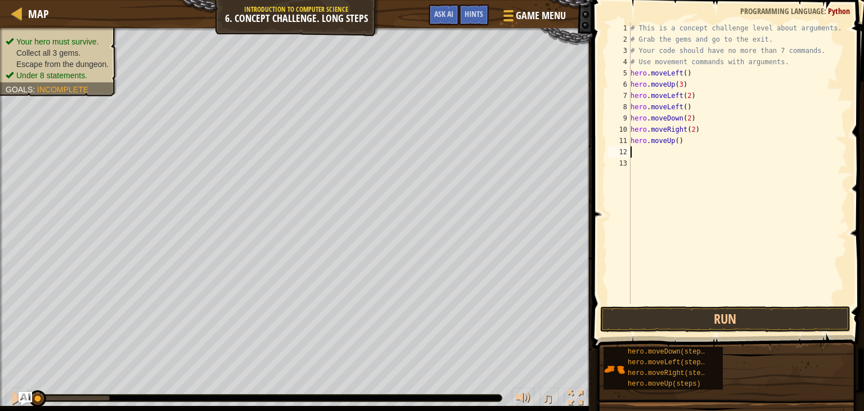
click at [673, 142] on div "# This is a concept challenge level about arguments. # Grab the gems and go to …" at bounding box center [737, 175] width 219 height 304
type textarea "hero.moveUp(2)"
click at [653, 151] on div "# This is a concept challenge level about arguments. # Grab the gems and go to …" at bounding box center [737, 175] width 219 height 304
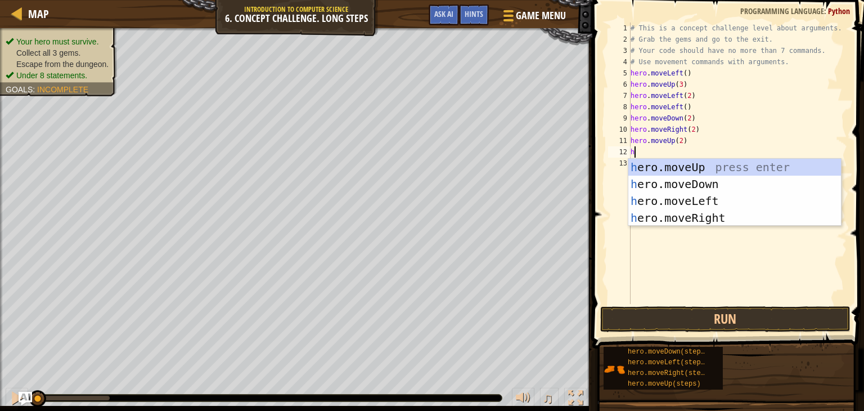
type textarea "her"
click at [689, 221] on div "her o.moveUp press enter her o.moveDown press enter her o.moveLeft press enter …" at bounding box center [734, 209] width 213 height 101
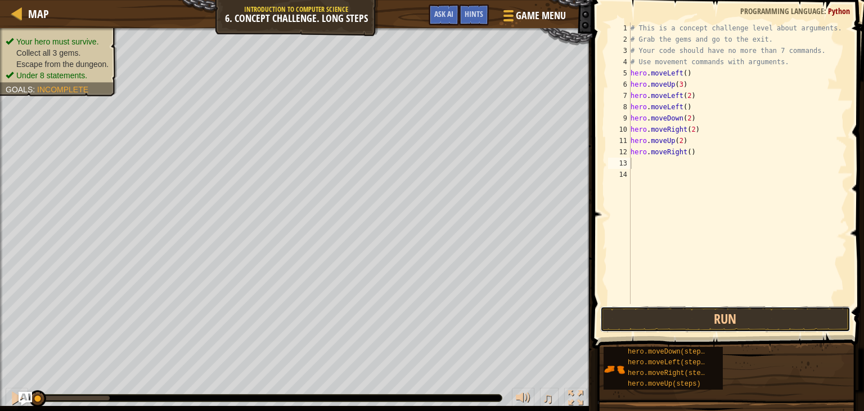
click at [682, 320] on button "Run" at bounding box center [725, 319] width 250 height 26
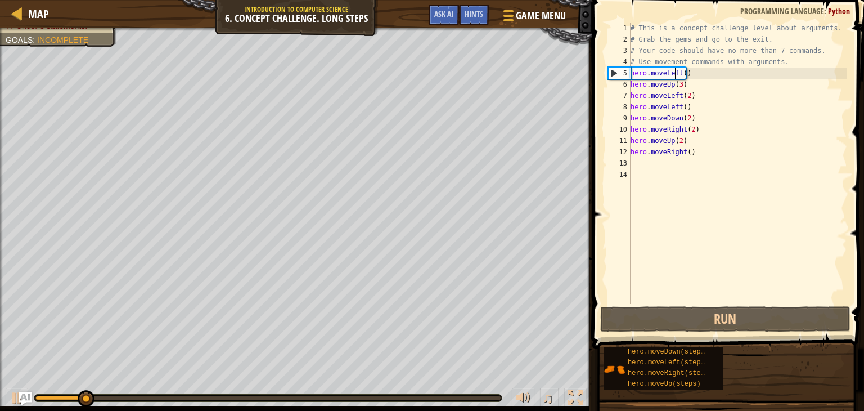
click at [675, 75] on div "# This is a concept challenge level about arguments. # Grab the gems and go to …" at bounding box center [737, 175] width 219 height 304
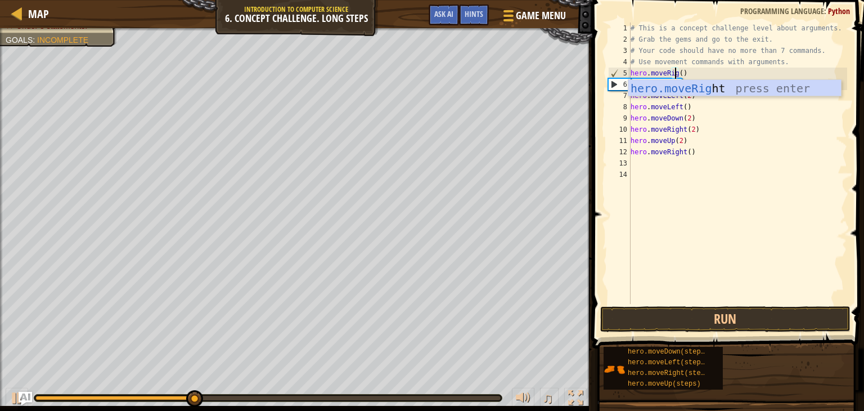
scroll to position [5, 4]
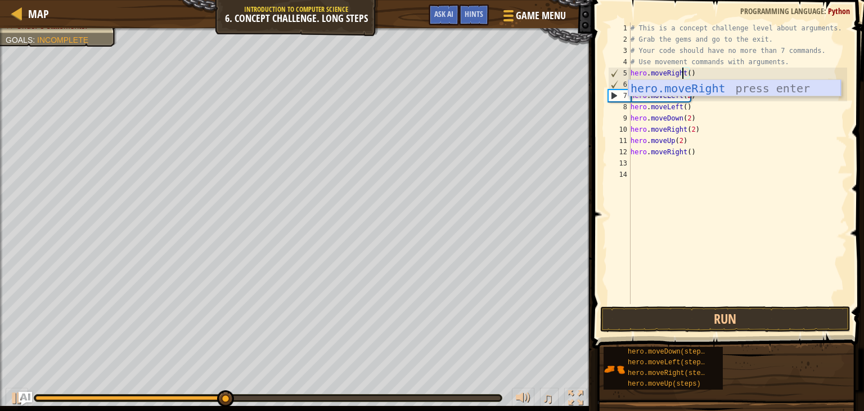
click at [711, 83] on div "hero.moveRight press enter" at bounding box center [734, 105] width 213 height 51
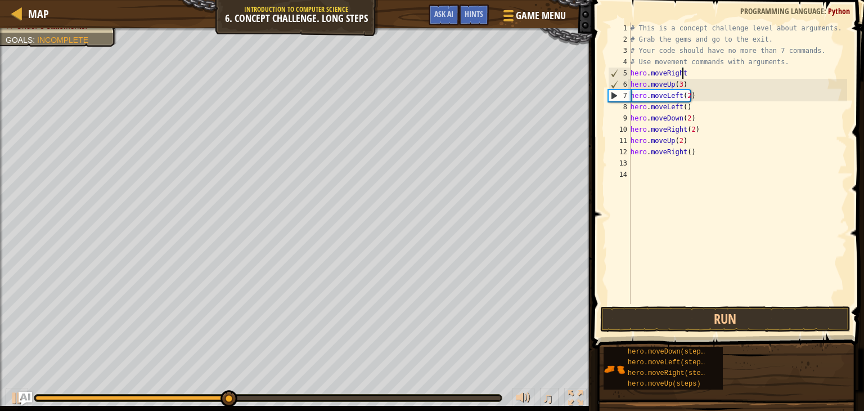
scroll to position [5, 3]
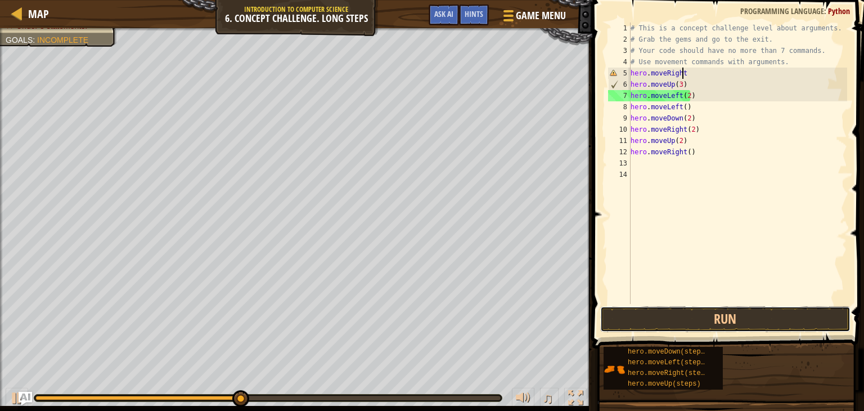
click at [768, 312] on button "Run" at bounding box center [725, 319] width 250 height 26
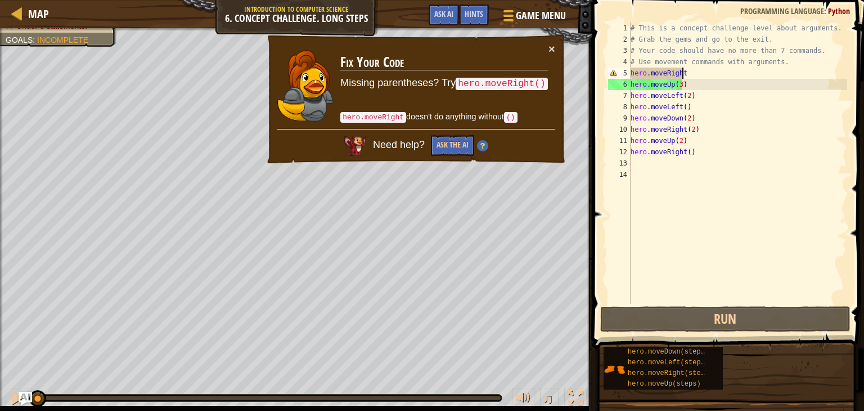
click at [16, 374] on div "Your hero must survive. Collect all 3 gems. Escape from the dungeon. Under 8 st…" at bounding box center [432, 219] width 864 height 383
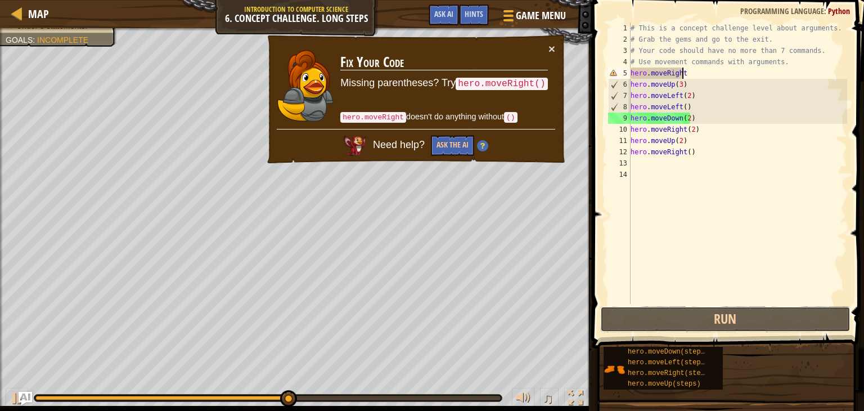
click at [677, 311] on button "Run" at bounding box center [725, 319] width 250 height 26
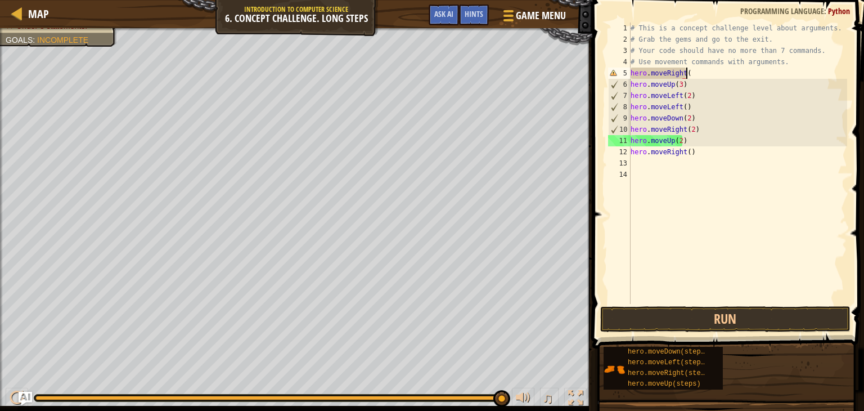
scroll to position [5, 4]
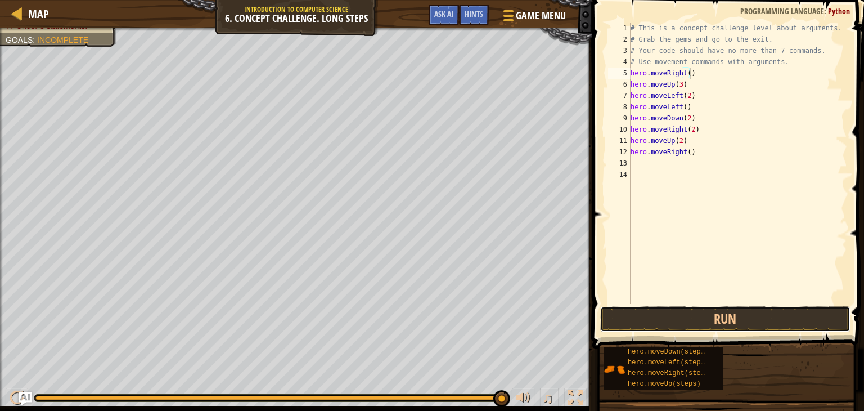
click at [706, 308] on button "Run" at bounding box center [725, 319] width 250 height 26
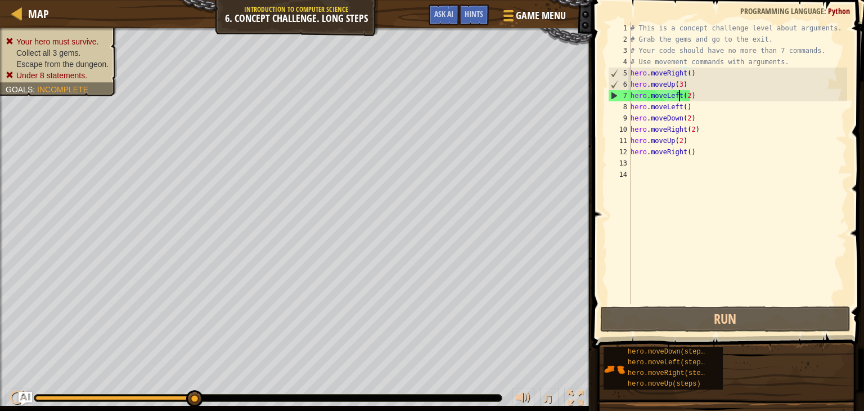
click at [679, 98] on div "# This is a concept challenge level about arguments. # Grab the gems and go to …" at bounding box center [737, 175] width 219 height 304
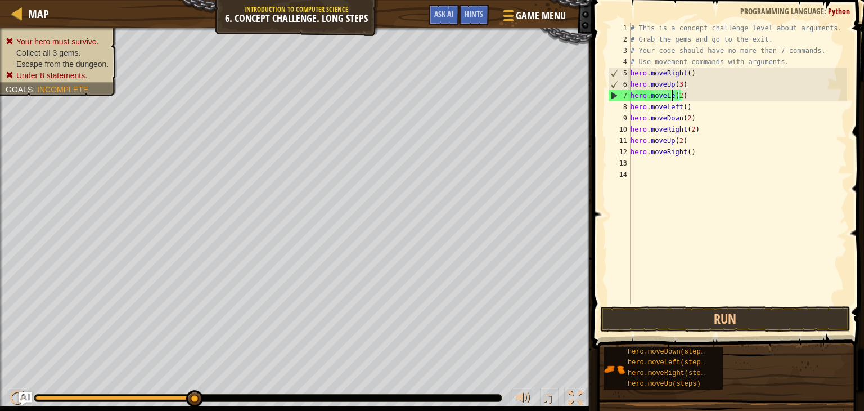
scroll to position [5, 3]
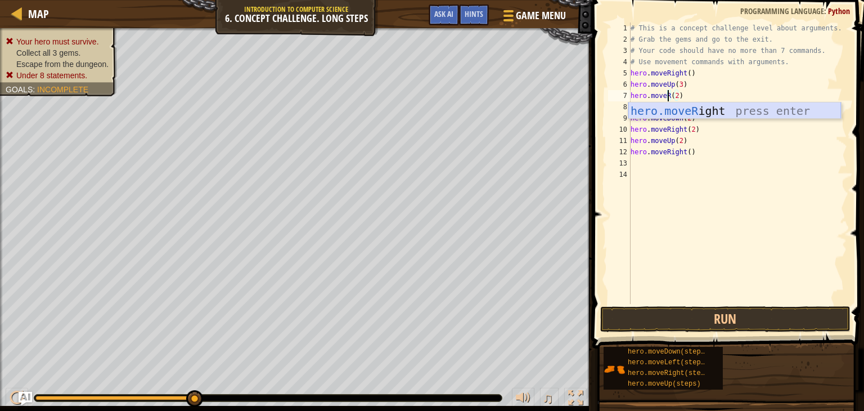
click at [703, 111] on div "hero.moveR ight press enter" at bounding box center [734, 127] width 213 height 51
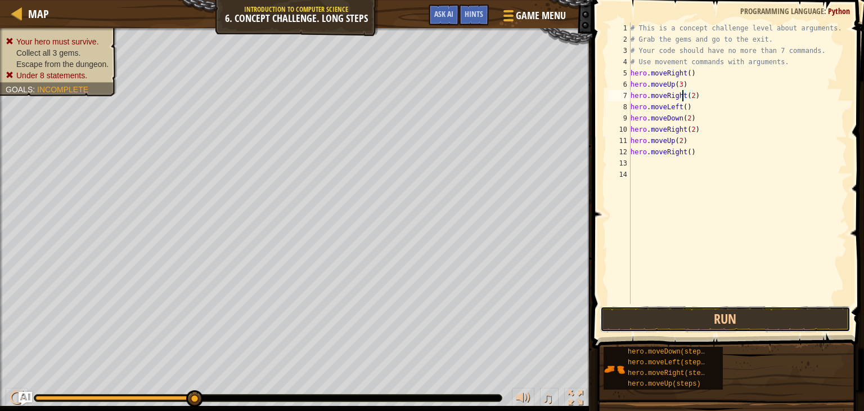
click at [698, 324] on button "Run" at bounding box center [725, 319] width 250 height 26
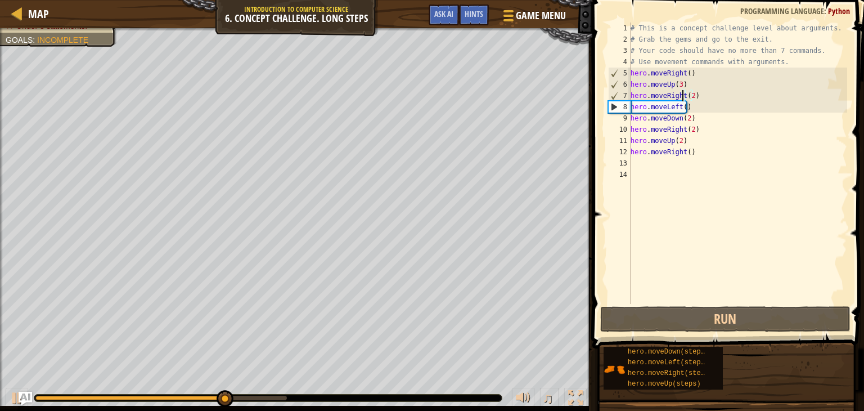
click at [684, 106] on div "# This is a concept challenge level about arguments. # Grab the gems and go to …" at bounding box center [737, 175] width 219 height 304
drag, startPoint x: 684, startPoint y: 106, endPoint x: 664, endPoint y: 107, distance: 20.3
click at [664, 107] on div "# This is a concept challenge level about arguments. # Grab the gems and go to …" at bounding box center [737, 175] width 219 height 304
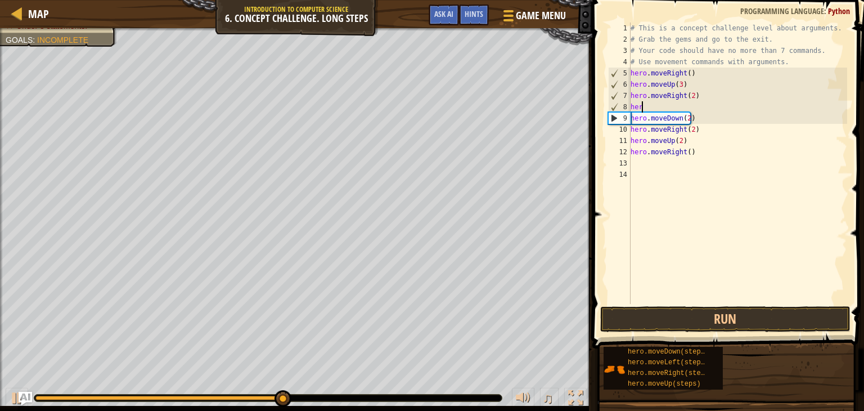
scroll to position [5, 0]
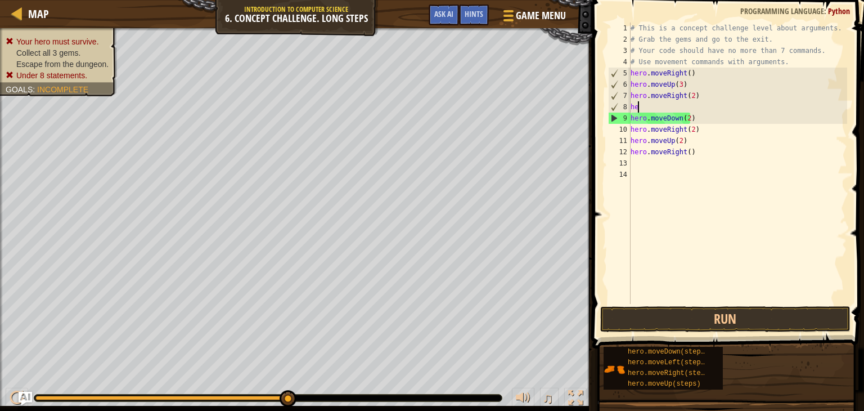
type textarea "h"
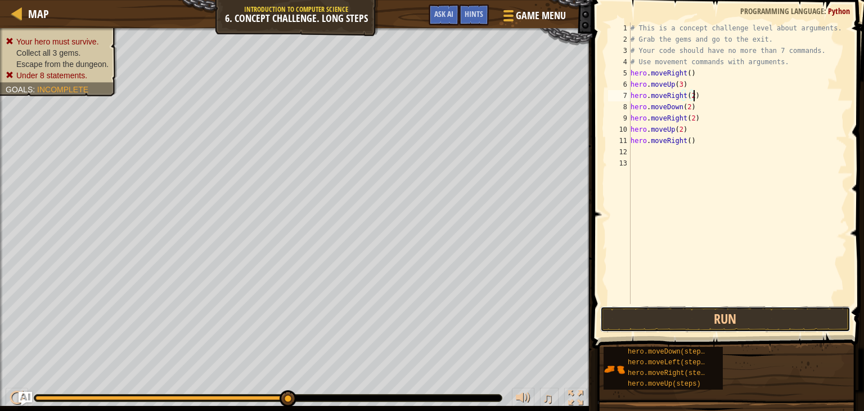
click at [702, 320] on button "Run" at bounding box center [725, 319] width 250 height 26
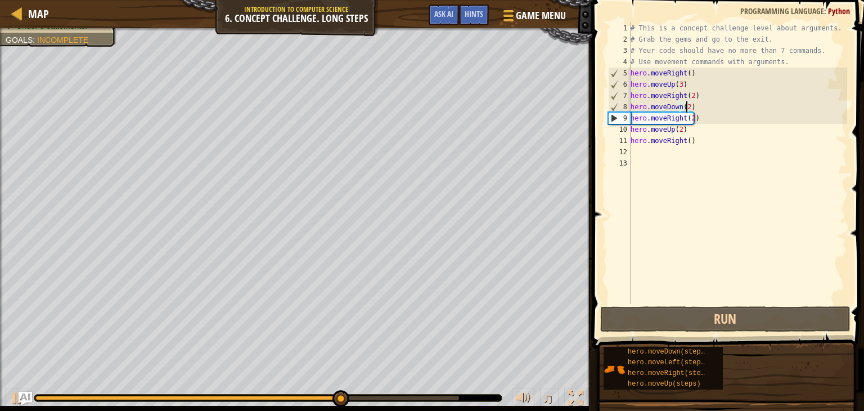
click at [685, 109] on div "# This is a concept challenge level about arguments. # Grab the gems and go to …" at bounding box center [737, 175] width 219 height 304
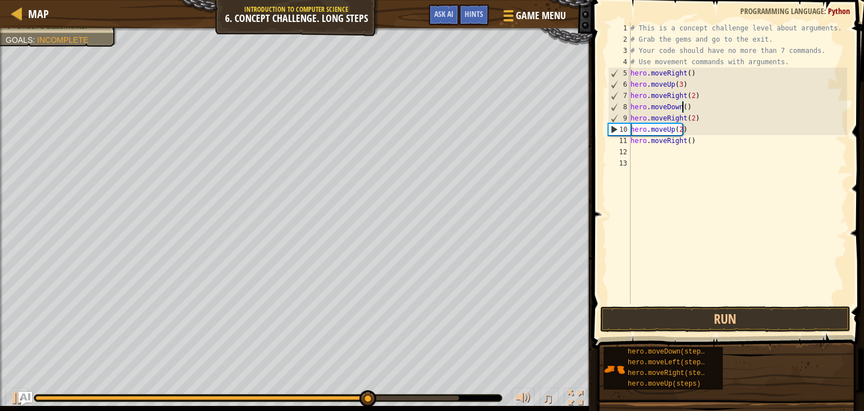
scroll to position [5, 4]
click at [670, 319] on button "Run" at bounding box center [725, 319] width 250 height 26
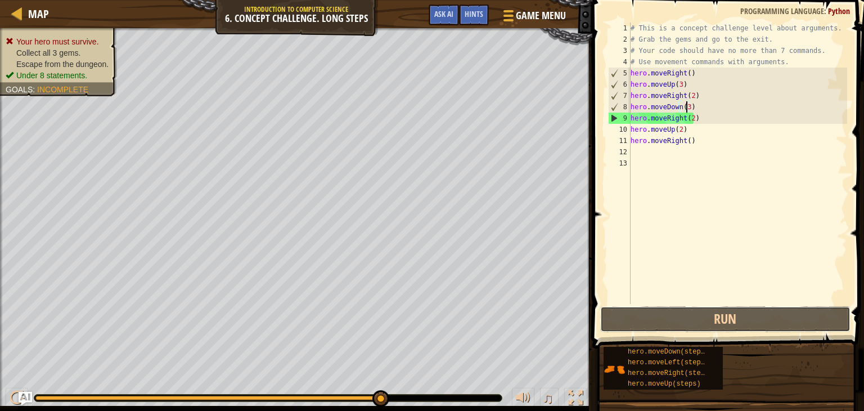
click at [713, 317] on button "Run" at bounding box center [725, 319] width 250 height 26
click at [684, 107] on div "# This is a concept challenge level about arguments. # Grab the gems and go to …" at bounding box center [737, 175] width 219 height 304
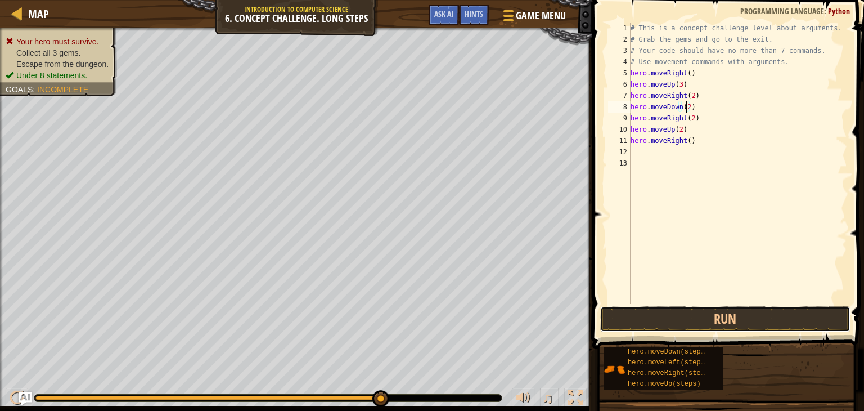
click at [677, 321] on button "Run" at bounding box center [725, 319] width 250 height 26
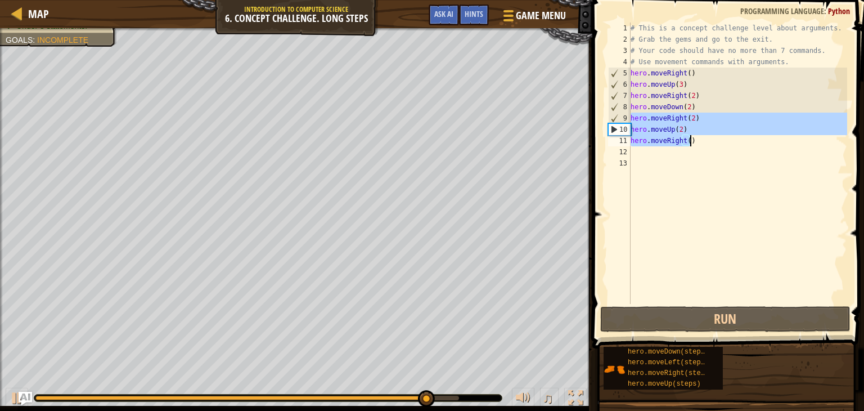
drag, startPoint x: 632, startPoint y: 116, endPoint x: 688, endPoint y: 142, distance: 61.7
click at [688, 142] on div "# This is a concept challenge level about arguments. # Grab the gems and go to …" at bounding box center [737, 175] width 219 height 304
type textarea "hero.moveUp(2) hero.moveRight()"
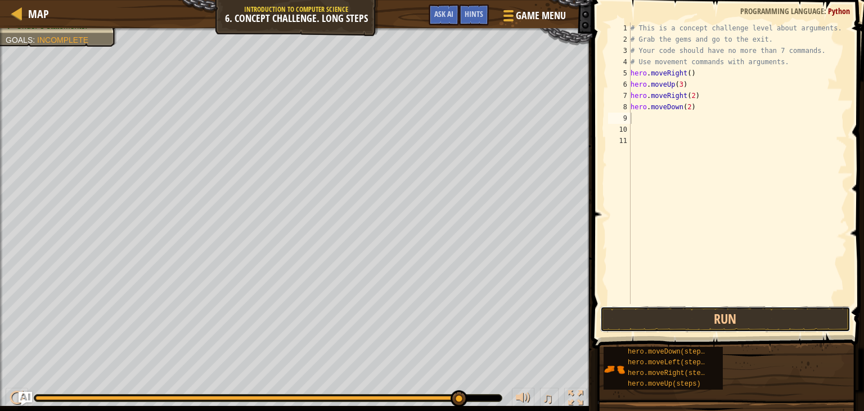
click at [703, 306] on button "Run" at bounding box center [725, 319] width 250 height 26
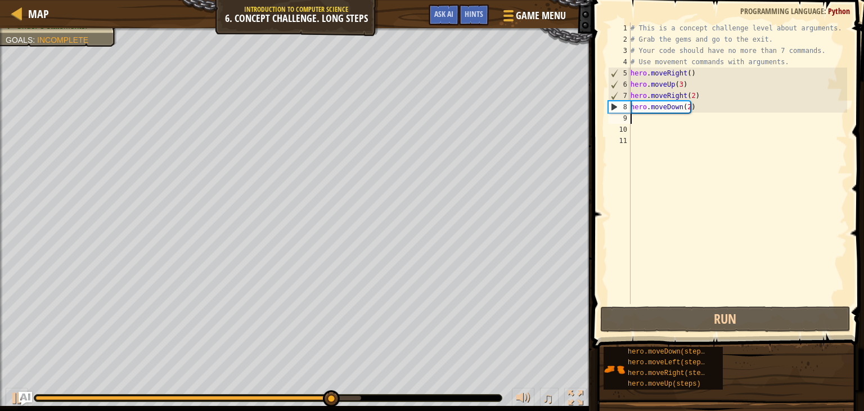
click at [685, 109] on div "# This is a concept challenge level about arguments. # Grab the gems and go to …" at bounding box center [737, 175] width 219 height 304
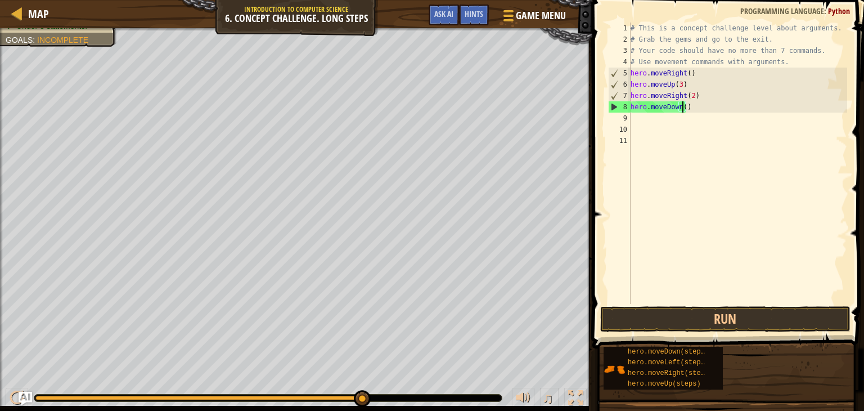
type textarea "hero.moveDown(3)"
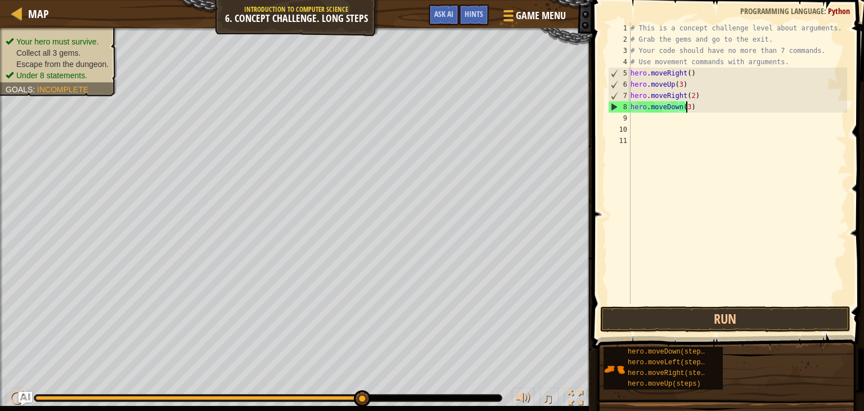
scroll to position [5, 4]
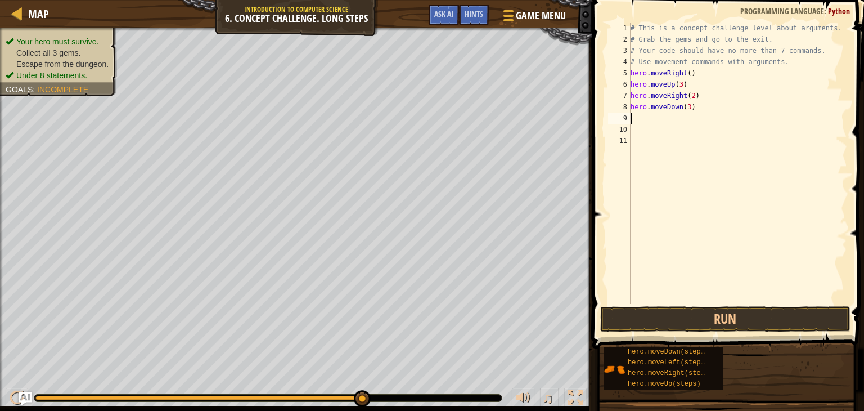
click at [653, 123] on div "# This is a concept challenge level about arguments. # Grab the gems and go to …" at bounding box center [737, 175] width 219 height 304
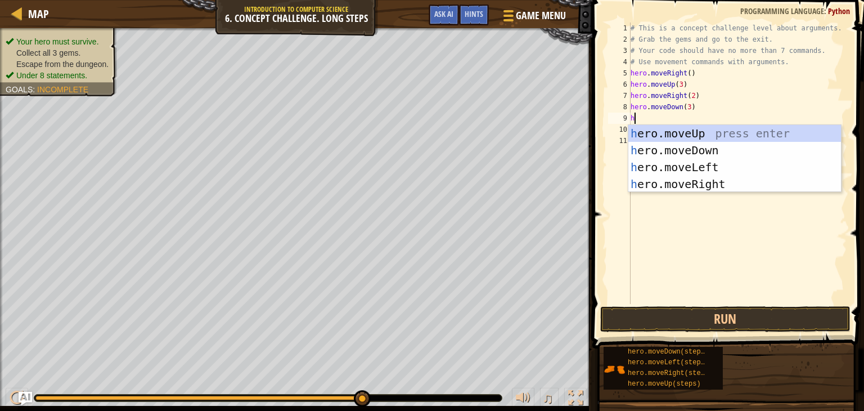
type textarea "her"
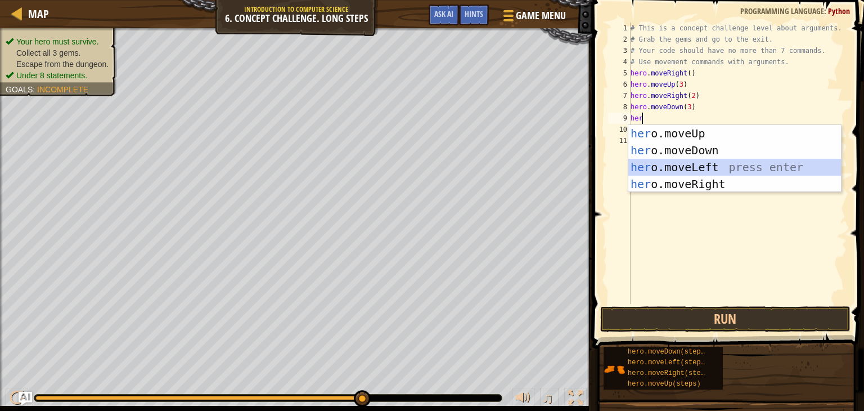
click at [675, 172] on div "her o.moveUp press enter her o.moveDown press enter her o.moveLeft press enter …" at bounding box center [734, 175] width 213 height 101
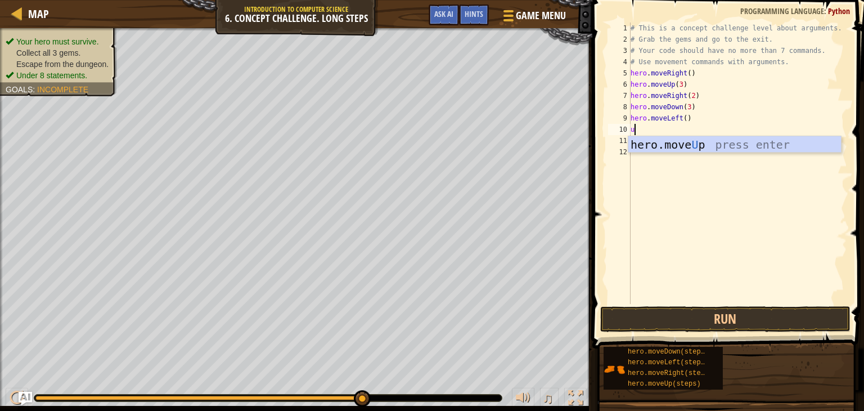
type textarea "up"
click at [639, 147] on div "hero.move Up press enter" at bounding box center [734, 161] width 213 height 51
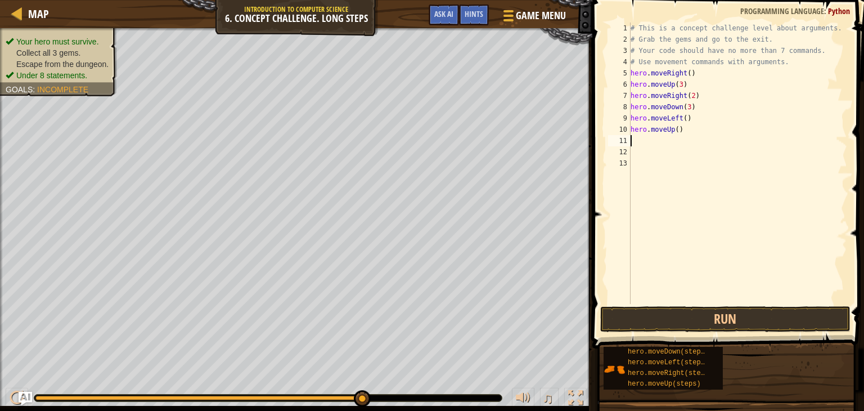
click at [673, 131] on div "# This is a concept challenge level about arguments. # Grab the gems and go to …" at bounding box center [737, 175] width 219 height 304
type textarea "hero.moveUp(2)"
click at [659, 137] on div "# This is a concept challenge level about arguments. # Grab the gems and go to …" at bounding box center [737, 175] width 219 height 304
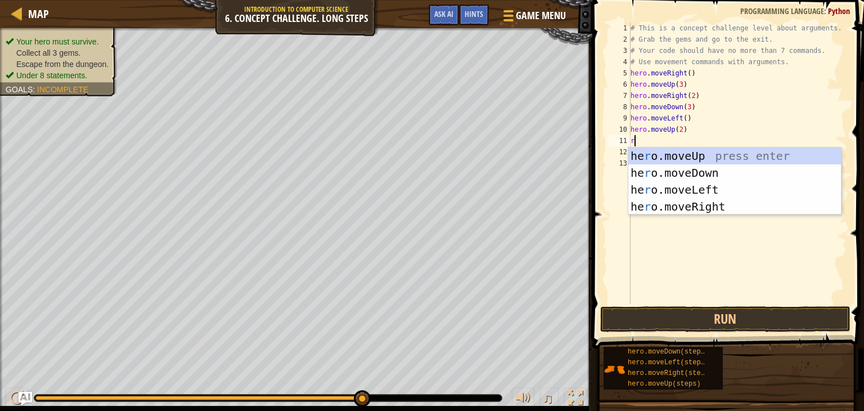
type textarea "ri"
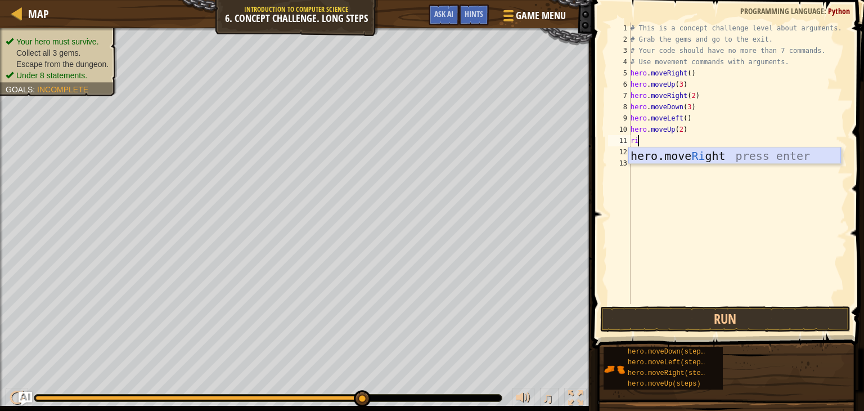
click at [668, 151] on div "hero.move Ri ght press enter" at bounding box center [734, 172] width 213 height 51
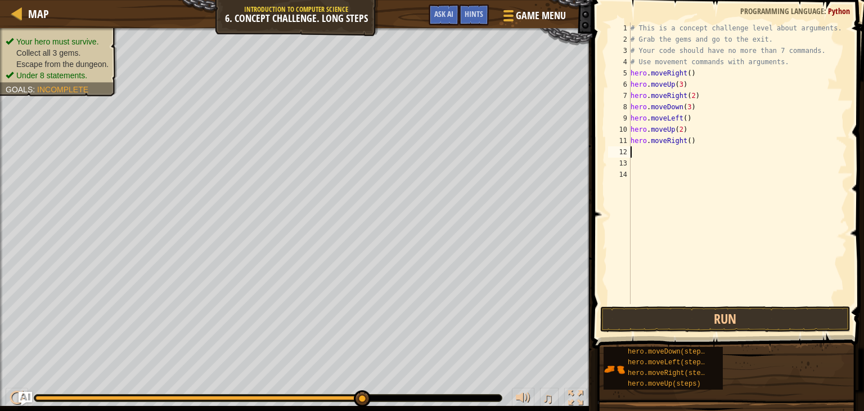
click at [684, 141] on div "# This is a concept challenge level about arguments. # Grab the gems and go to …" at bounding box center [737, 175] width 219 height 304
click at [682, 313] on button "Run" at bounding box center [725, 319] width 250 height 26
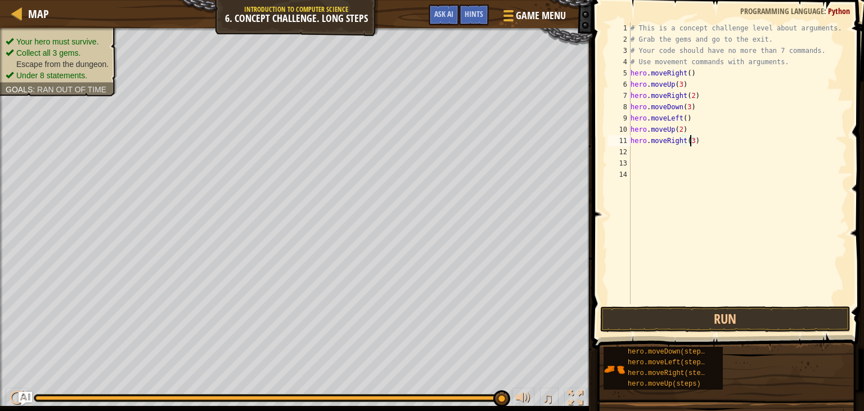
type textarea "hero.moveRight(3)"
click at [696, 320] on button "Run" at bounding box center [725, 319] width 250 height 26
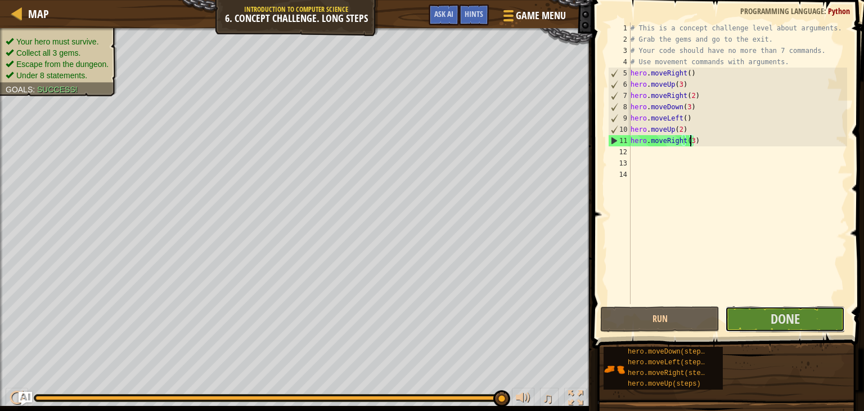
click at [773, 319] on span "Done" at bounding box center [785, 318] width 29 height 18
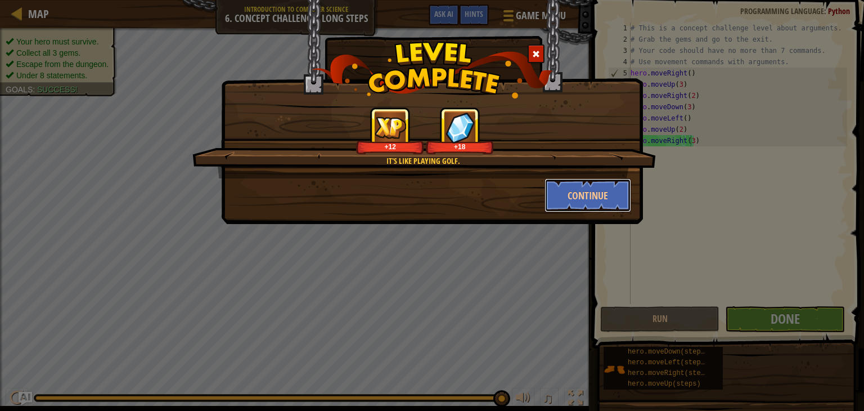
click at [576, 199] on button "Continue" at bounding box center [588, 195] width 87 height 34
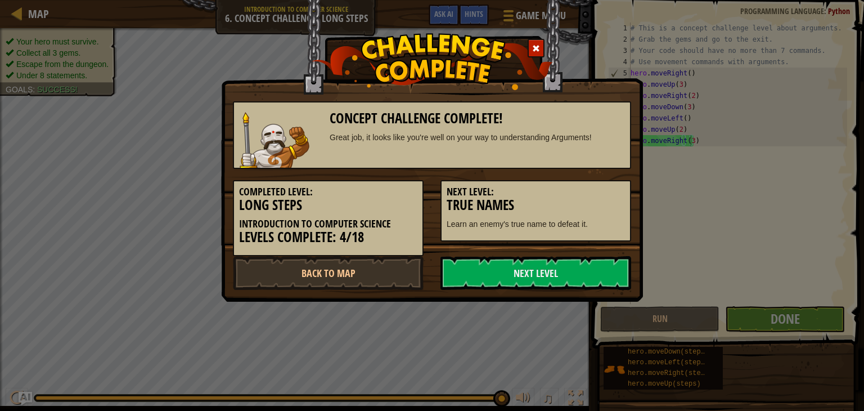
click at [505, 275] on link "Next Level" at bounding box center [536, 273] width 191 height 34
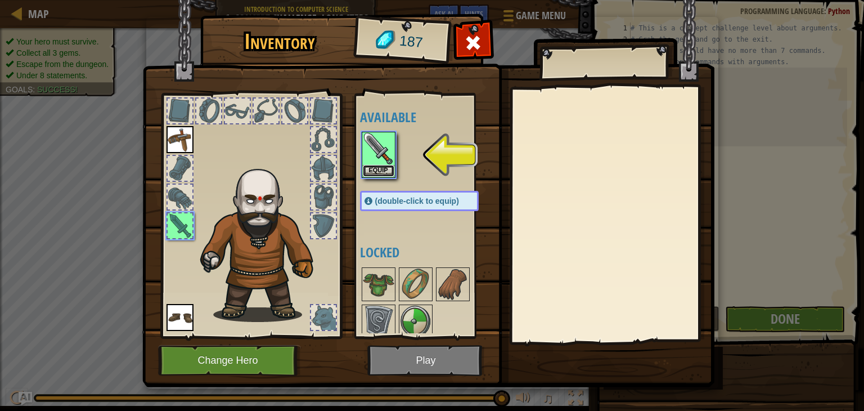
click at [367, 166] on button "Equip" at bounding box center [379, 171] width 32 height 12
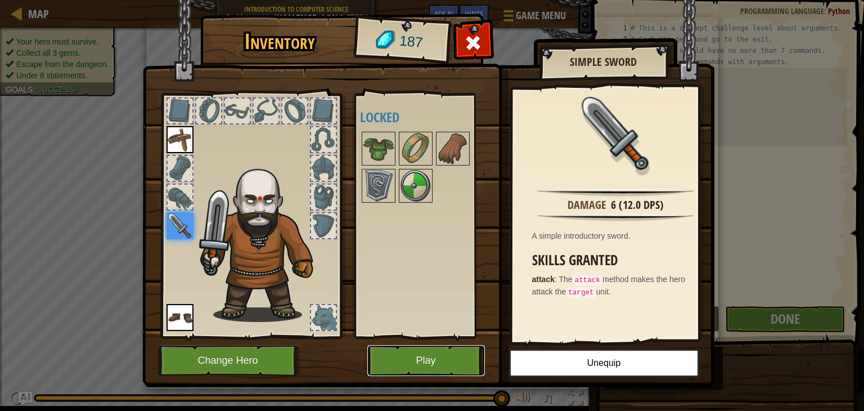
click at [384, 359] on button "Play" at bounding box center [426, 360] width 118 height 31
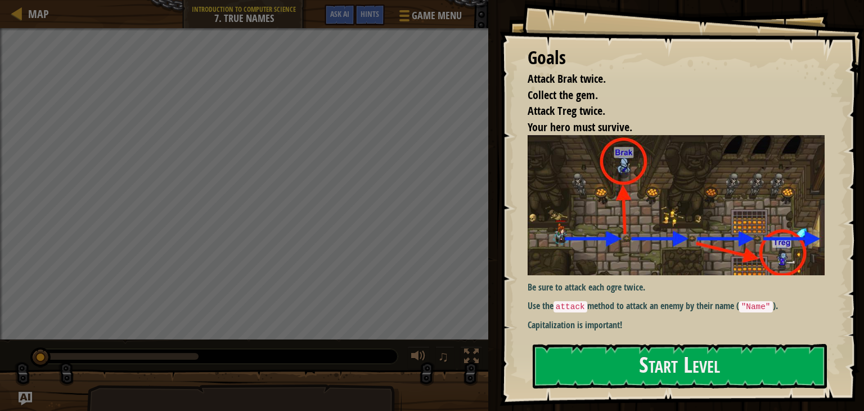
click at [566, 368] on button "Start Level" at bounding box center [680, 366] width 294 height 44
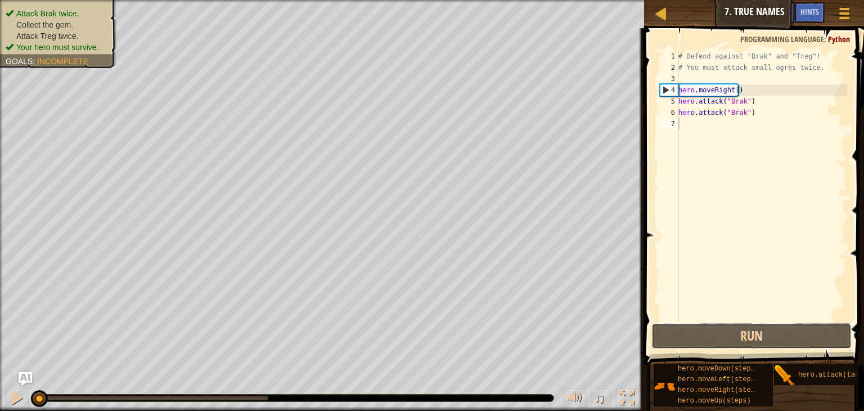
click at [758, 329] on button "Run" at bounding box center [752, 336] width 200 height 26
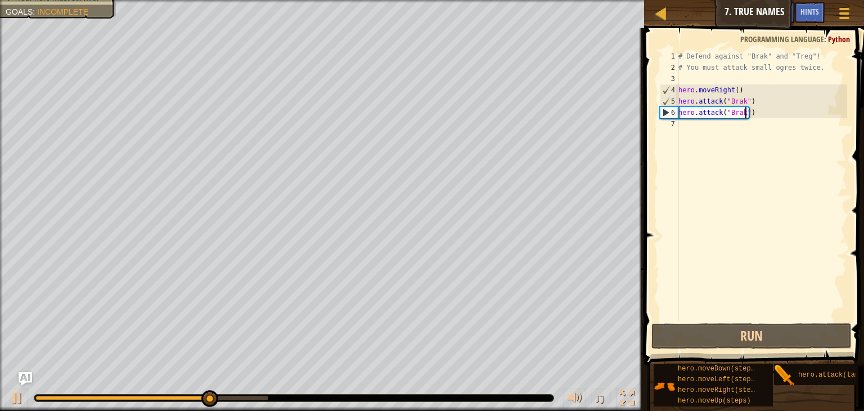
click at [745, 107] on div "# Defend against "Brak" and "Treg"! # You must attack small ogres twice. hero .…" at bounding box center [761, 197] width 171 height 293
type textarea "hero.attack("Brak")"
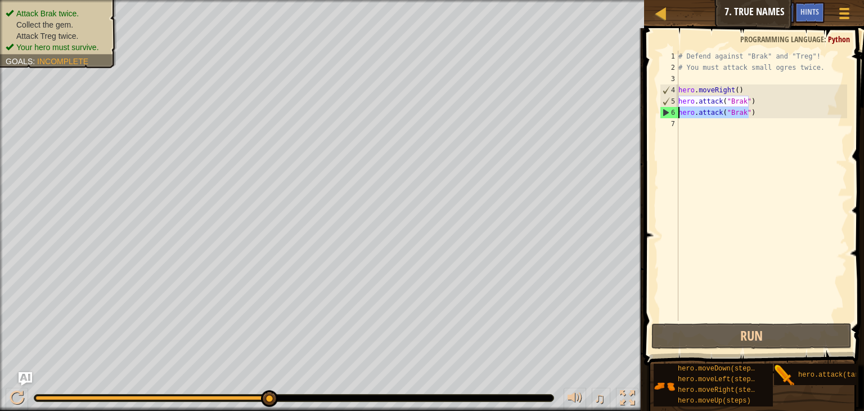
drag, startPoint x: 750, startPoint y: 113, endPoint x: 677, endPoint y: 114, distance: 72.6
click at [677, 114] on div "hero.attack("Brak") 1 2 3 4 5 6 7 # Defend against "Brak" and "Treg"! # You mus…" at bounding box center [753, 186] width 190 height 270
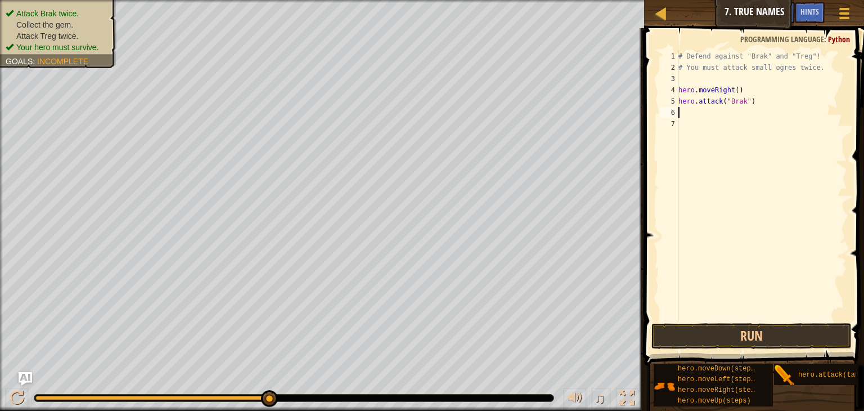
scroll to position [5, 0]
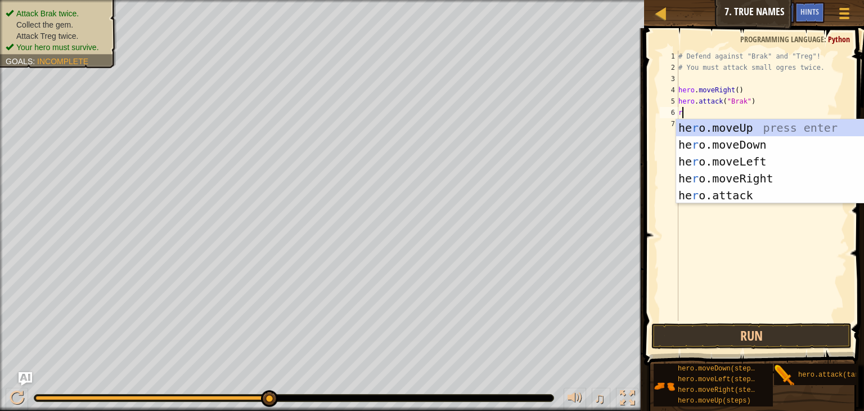
type textarea "ri"
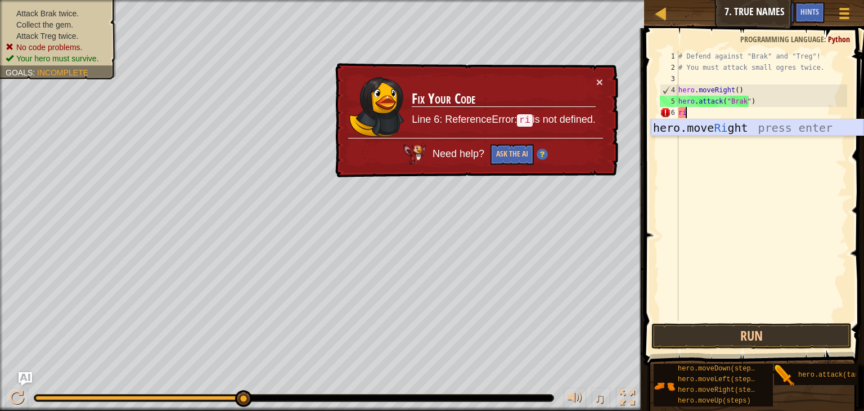
click at [709, 129] on div "hero.move Ri ght press enter" at bounding box center [757, 144] width 213 height 51
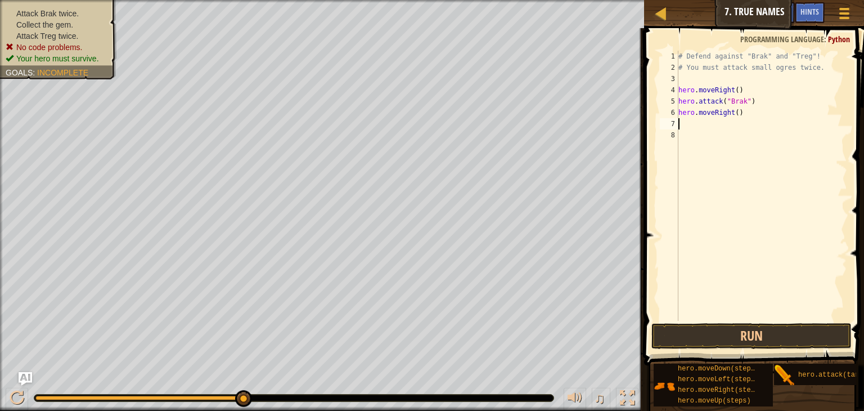
click at [734, 114] on div "# Defend against "Brak" and "Treg"! # You must attack small ogres twice. hero .…" at bounding box center [761, 197] width 171 height 293
type textarea "hero.moveRight(2)"
click at [693, 125] on div "# Defend against "Brak" and "Treg"! # You must attack small ogres twice. hero .…" at bounding box center [761, 197] width 171 height 293
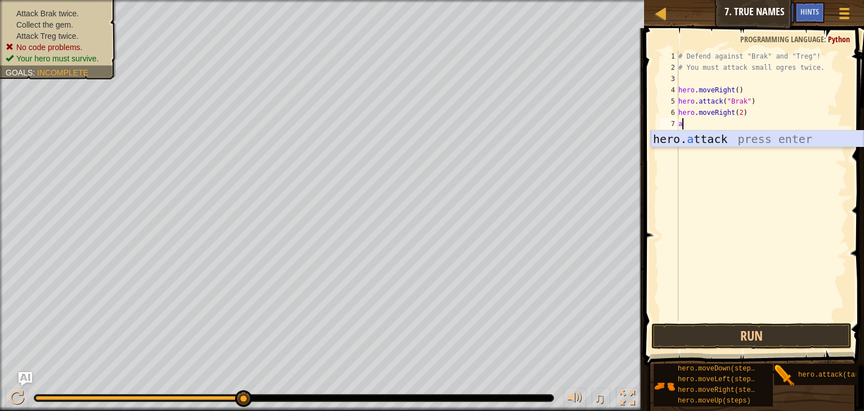
click at [693, 133] on div "hero. a ttack press enter" at bounding box center [757, 156] width 213 height 51
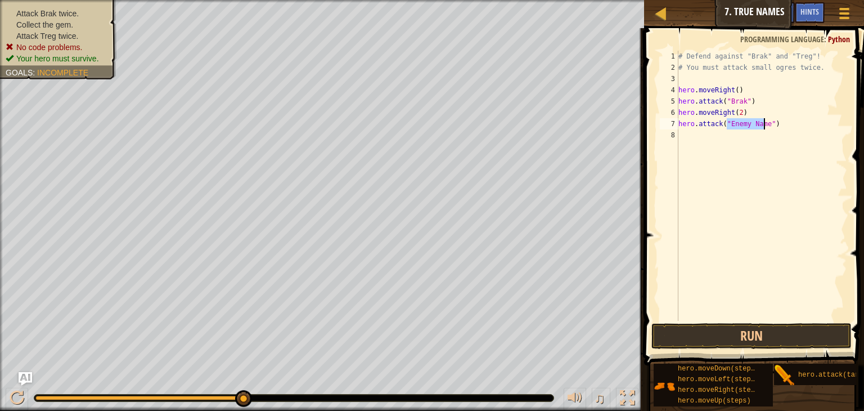
type textarea "hero.attack("Enemy Name")"
click at [727, 338] on button "Run" at bounding box center [752, 336] width 200 height 26
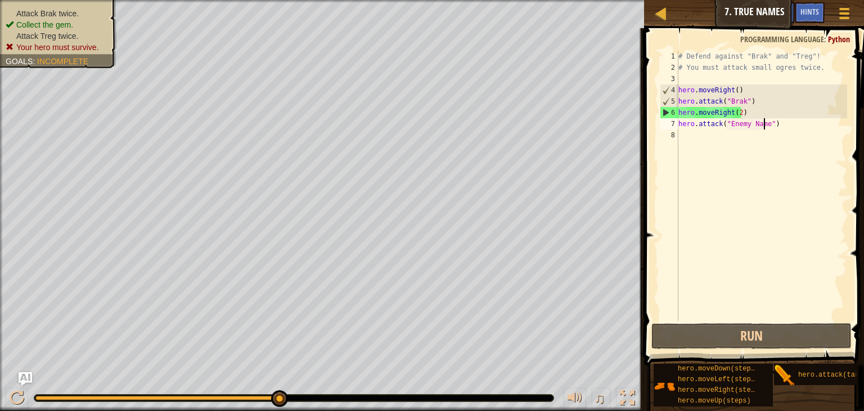
click at [770, 127] on div "# Defend against "Brak" and "Treg"! # You must attack small ogres twice. hero .…" at bounding box center [761, 197] width 171 height 293
click at [679, 134] on div "8" at bounding box center [669, 134] width 19 height 11
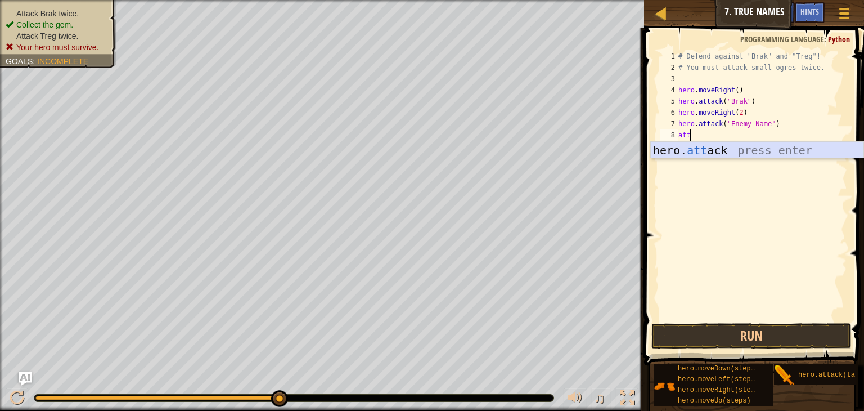
click at [699, 148] on div "hero. att ack press enter" at bounding box center [757, 167] width 213 height 51
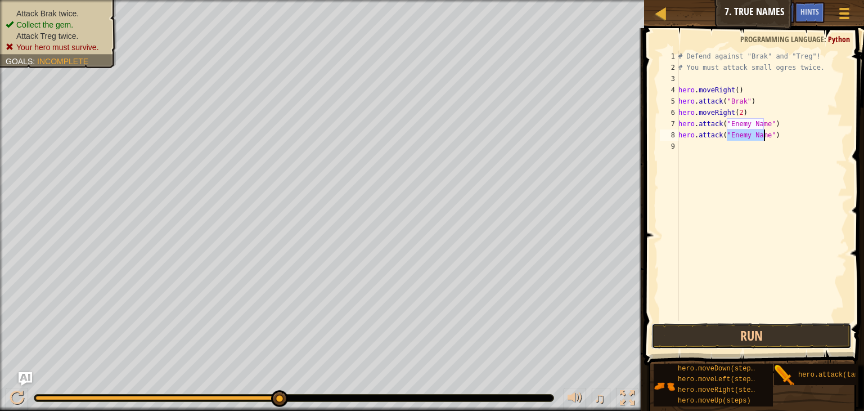
click at [711, 331] on button "Run" at bounding box center [752, 336] width 200 height 26
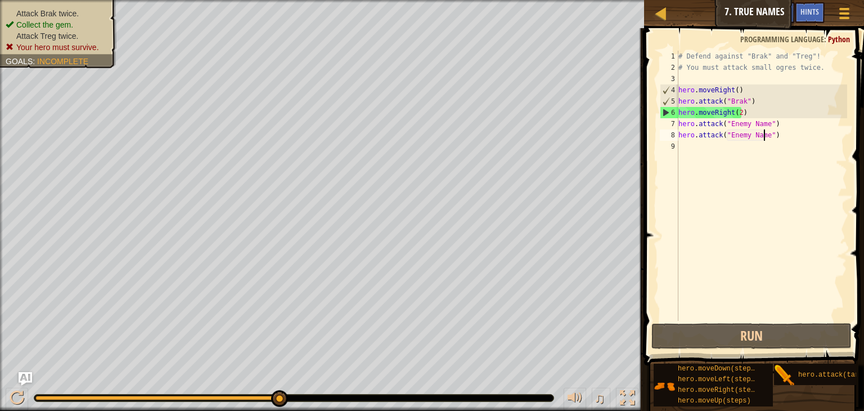
click at [740, 111] on div "# Defend against "Brak" and "Treg"! # You must attack small ogres twice. hero .…" at bounding box center [761, 197] width 171 height 293
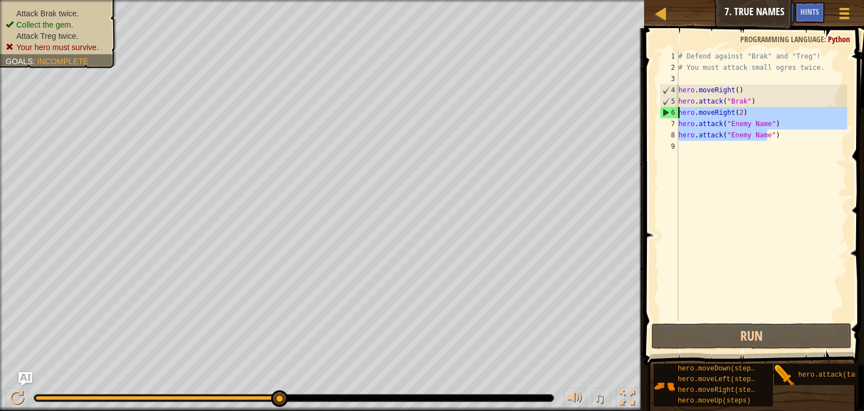
drag, startPoint x: 768, startPoint y: 137, endPoint x: 679, endPoint y: 110, distance: 93.4
click at [679, 110] on div "hero.moveRight(2) 1 2 3 4 5 6 7 8 9 # Defend against "Brak" and "Treg"! # You m…" at bounding box center [753, 186] width 190 height 270
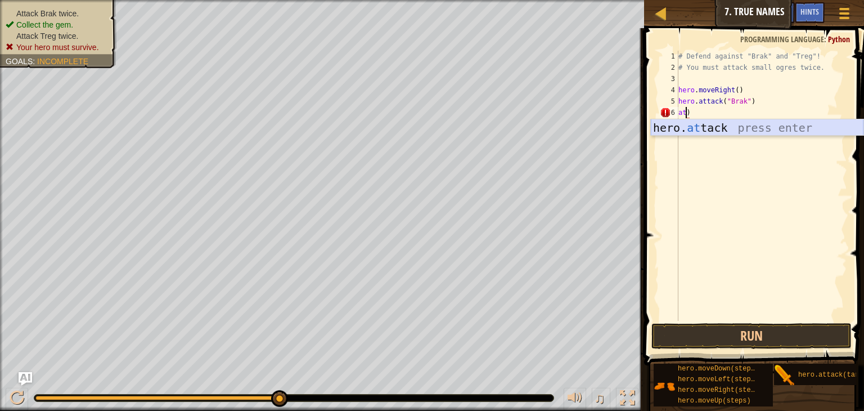
click at [686, 126] on div "hero. at tack press enter" at bounding box center [757, 144] width 213 height 51
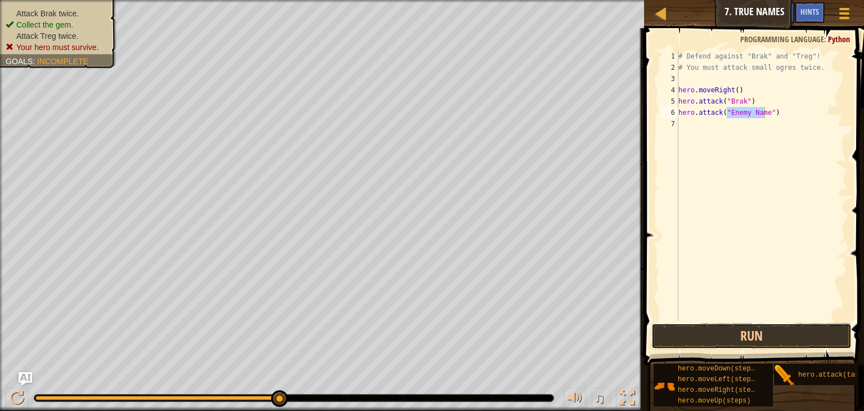
click at [765, 330] on button "Run" at bounding box center [752, 336] width 200 height 26
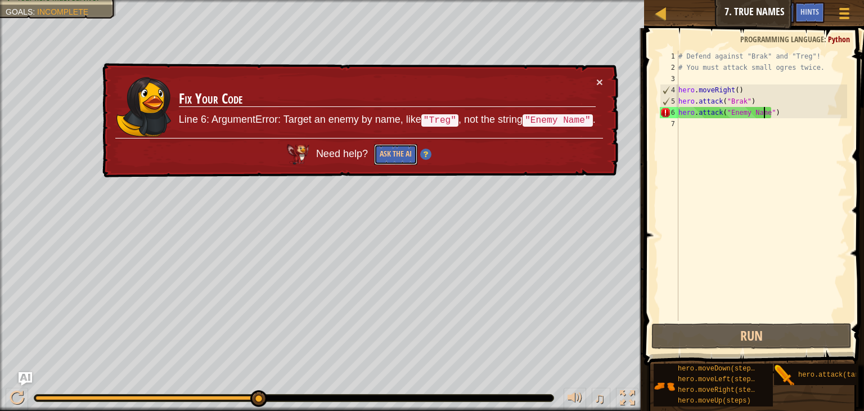
click at [398, 156] on button "Ask the AI" at bounding box center [395, 154] width 43 height 21
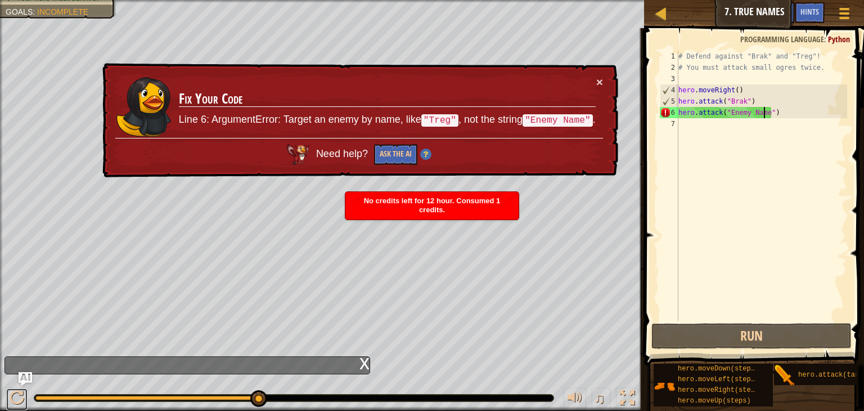
click at [10, 403] on div at bounding box center [17, 397] width 15 height 15
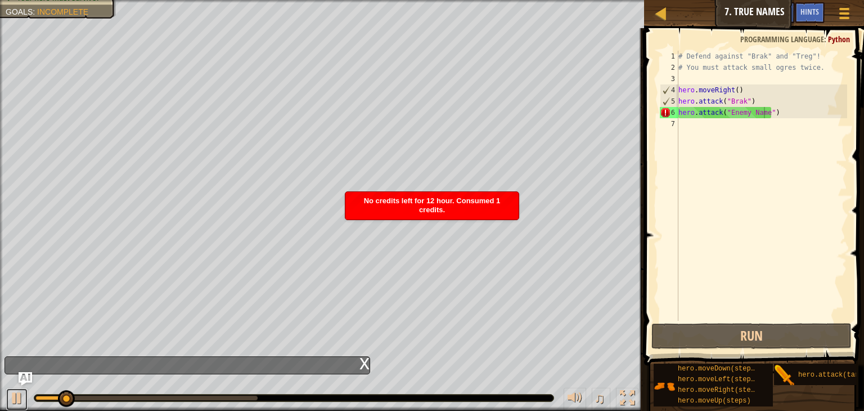
click at [10, 403] on div at bounding box center [17, 397] width 15 height 15
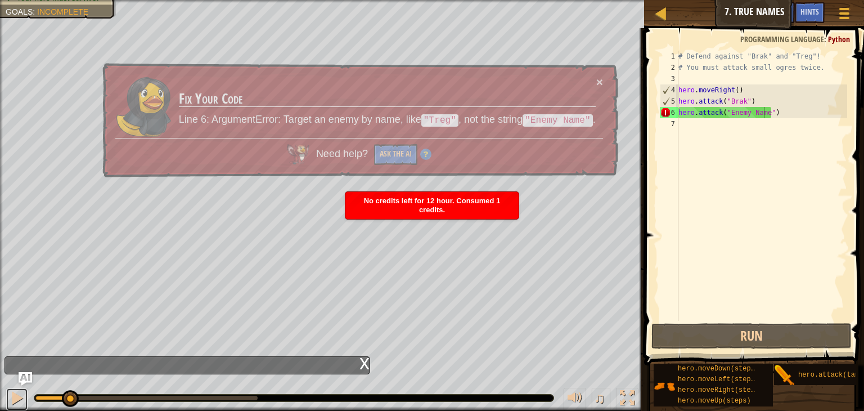
click at [10, 403] on div at bounding box center [17, 397] width 15 height 15
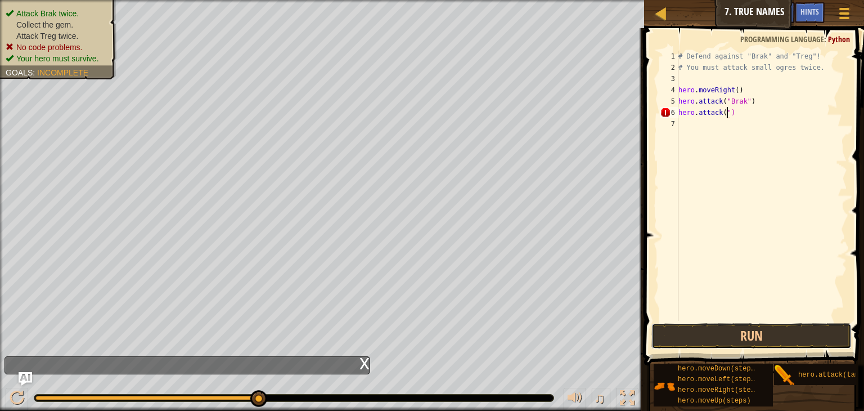
click at [794, 336] on button "Run" at bounding box center [752, 336] width 200 height 26
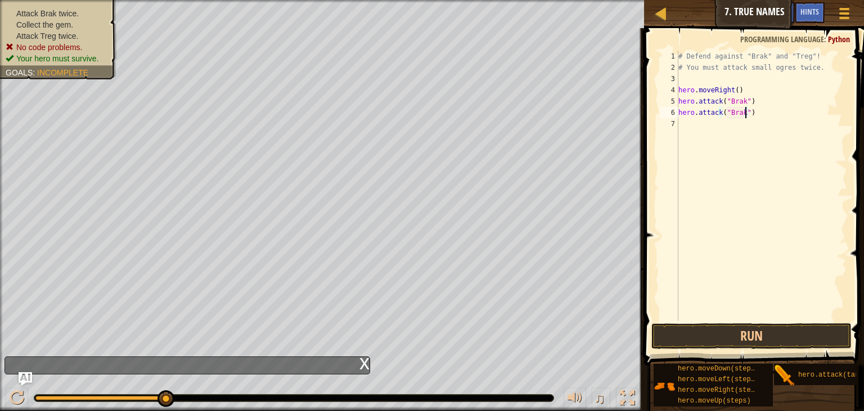
type textarea "hero.attack("Brak")"
click at [758, 340] on button "Run" at bounding box center [752, 336] width 200 height 26
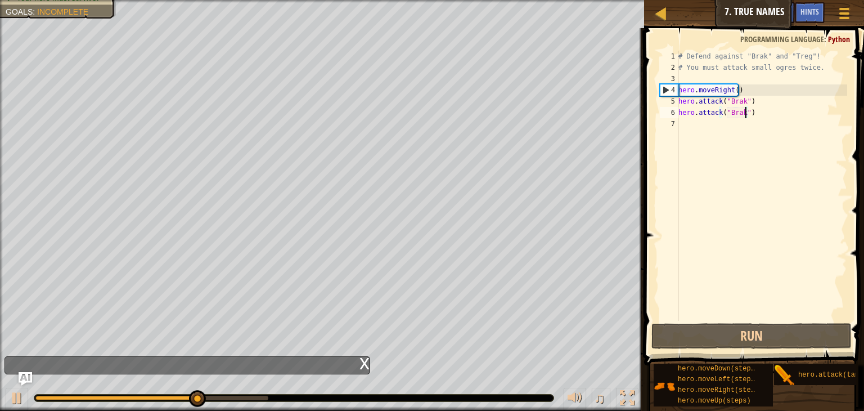
click at [749, 118] on div "# Defend against "Brak" and "Treg"! # You must attack small ogres twice. hero .…" at bounding box center [761, 197] width 171 height 293
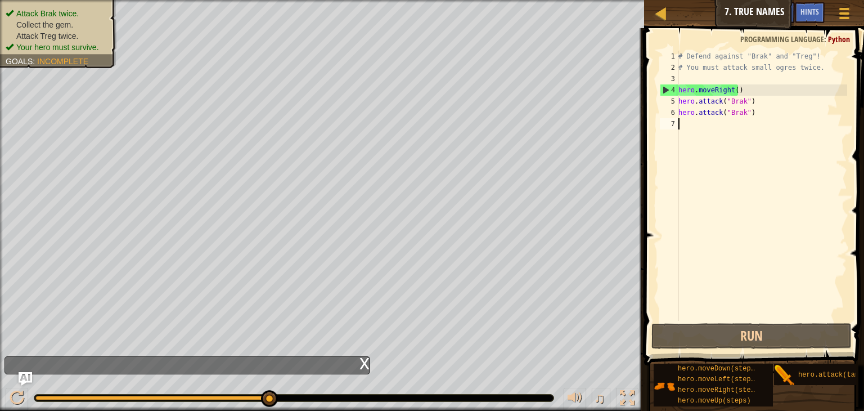
click at [685, 128] on div "# Defend against "Brak" and "Treg"! # You must attack small ogres twice. hero .…" at bounding box center [761, 197] width 171 height 293
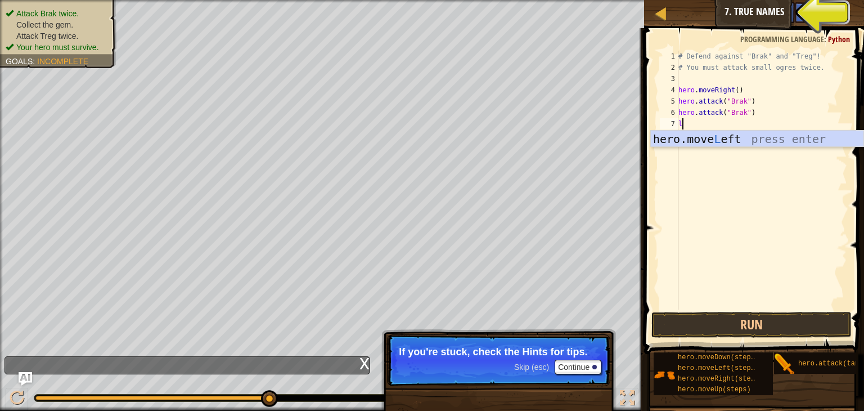
type textarea "le"
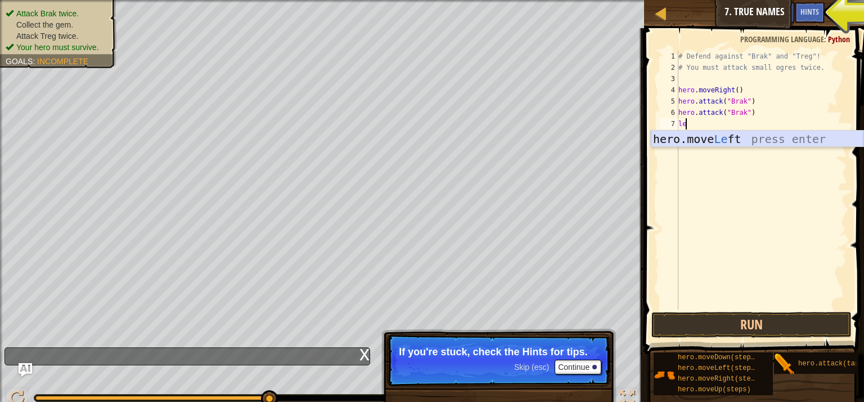
click at [698, 141] on div "hero.move Le ft press enter" at bounding box center [757, 156] width 213 height 51
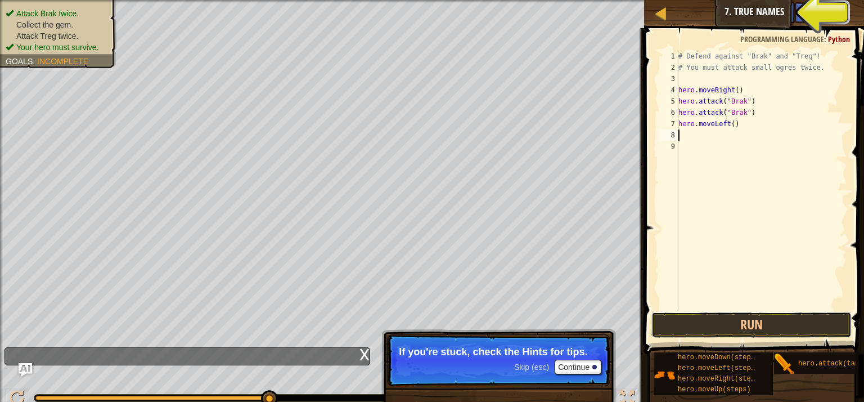
click at [733, 320] on button "Run" at bounding box center [752, 325] width 200 height 26
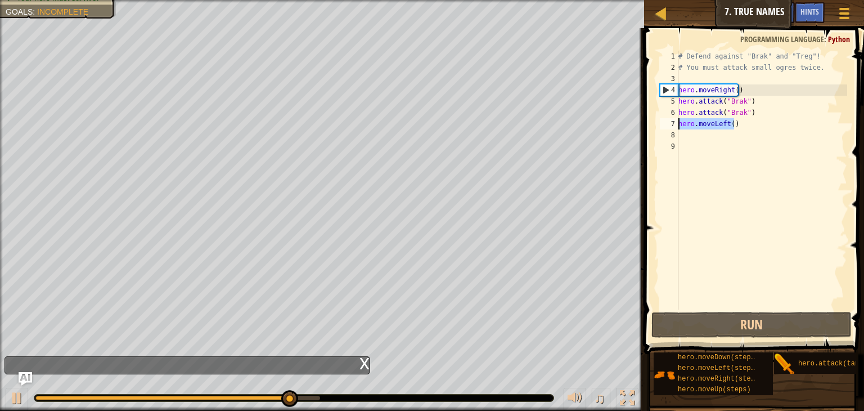
drag, startPoint x: 733, startPoint y: 124, endPoint x: 680, endPoint y: 129, distance: 52.5
click at [680, 129] on div "# Defend against "Brak" and "Treg"! # You must attack small ogres twice. hero .…" at bounding box center [761, 191] width 171 height 281
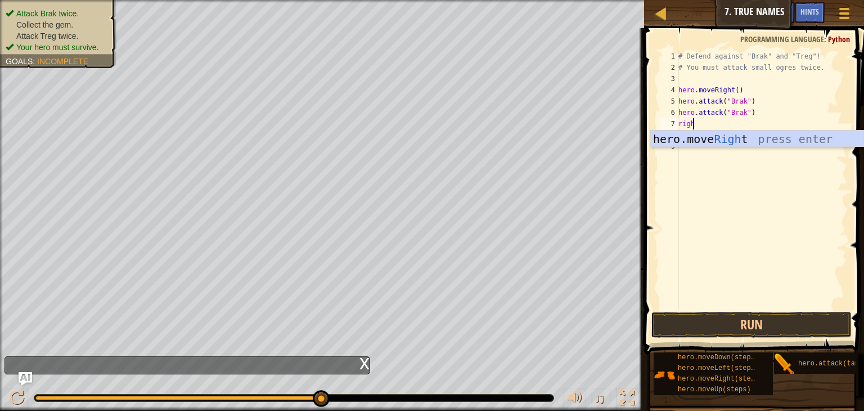
type textarea "right"
click at [700, 134] on div "hero.move Right press enter" at bounding box center [757, 156] width 213 height 51
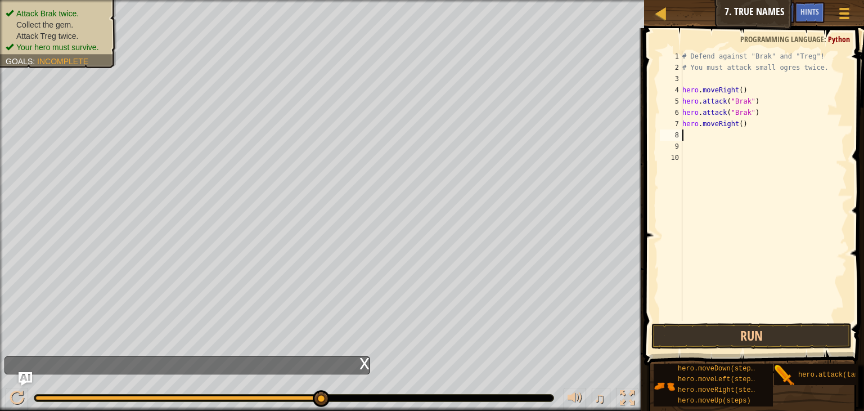
scroll to position [5, 0]
click at [726, 336] on button "Run" at bounding box center [752, 336] width 200 height 26
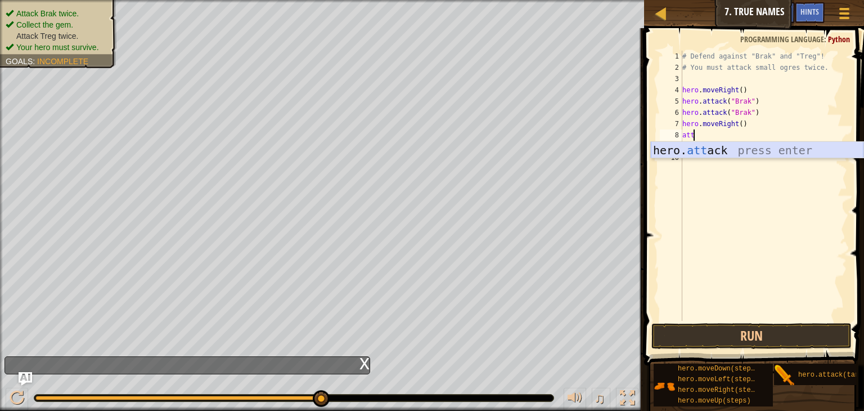
click at [714, 148] on div "hero. att ack press enter" at bounding box center [757, 167] width 213 height 51
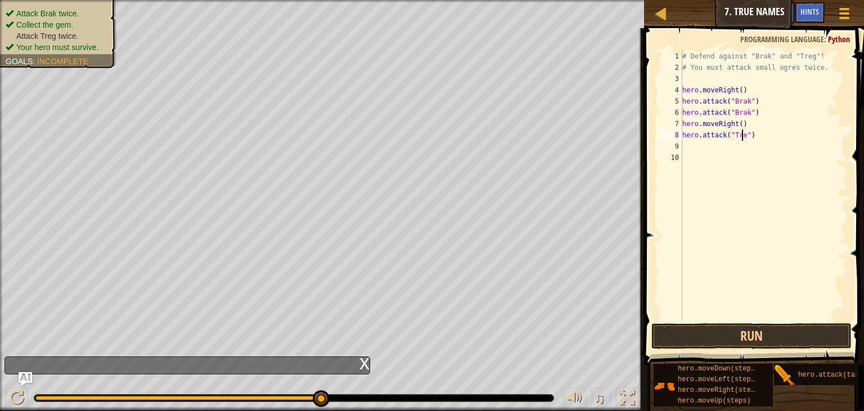
scroll to position [5, 5]
type textarea "hero.attack("Treg")"
drag, startPoint x: 683, startPoint y: 136, endPoint x: 752, endPoint y: 136, distance: 68.6
click at [752, 136] on div "# Defend against "Brak" and "Treg"! # You must attack small ogres twice. hero .…" at bounding box center [763, 197] width 167 height 293
click at [716, 147] on div "# Defend against "Brak" and "Treg"! # You must attack small ogres twice. hero .…" at bounding box center [763, 197] width 167 height 293
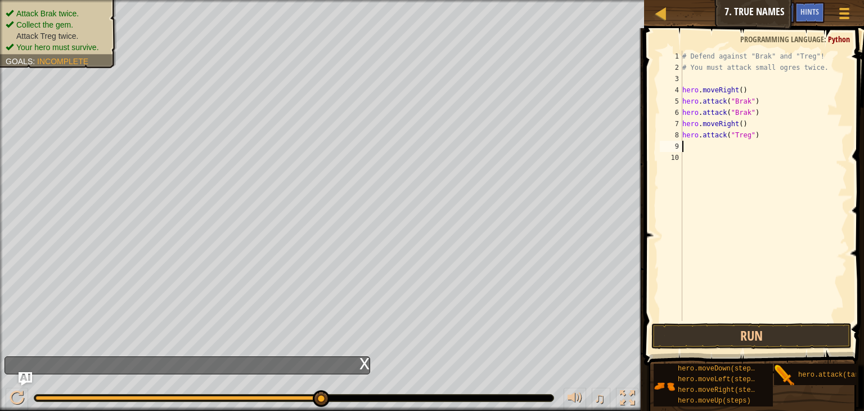
scroll to position [5, 0]
paste textarea "hero.attack("Treg")"
type textarea "hero.attack("Treg")"
click at [721, 325] on button "Run" at bounding box center [752, 336] width 200 height 26
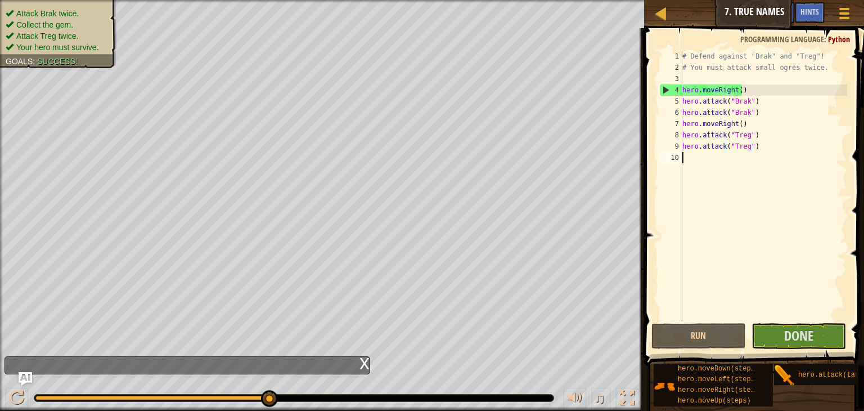
click at [693, 161] on div "# Defend against "Brak" and "Treg"! # You must attack small ogres twice. hero .…" at bounding box center [763, 197] width 167 height 293
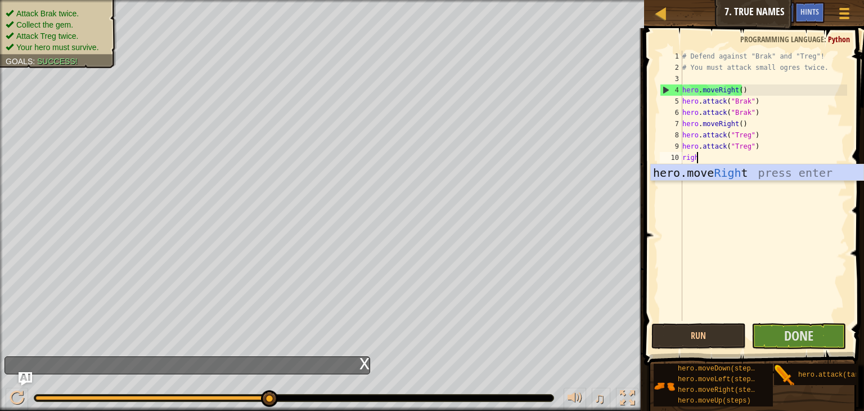
type textarea "right"
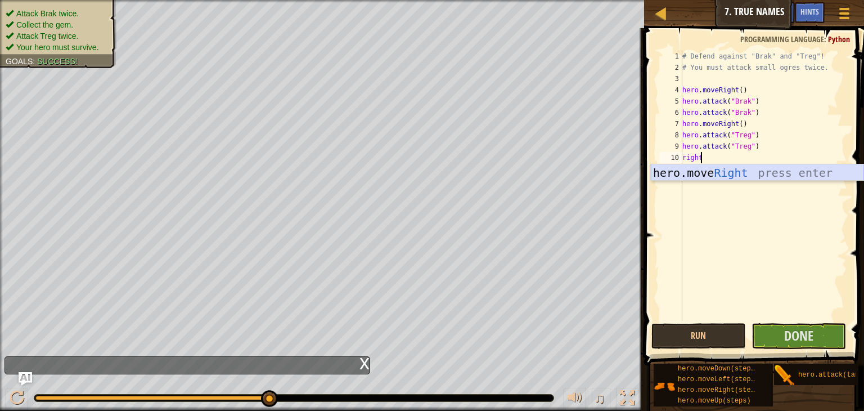
click at [738, 176] on div "hero.move Right press enter" at bounding box center [757, 189] width 213 height 51
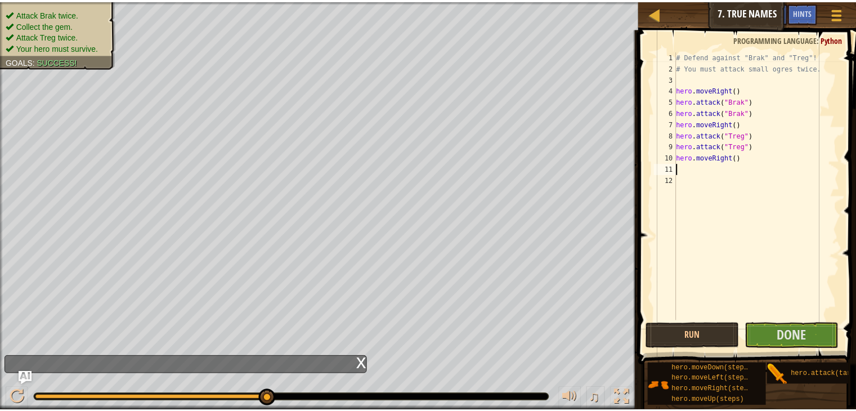
scroll to position [5, 0]
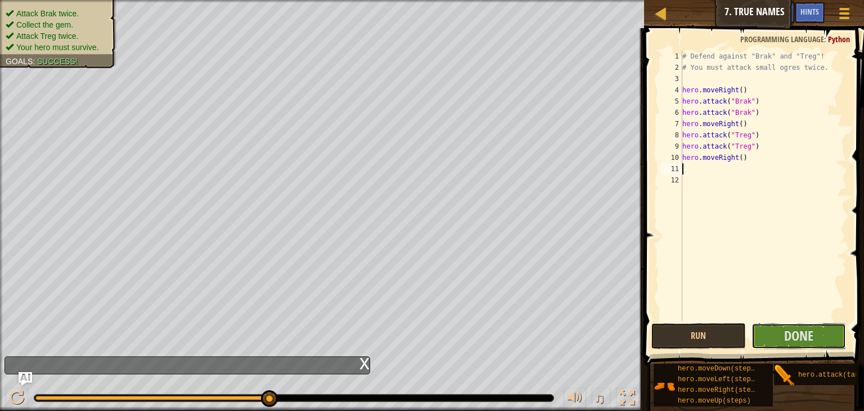
click at [799, 340] on span "Done" at bounding box center [798, 335] width 29 height 18
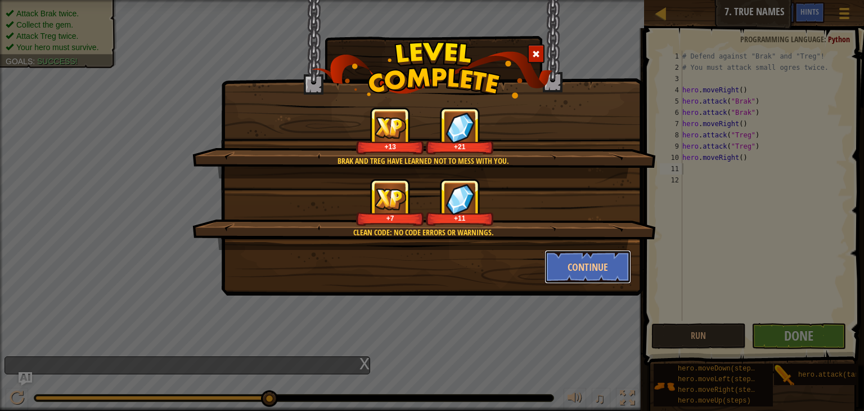
click at [572, 271] on button "Continue" at bounding box center [588, 267] width 87 height 34
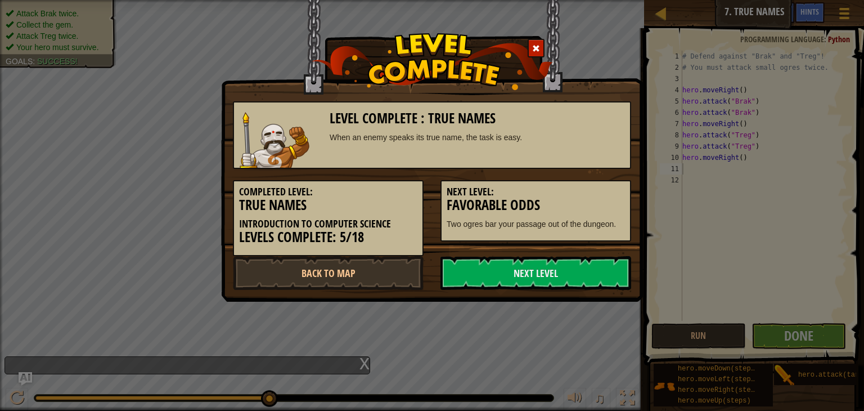
click at [475, 266] on link "Next Level" at bounding box center [536, 273] width 191 height 34
click at [347, 277] on link "Back to Map" at bounding box center [328, 273] width 191 height 34
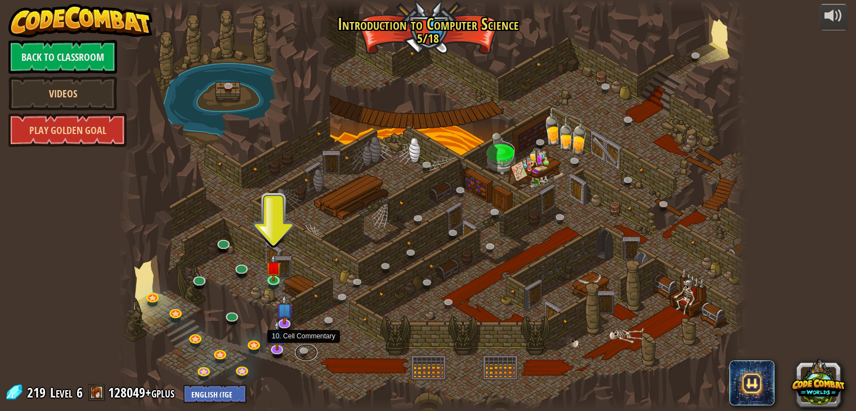
click at [300, 349] on link at bounding box center [306, 352] width 23 height 17
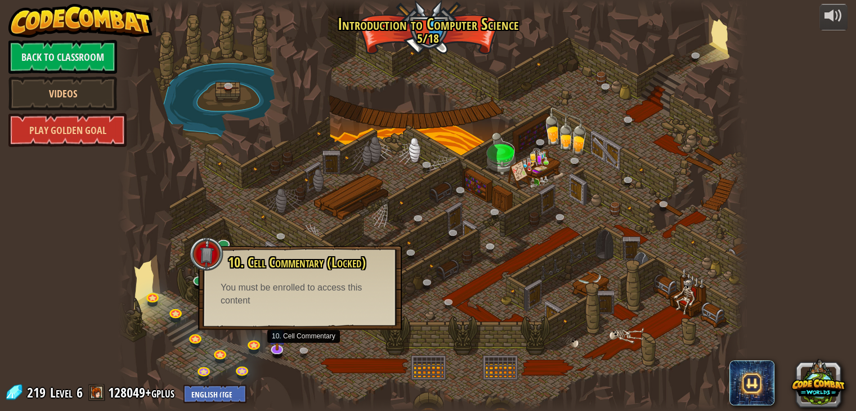
click at [71, 131] on link "Play Golden Goal" at bounding box center [67, 130] width 118 height 34
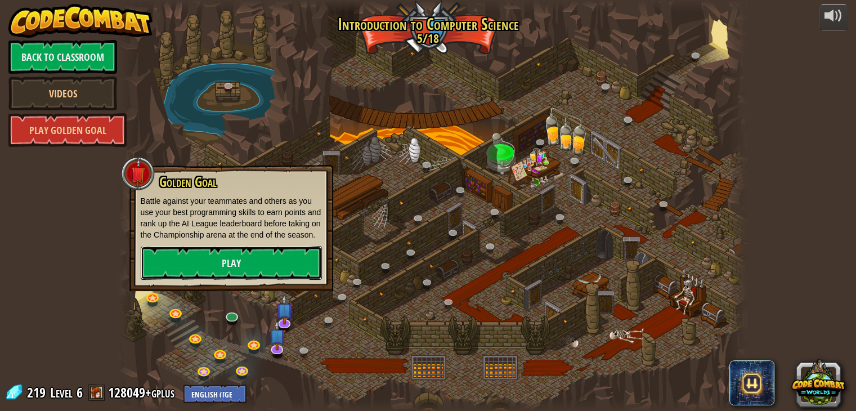
click at [216, 268] on link "Play" at bounding box center [231, 263] width 181 height 34
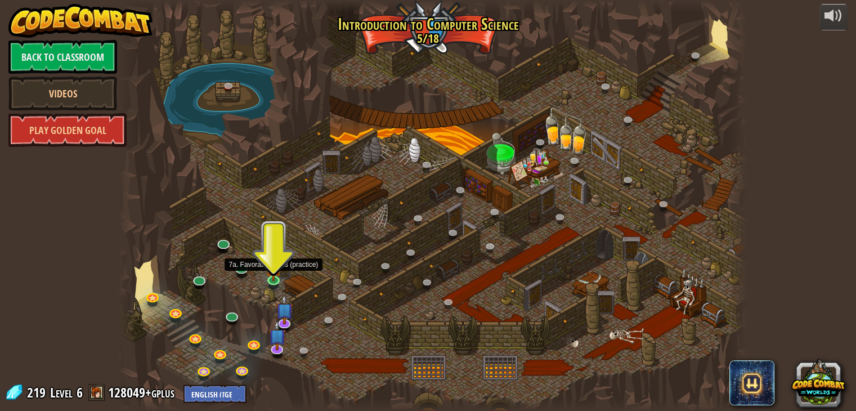
click at [269, 272] on img at bounding box center [274, 267] width 16 height 27
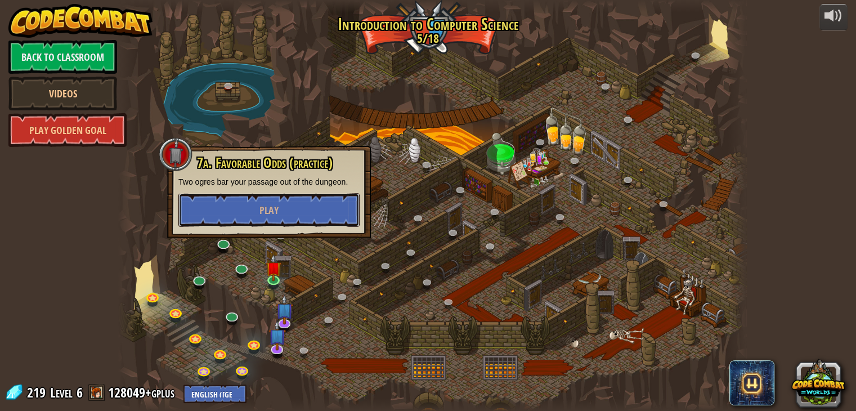
click at [266, 203] on span "Play" at bounding box center [268, 210] width 19 height 14
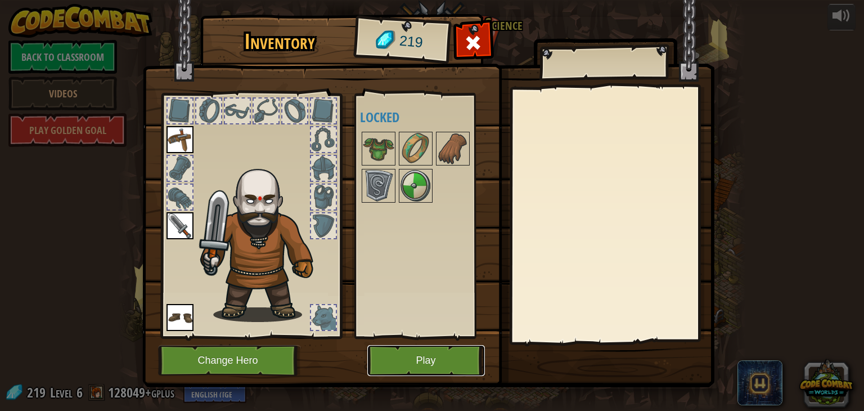
click at [413, 361] on button "Play" at bounding box center [426, 360] width 118 height 31
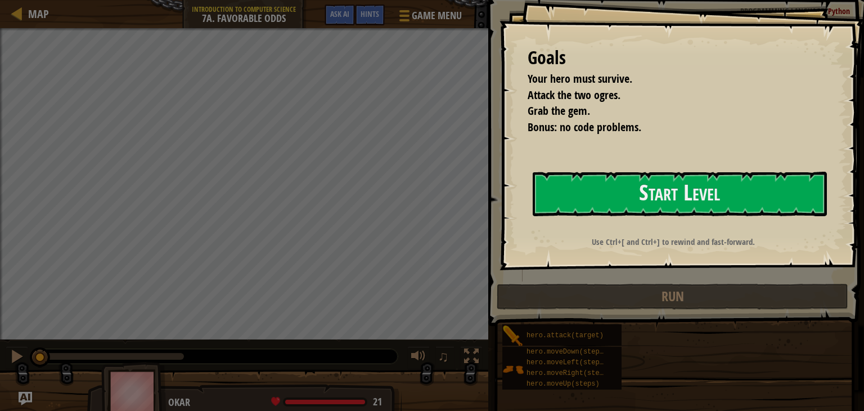
click at [655, 183] on button "Start Level" at bounding box center [680, 194] width 294 height 44
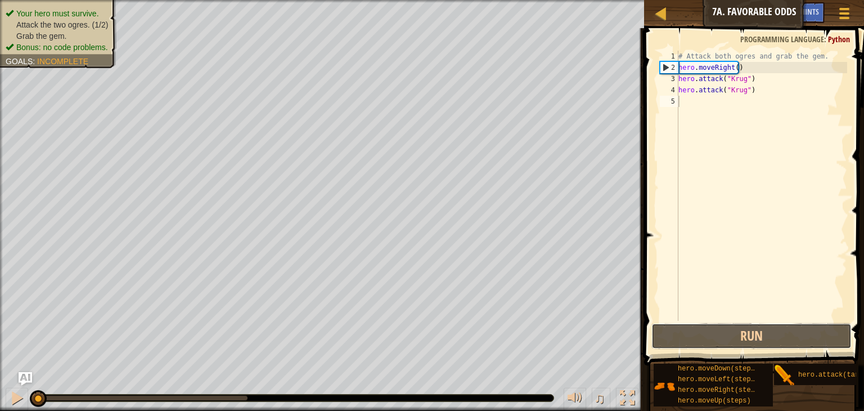
click at [709, 343] on button "Run" at bounding box center [752, 336] width 200 height 26
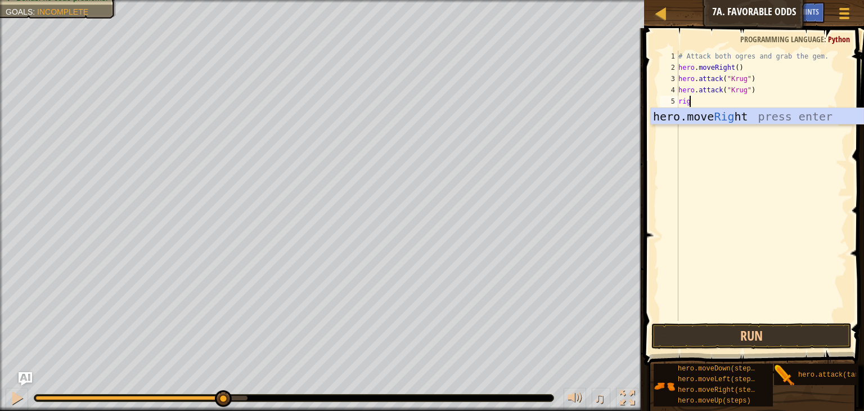
type textarea "righ"
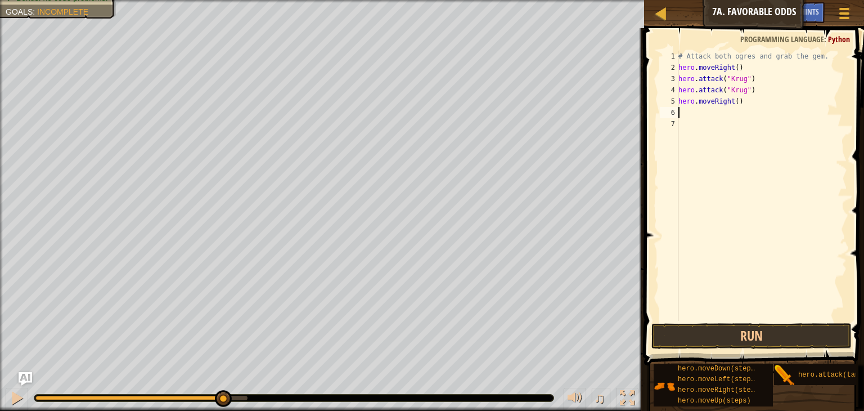
scroll to position [5, 0]
type textarea "u"
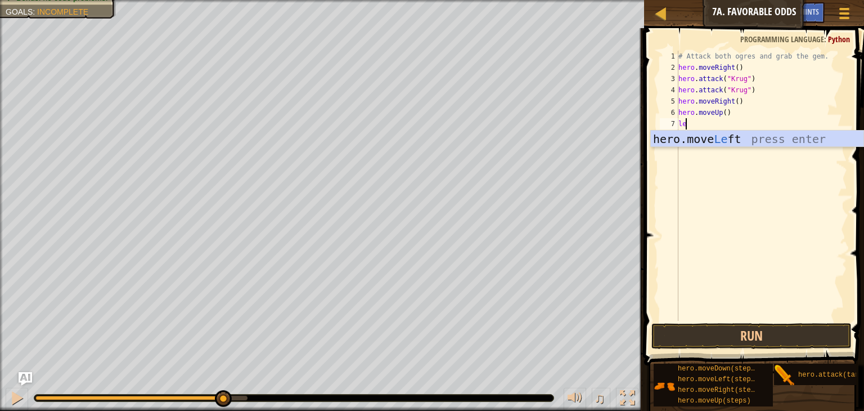
type textarea "left"
click at [704, 132] on div "hero.move Left press enter" at bounding box center [757, 156] width 213 height 51
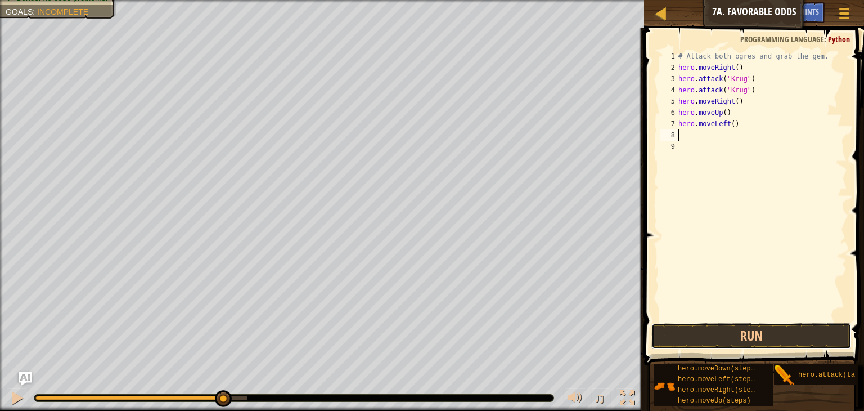
drag, startPoint x: 739, startPoint y: 333, endPoint x: 731, endPoint y: 327, distance: 9.6
click at [736, 327] on button "Run" at bounding box center [752, 336] width 200 height 26
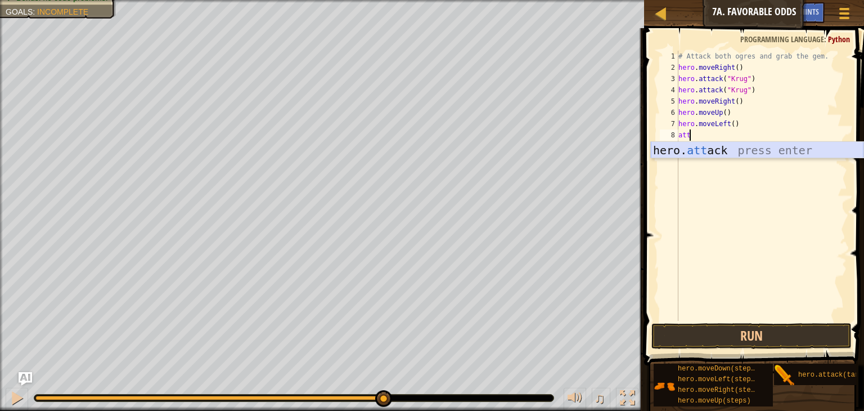
click at [690, 147] on div "hero. att ack press enter" at bounding box center [757, 167] width 213 height 51
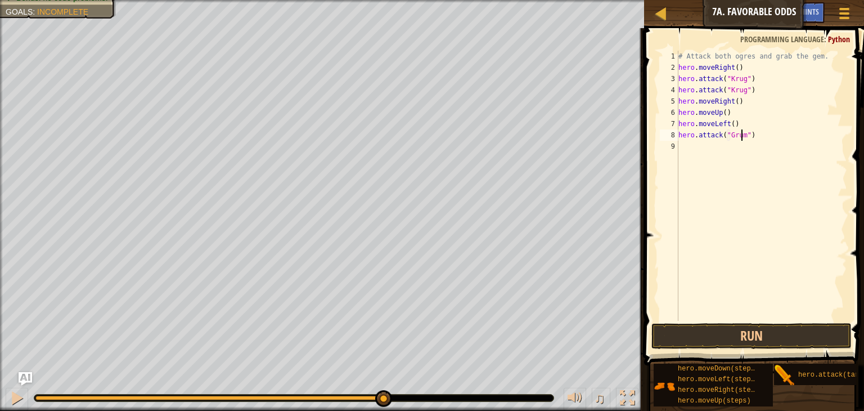
type textarea "hero.attack("Grump")"
drag, startPoint x: 753, startPoint y: 138, endPoint x: 677, endPoint y: 140, distance: 75.4
click at [677, 140] on div "hero.attack("Grump") 1 2 3 4 5 6 7 8 9 # Attack both [PERSON_NAME] and grab the…" at bounding box center [753, 186] width 190 height 270
click at [694, 154] on div "# Attack both ogres and grab the gem. hero . moveRight ( ) hero . attack ( "Kru…" at bounding box center [761, 197] width 171 height 293
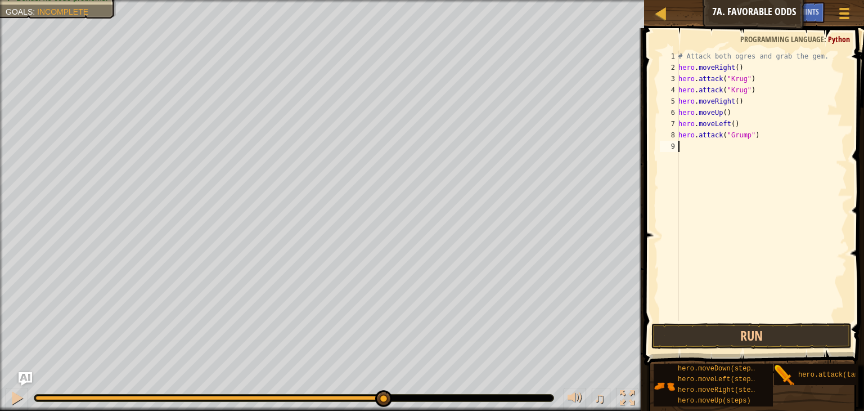
scroll to position [5, 0]
paste textarea "hero.attack("Grump")"
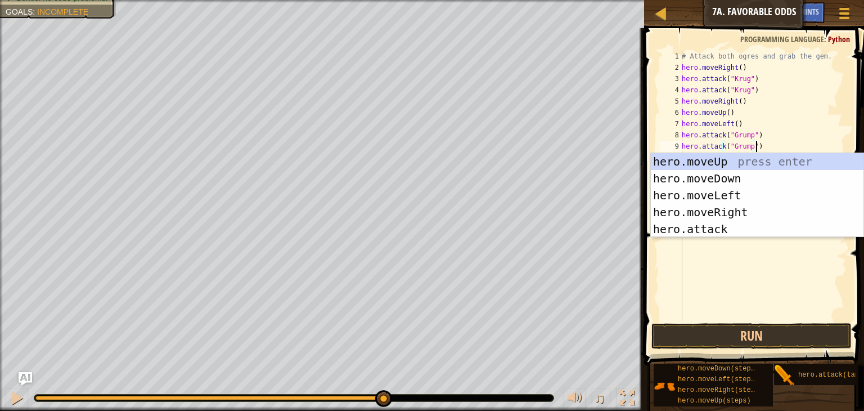
type textarea "hero.attack("Grump")"
click at [739, 338] on button "Run" at bounding box center [752, 336] width 200 height 26
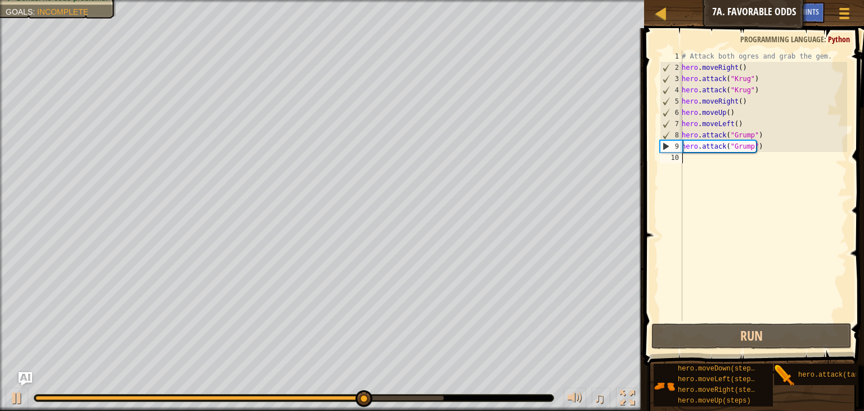
click at [685, 158] on div "# Attack both ogres and grab the gem. hero . moveRight ( ) hero . attack ( "Kru…" at bounding box center [764, 197] width 168 height 293
type textarea "j"
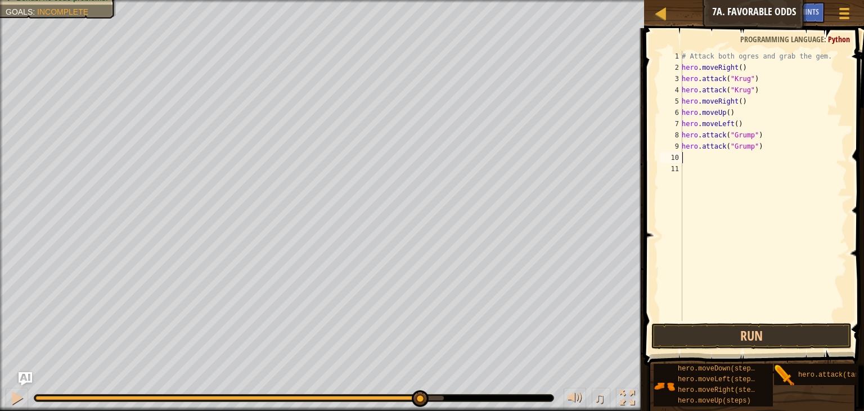
type textarea "l"
click at [748, 337] on button "Run" at bounding box center [752, 336] width 200 height 26
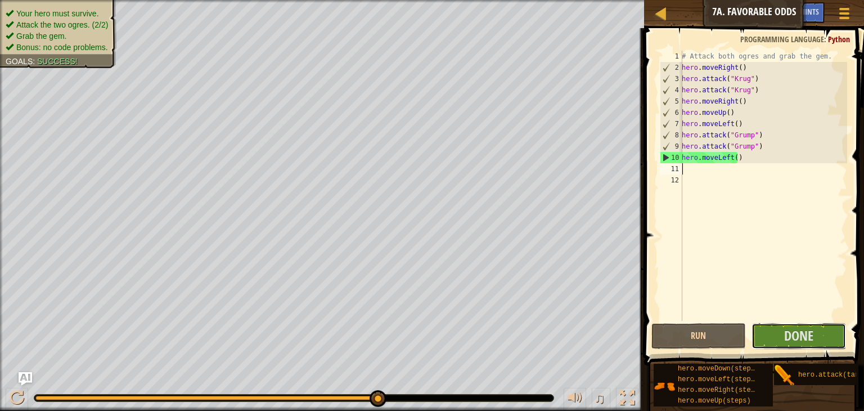
click at [818, 336] on button "Done" at bounding box center [799, 336] width 95 height 26
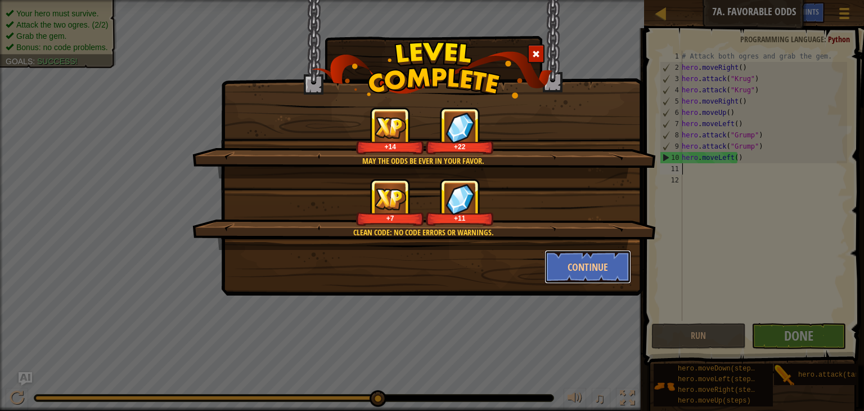
click at [578, 269] on button "Continue" at bounding box center [588, 267] width 87 height 34
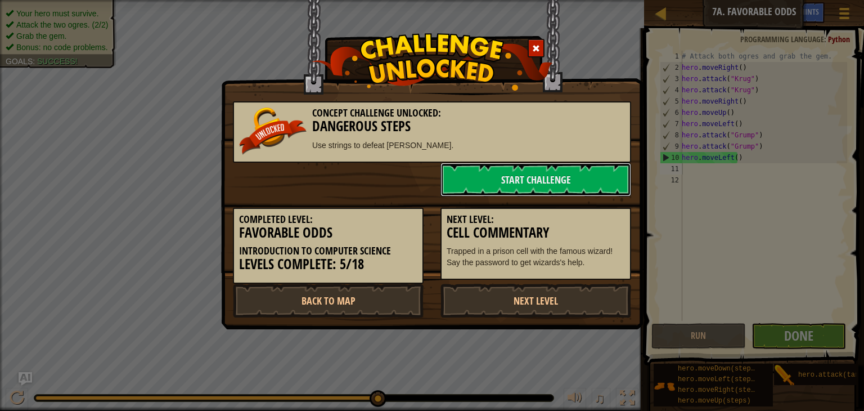
click at [536, 182] on link "Start Challenge" at bounding box center [536, 180] width 191 height 34
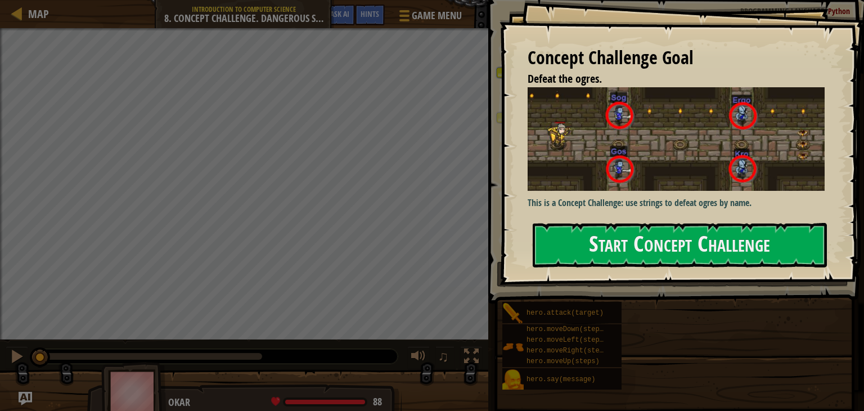
click at [677, 249] on button "Start Concept Challenge" at bounding box center [680, 245] width 294 height 44
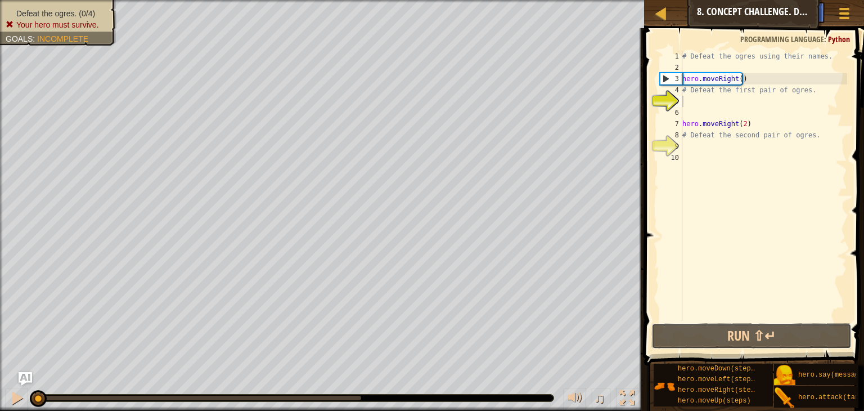
click at [737, 343] on button "Run ⇧↵" at bounding box center [752, 336] width 200 height 26
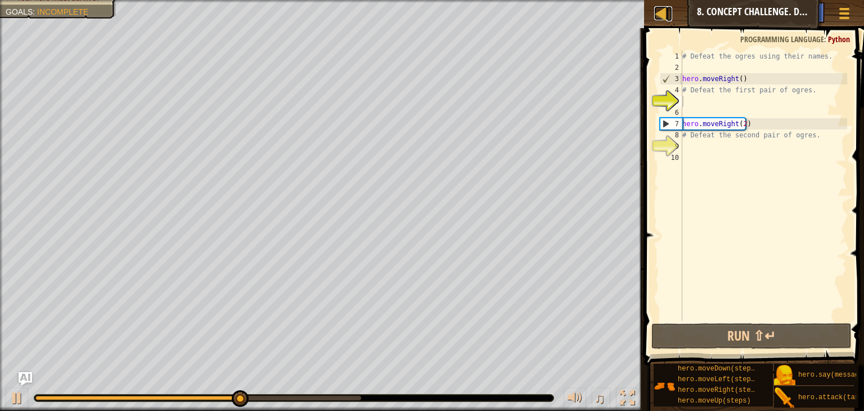
click at [658, 18] on div at bounding box center [661, 13] width 14 height 14
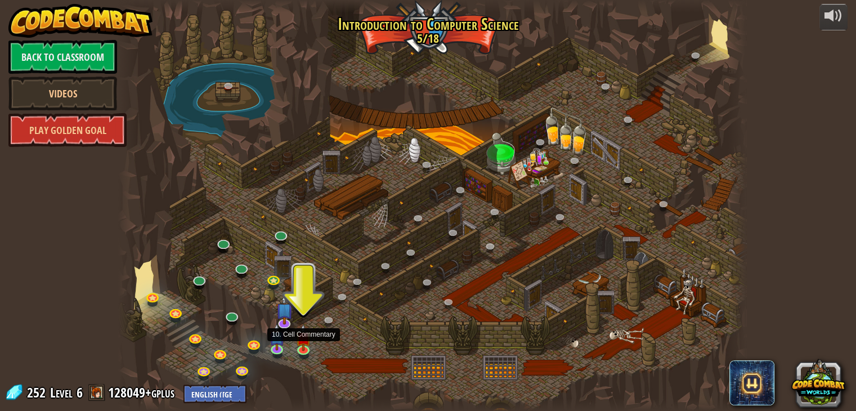
click at [304, 343] on img at bounding box center [304, 337] width 16 height 27
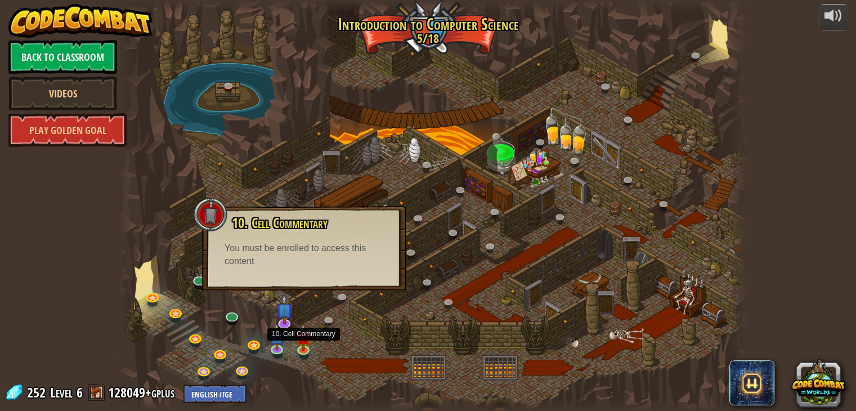
click at [306, 338] on img at bounding box center [304, 337] width 16 height 27
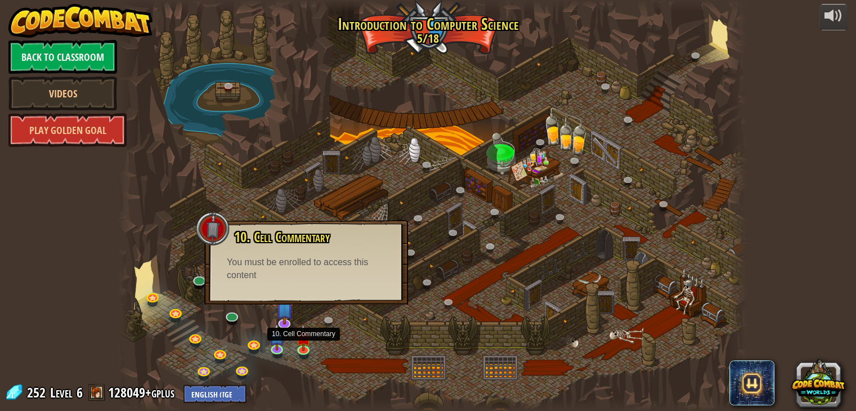
click at [306, 339] on img at bounding box center [304, 337] width 16 height 27
click at [223, 201] on div at bounding box center [432, 205] width 628 height 411
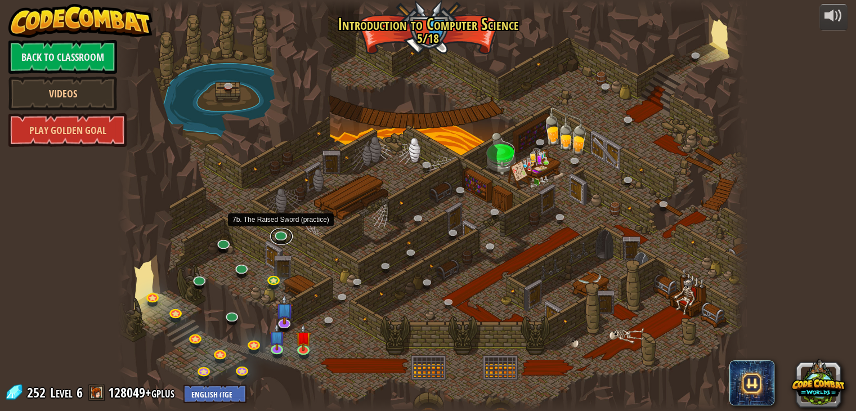
click at [284, 240] on link at bounding box center [281, 235] width 23 height 17
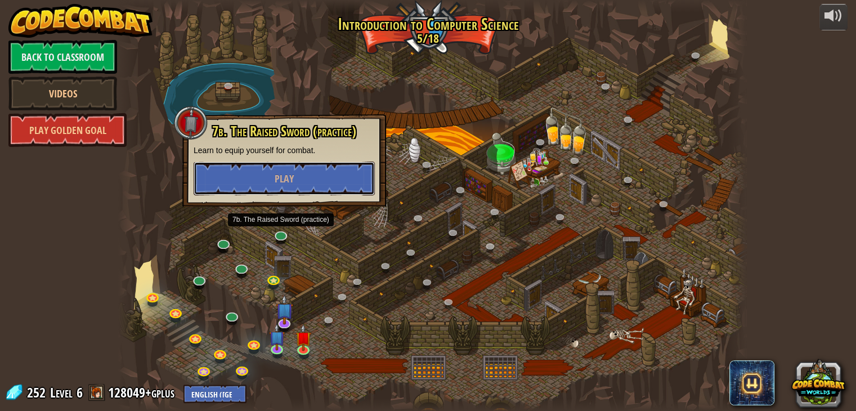
click at [283, 174] on span "Play" at bounding box center [284, 179] width 19 height 14
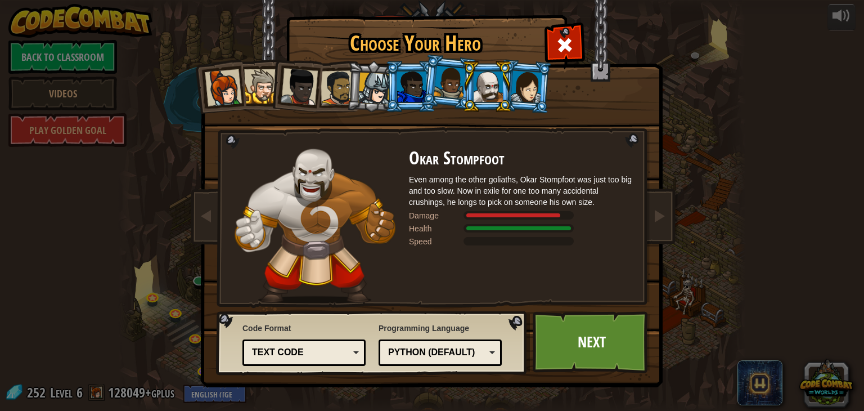
click at [317, 342] on div "Text code Blocks and code Blocks Blocks (Icons) Text code" at bounding box center [303, 352] width 123 height 26
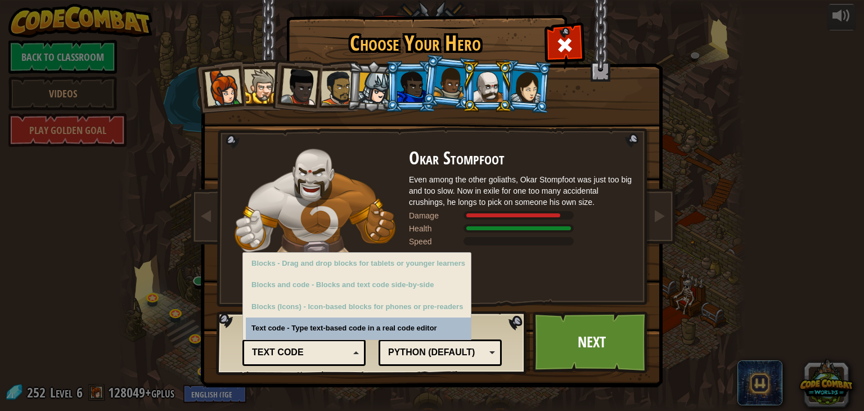
click at [531, 78] on div at bounding box center [527, 86] width 32 height 32
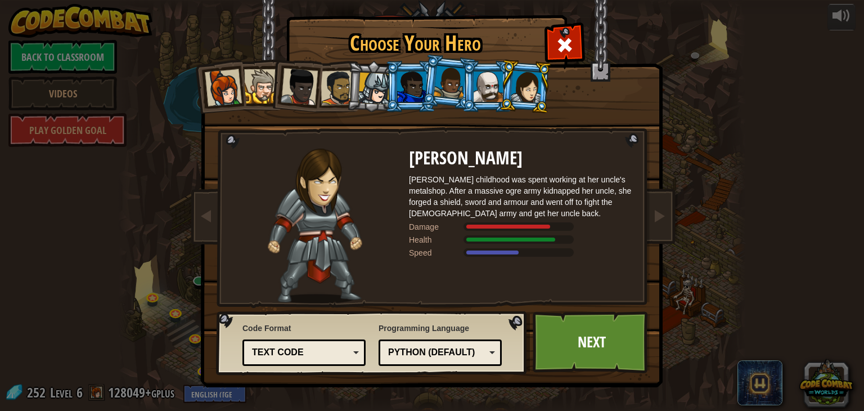
click at [493, 68] on li at bounding box center [487, 86] width 51 height 51
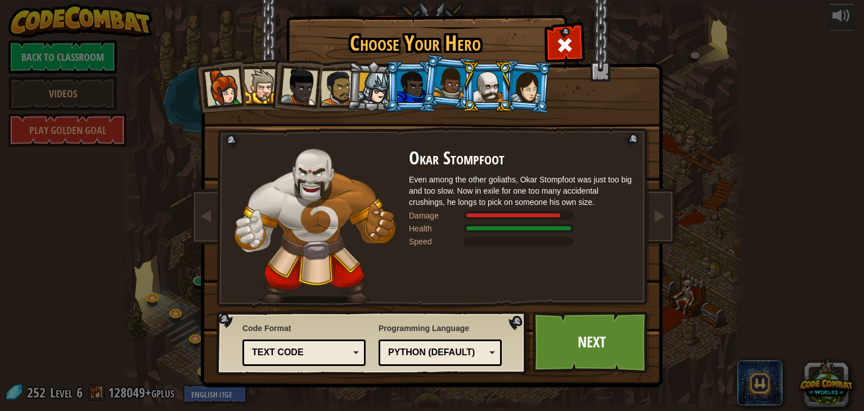
click at [510, 87] on li at bounding box center [487, 86] width 51 height 51
click at [533, 82] on div at bounding box center [527, 86] width 32 height 32
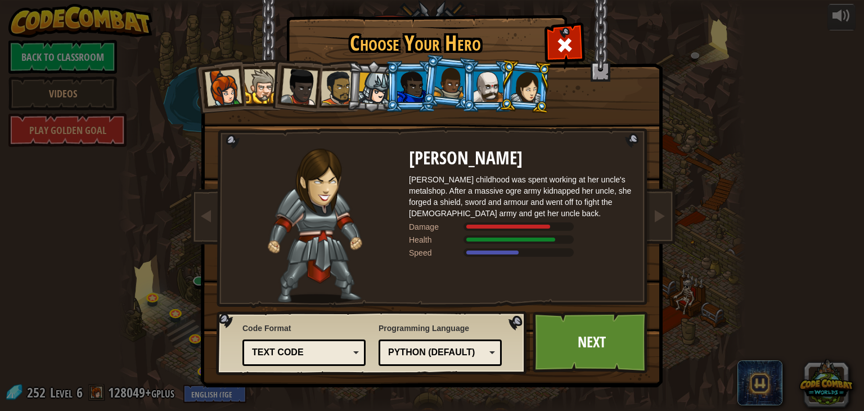
click at [484, 74] on div at bounding box center [488, 86] width 29 height 30
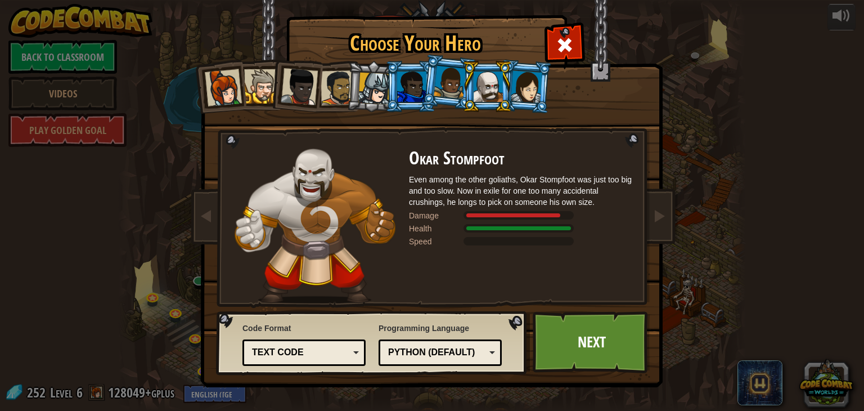
click at [532, 85] on div at bounding box center [527, 86] width 32 height 32
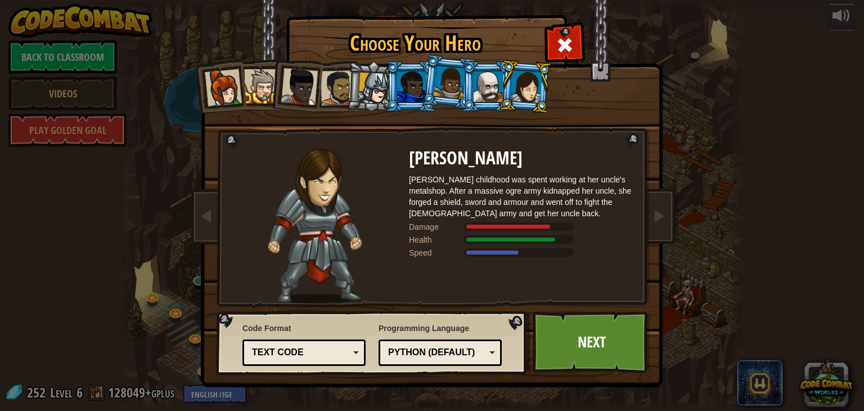
click at [610, 357] on link "Next" at bounding box center [592, 342] width 118 height 62
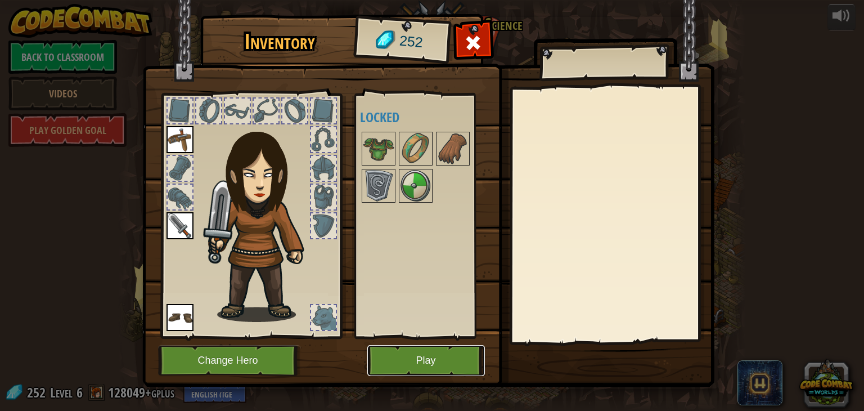
click at [445, 363] on button "Play" at bounding box center [426, 360] width 118 height 31
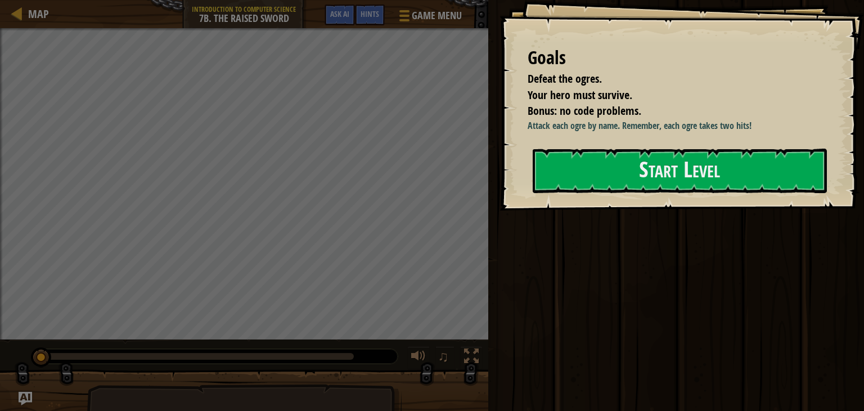
click at [663, 210] on div "Goals Defeat the ogres. Your hero must survive. Bonus: no code problems. Attack…" at bounding box center [682, 105] width 365 height 210
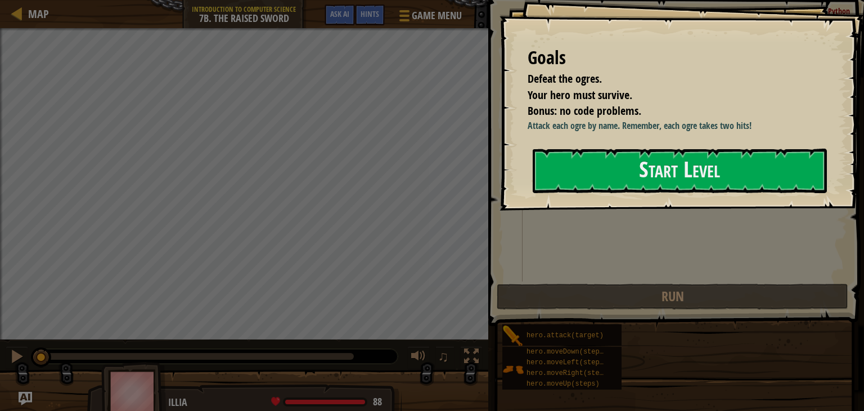
click at [640, 155] on button "Start Level" at bounding box center [680, 171] width 294 height 44
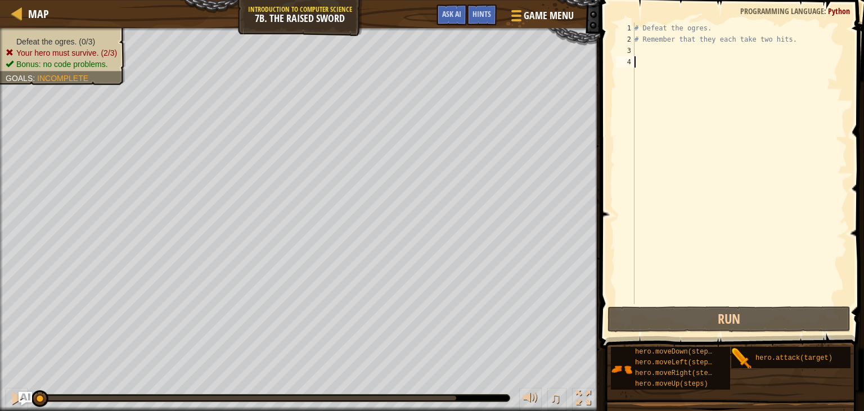
type textarea "r"
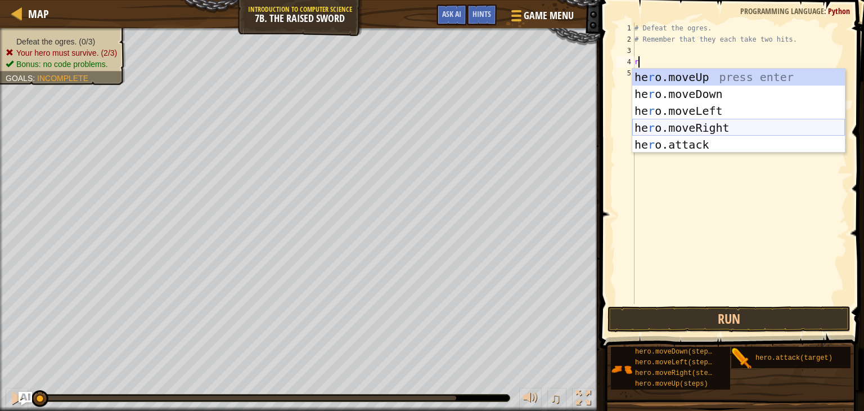
click at [690, 123] on div "he r o.moveUp press enter he r o.moveDown press enter he r o.moveLeft press ent…" at bounding box center [738, 128] width 213 height 118
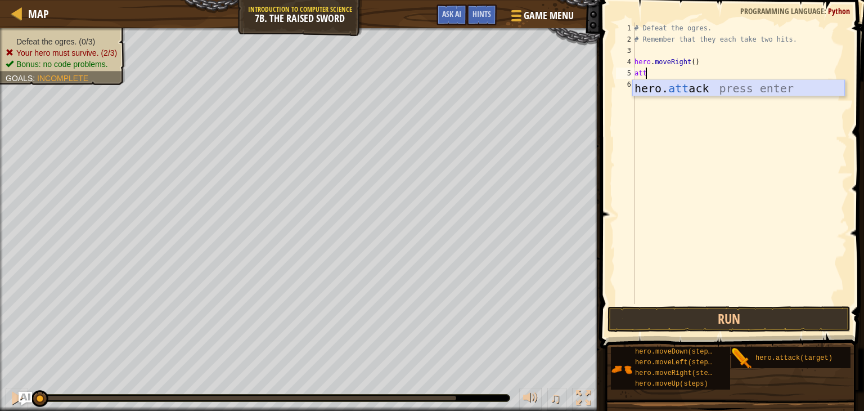
click at [655, 95] on div "hero. att ack press enter" at bounding box center [738, 105] width 213 height 51
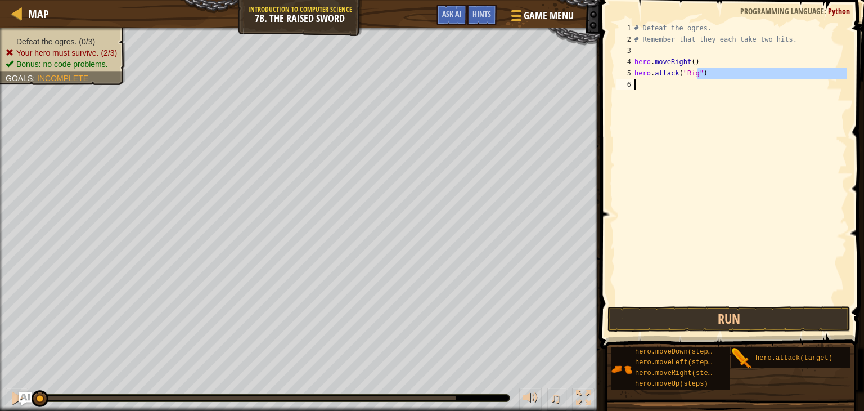
drag, startPoint x: 699, startPoint y: 71, endPoint x: 653, endPoint y: 79, distance: 46.8
click at [653, 79] on div "# Defeat the ogres. # Remember that they each take two hits. hero . moveRight (…" at bounding box center [739, 175] width 215 height 304
click at [700, 77] on div "# Defeat the ogres. # Remember that they each take two hits. hero . moveRight (…" at bounding box center [739, 163] width 215 height 281
type textarea "hero.attack("Rig")"
drag, startPoint x: 700, startPoint y: 77, endPoint x: 634, endPoint y: 73, distance: 66.5
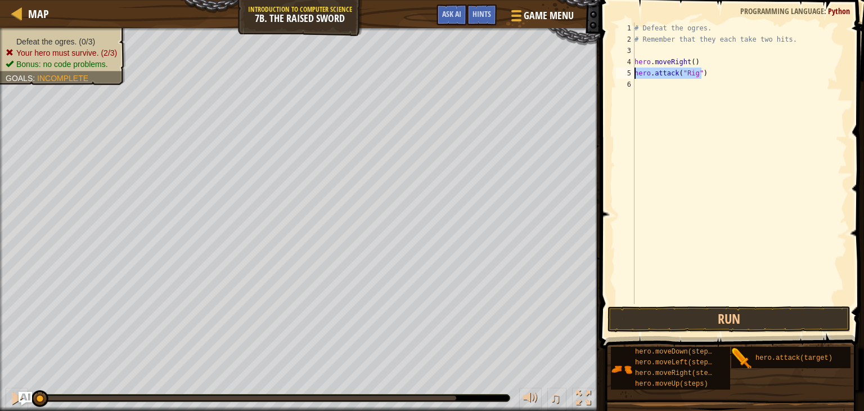
click at [634, 73] on div "hero.attack("Rig") 1 2 3 4 5 6 # Defeat the ogres. # Remember that they each ta…" at bounding box center [730, 163] width 233 height 281
click at [642, 83] on div "# Defeat the ogres. # Remember that they each take two hits. hero . moveRight (…" at bounding box center [739, 175] width 215 height 304
paste textarea "hero.attack("Rig")"
type textarea "hero.attack("Rig")"
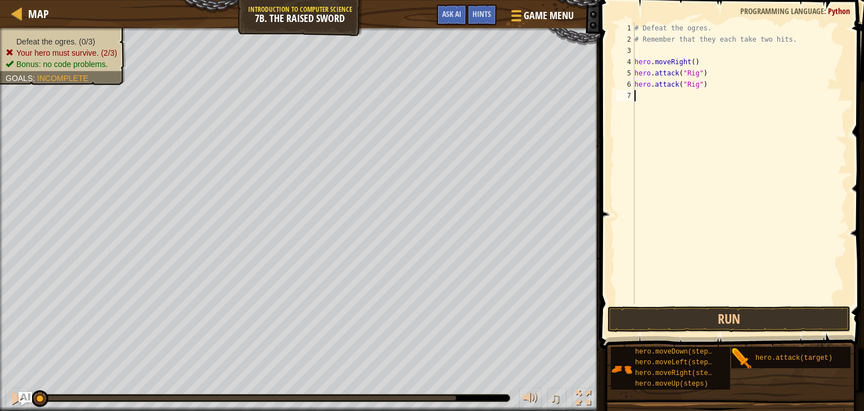
click at [639, 95] on div "# Defeat the ogres. # Remember that they each take two hits. hero . moveRight (…" at bounding box center [739, 175] width 215 height 304
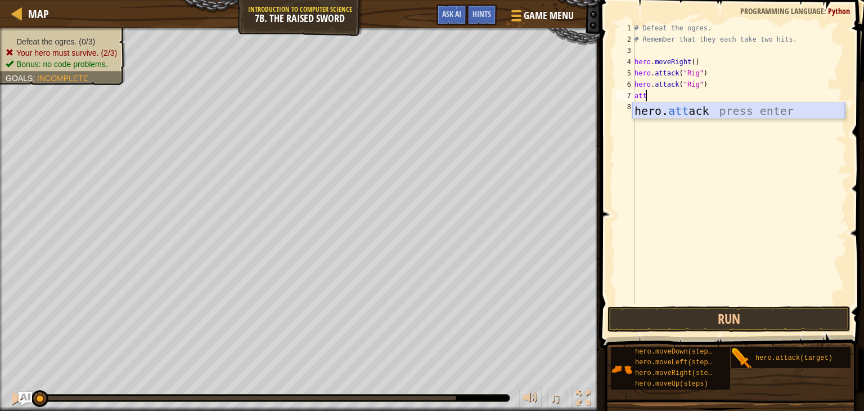
click at [701, 113] on div "hero. att ack press enter" at bounding box center [738, 127] width 213 height 51
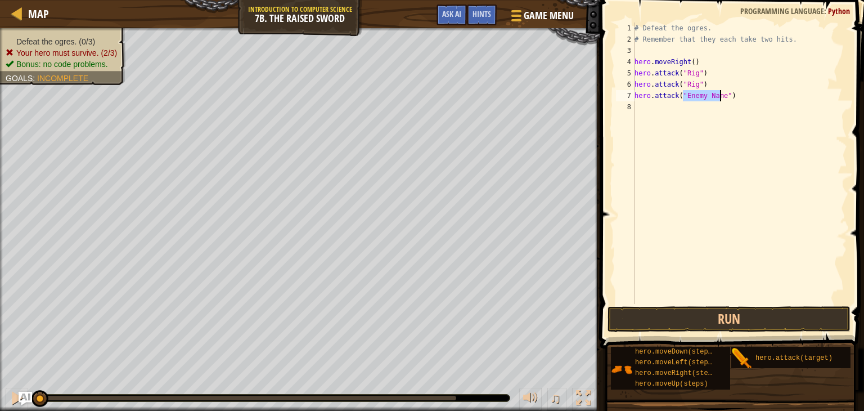
scroll to position [5, 4]
type textarea "hero.attack("Gurt")"
drag, startPoint x: 706, startPoint y: 95, endPoint x: 635, endPoint y: 94, distance: 70.9
click at [635, 94] on div "# Defeat the ogres. # Remember that they each take two hits. hero . moveRight (…" at bounding box center [739, 175] width 215 height 304
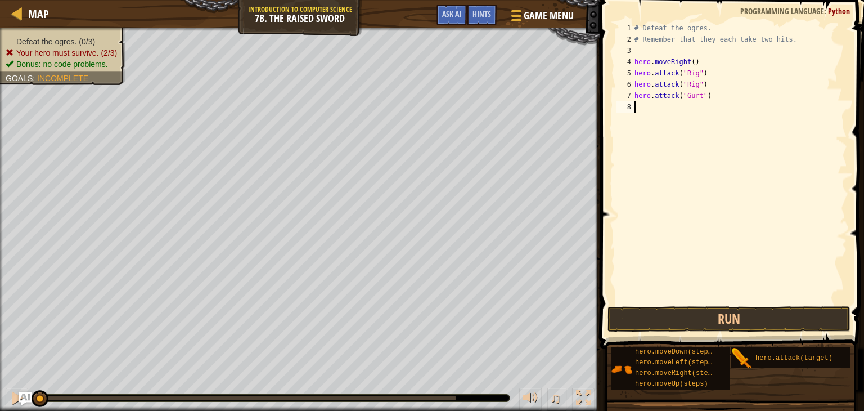
click at [641, 108] on div "# Defeat the ogres. # Remember that they each take two hits. hero . moveRight (…" at bounding box center [739, 175] width 215 height 304
paste textarea "hero.attack("Gurt")"
type textarea "hero.attack("Gurt")"
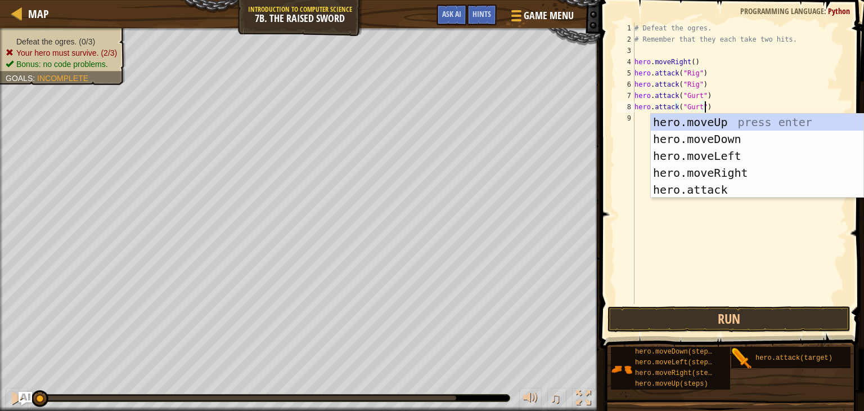
click at [637, 115] on div "# Defeat the ogres. # Remember that they each take two hits. hero . moveRight (…" at bounding box center [739, 175] width 215 height 304
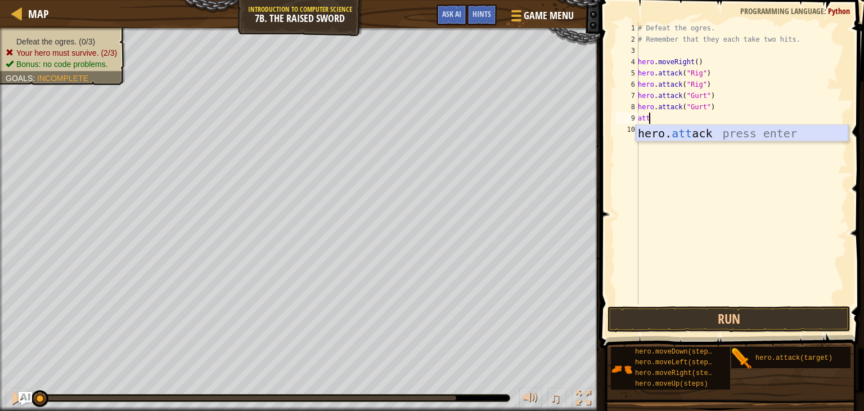
click at [655, 126] on div "hero. att ack press enter" at bounding box center [742, 150] width 213 height 51
type textarea "hero.attack("Ack")"
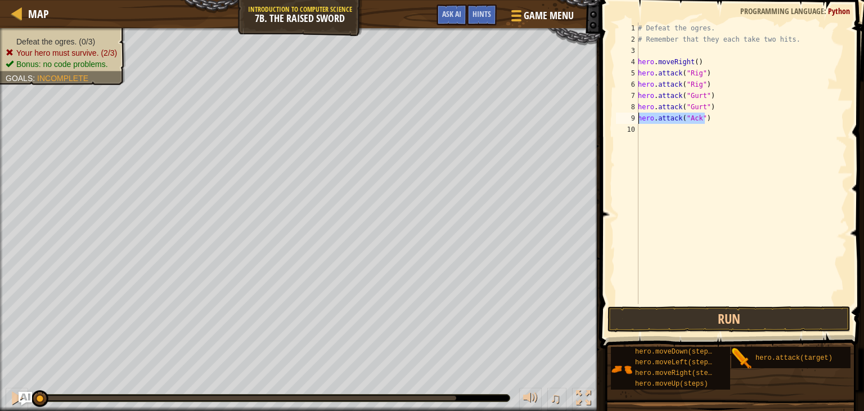
drag, startPoint x: 695, startPoint y: 120, endPoint x: 639, endPoint y: 118, distance: 56.3
click at [639, 118] on div "# Defeat the ogres. # Remember that they each take two hits. hero . moveRight (…" at bounding box center [742, 175] width 212 height 304
click at [663, 140] on div "# Defeat the ogres. # Remember that they each take two hits. hero . moveRight (…" at bounding box center [742, 175] width 212 height 304
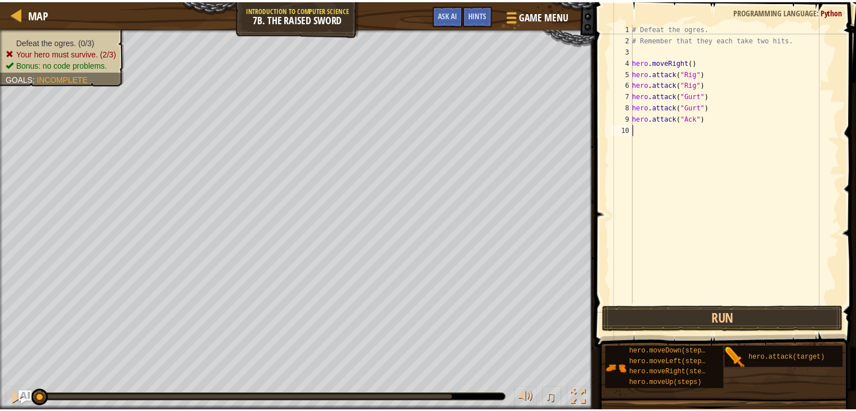
scroll to position [5, 0]
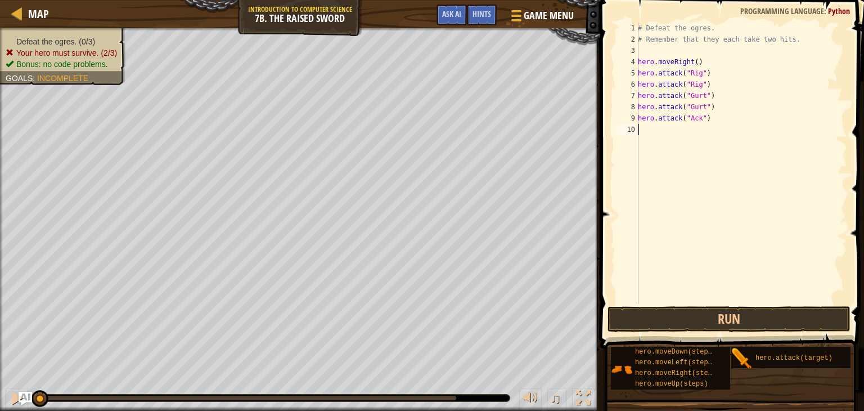
paste textarea "hero.attack("Ack")"
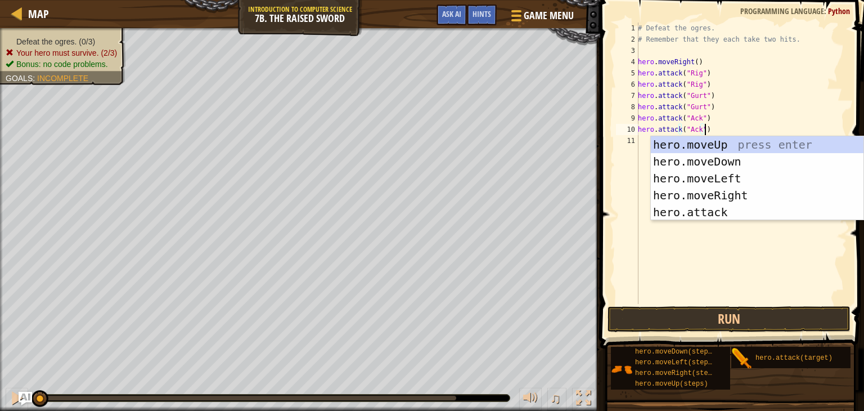
type textarea "hero.attack("Ack")"
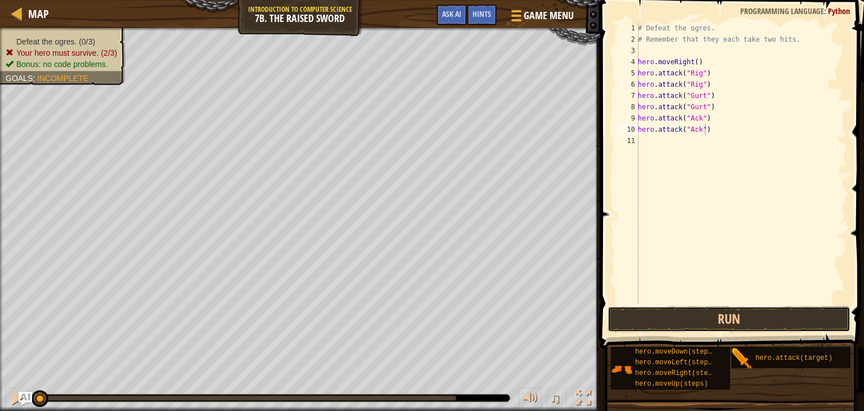
click at [698, 309] on button "Run" at bounding box center [729, 319] width 243 height 26
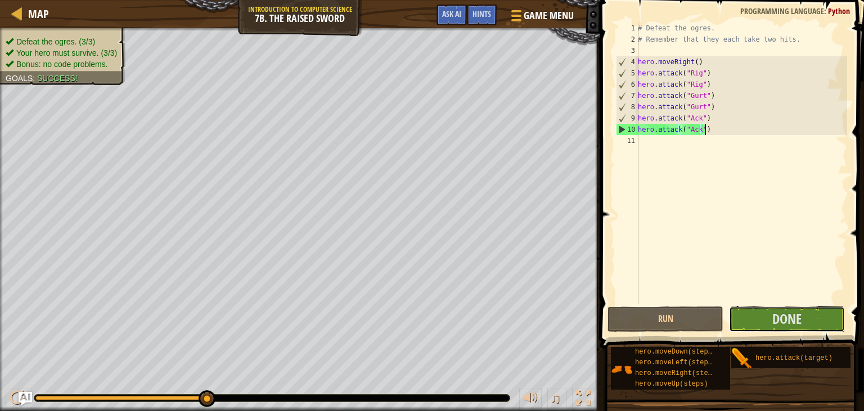
click at [779, 326] on span "Done" at bounding box center [786, 318] width 29 height 18
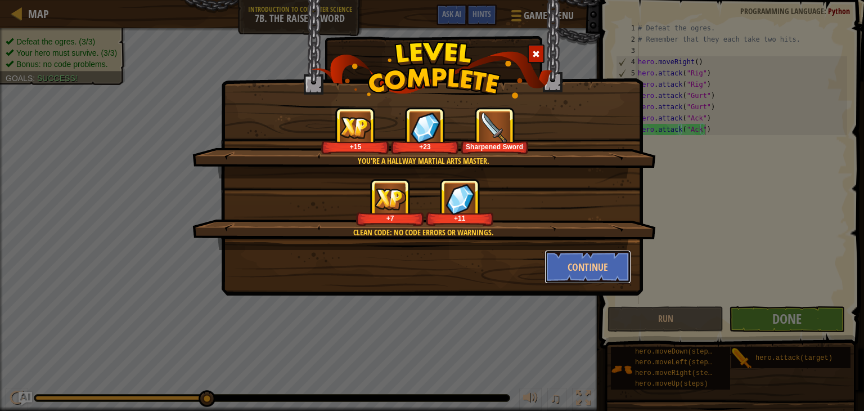
click at [562, 270] on button "Continue" at bounding box center [588, 267] width 87 height 34
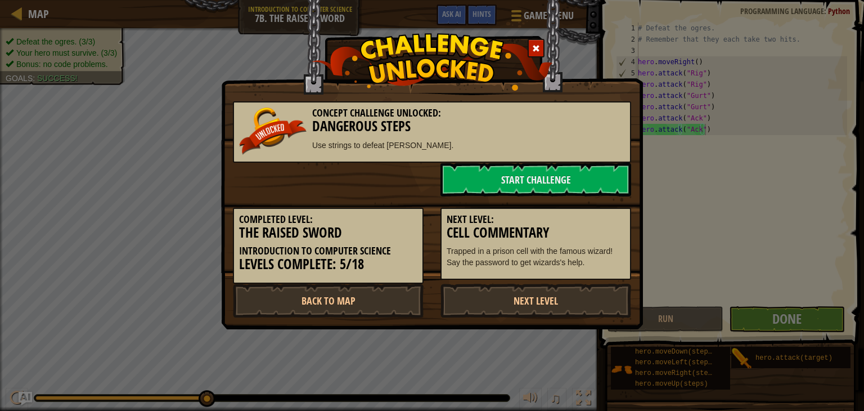
click at [531, 289] on link "Next Level" at bounding box center [536, 301] width 191 height 34
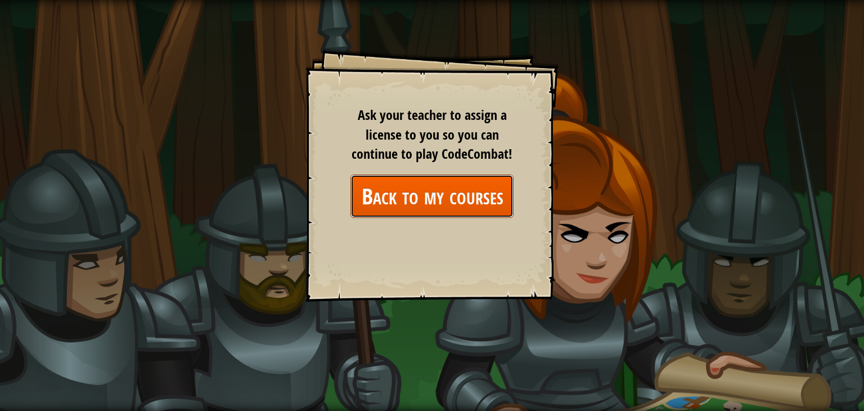
click at [387, 205] on link "Back to my courses" at bounding box center [432, 195] width 163 height 43
